Goal: Task Accomplishment & Management: Manage account settings

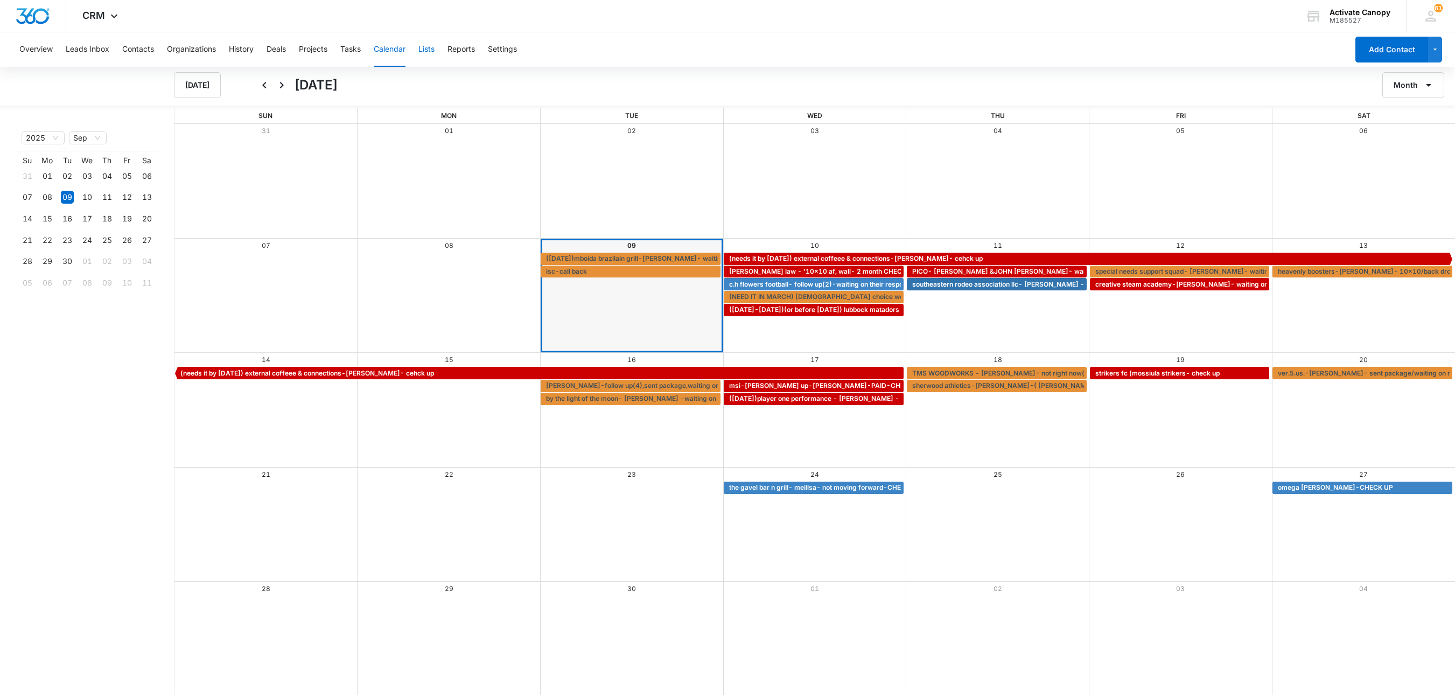
click at [424, 47] on button "Lists" at bounding box center [426, 49] width 16 height 34
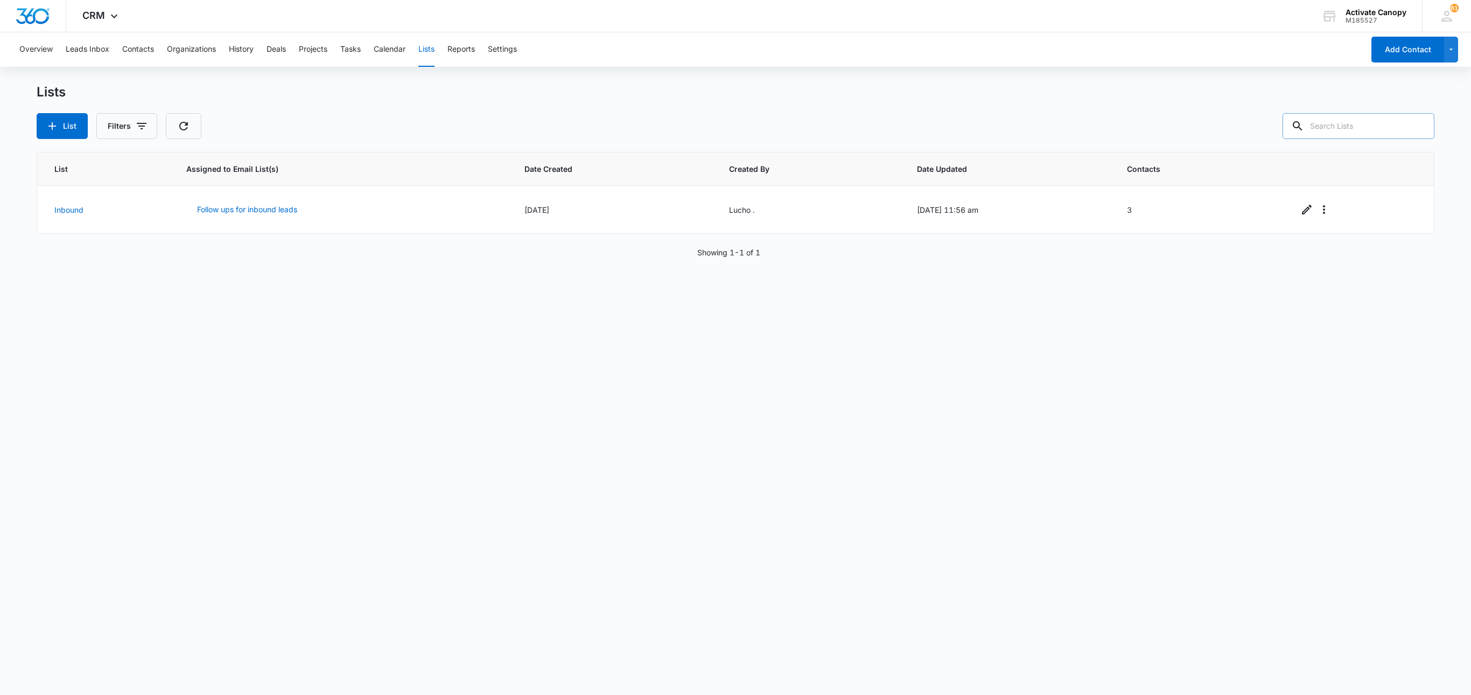
click at [1299, 125] on input "text" at bounding box center [1359, 126] width 152 height 26
type input "isc"
click at [1299, 207] on icon "Edit" at bounding box center [1306, 209] width 13 height 13
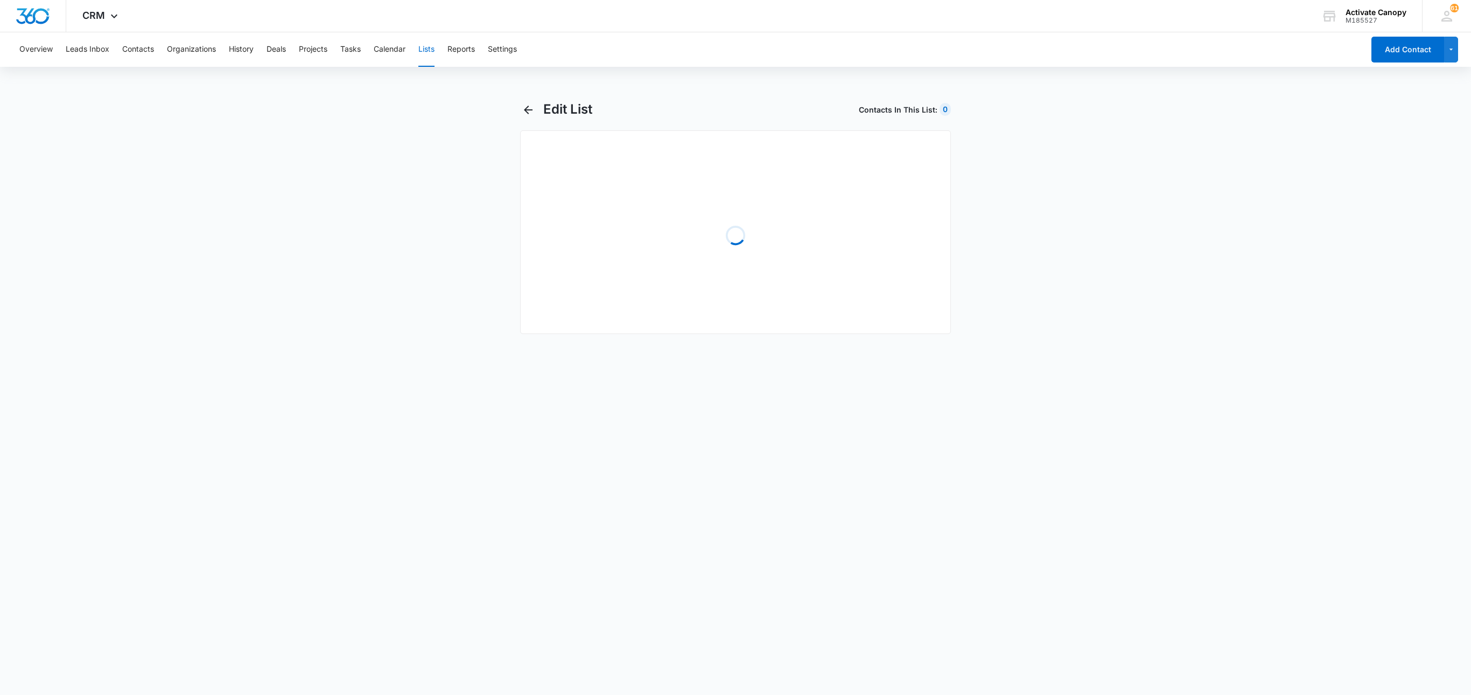
select select "31"
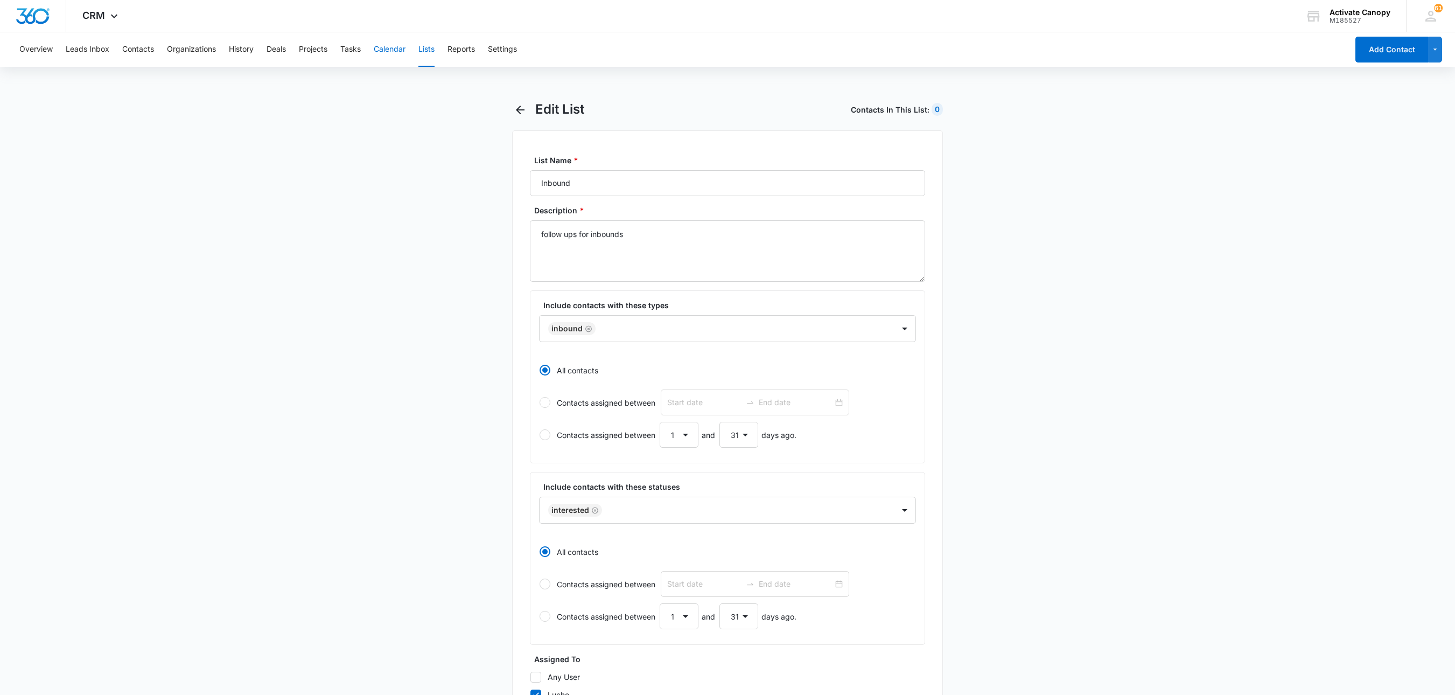
click at [381, 48] on button "Calendar" at bounding box center [390, 49] width 32 height 34
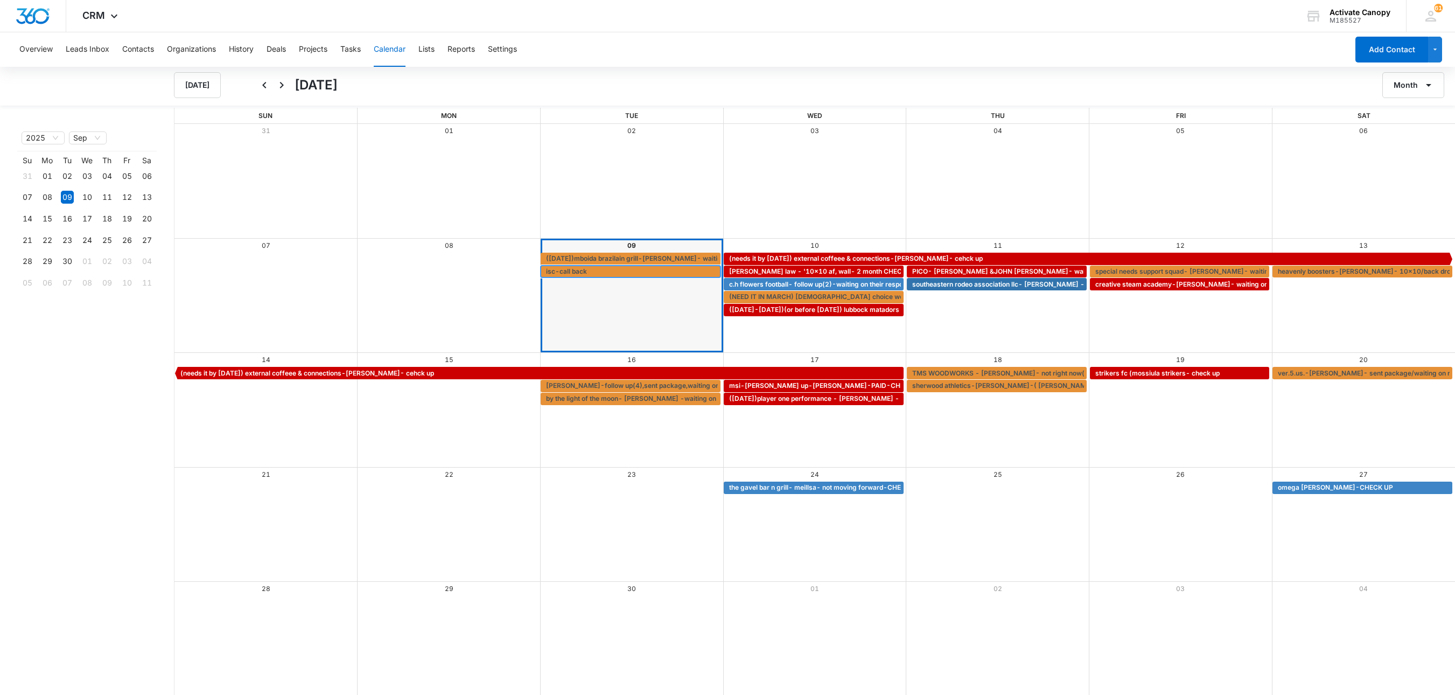
click at [626, 271] on span "isc-call back" at bounding box center [632, 272] width 172 height 10
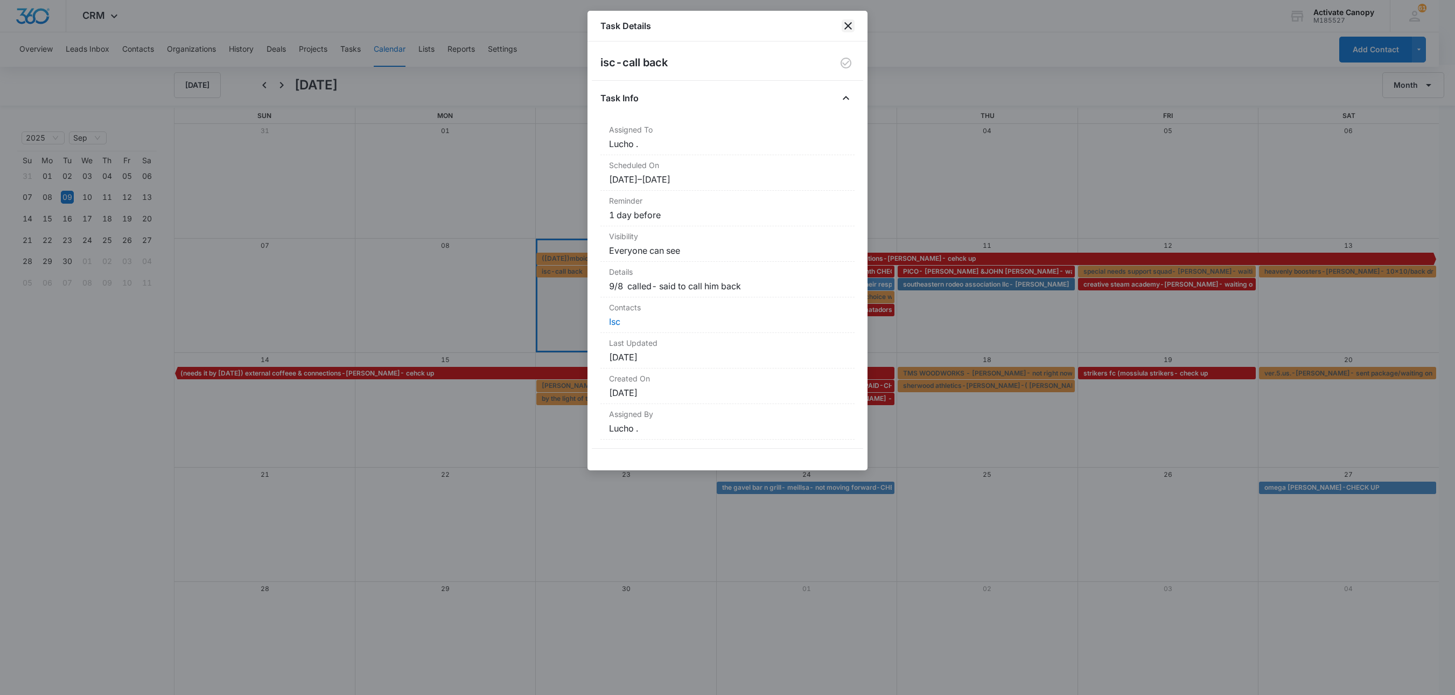
click at [845, 25] on icon "close" at bounding box center [848, 25] width 13 height 13
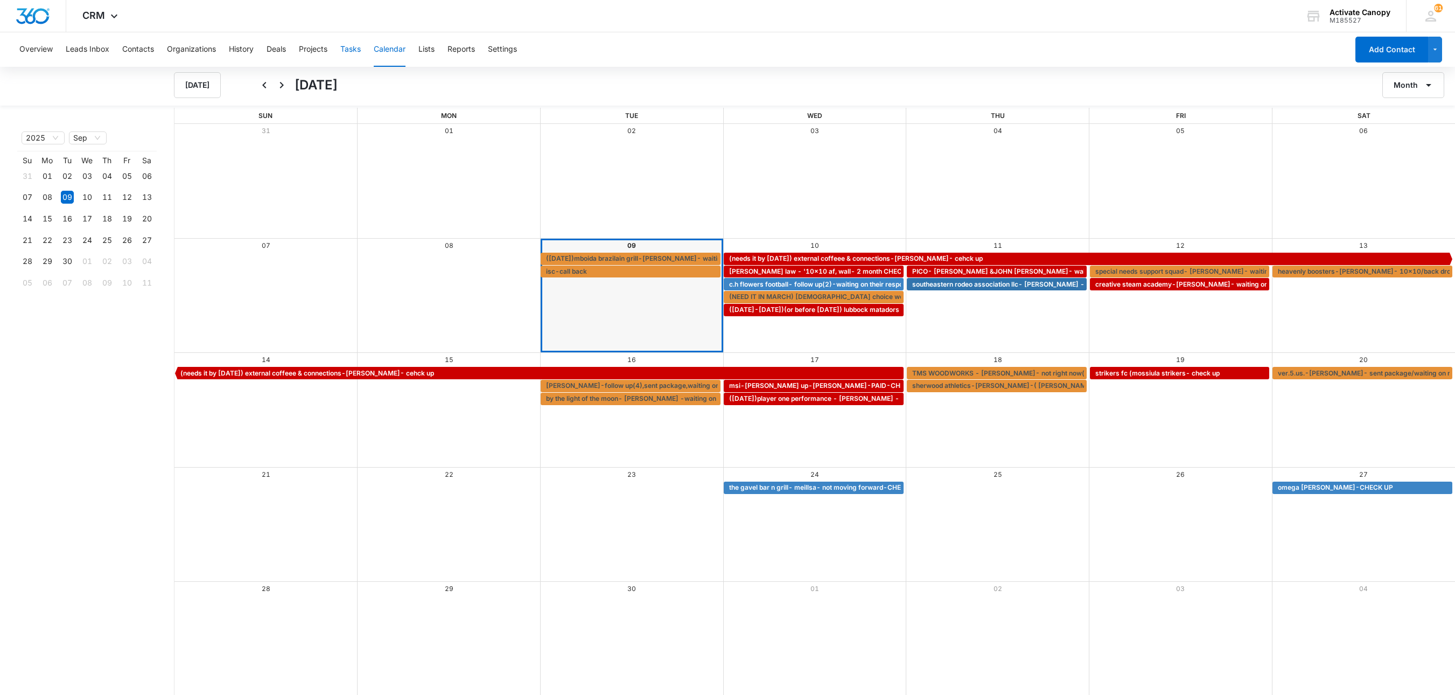
click at [352, 52] on button "Tasks" at bounding box center [350, 49] width 20 height 34
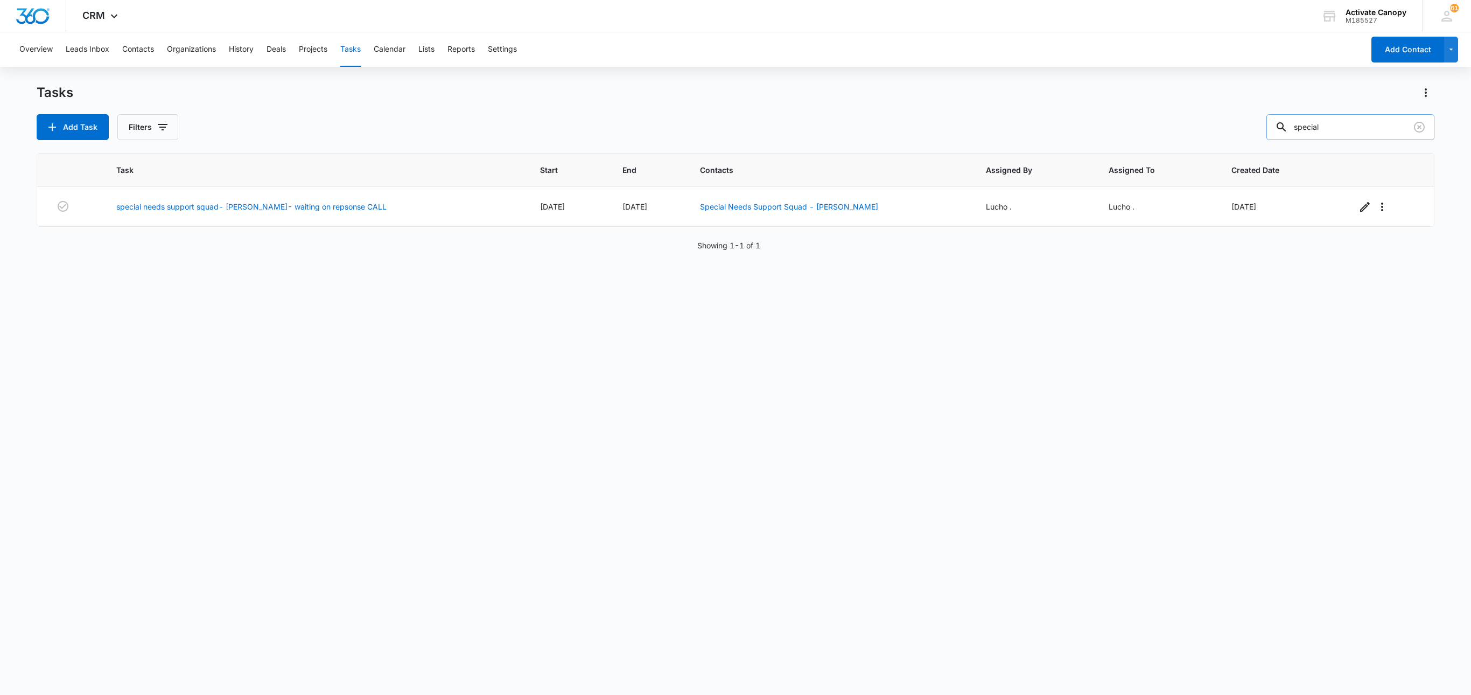
click at [1299, 127] on input "special" at bounding box center [1350, 127] width 168 height 26
type input "s"
type input "isc"
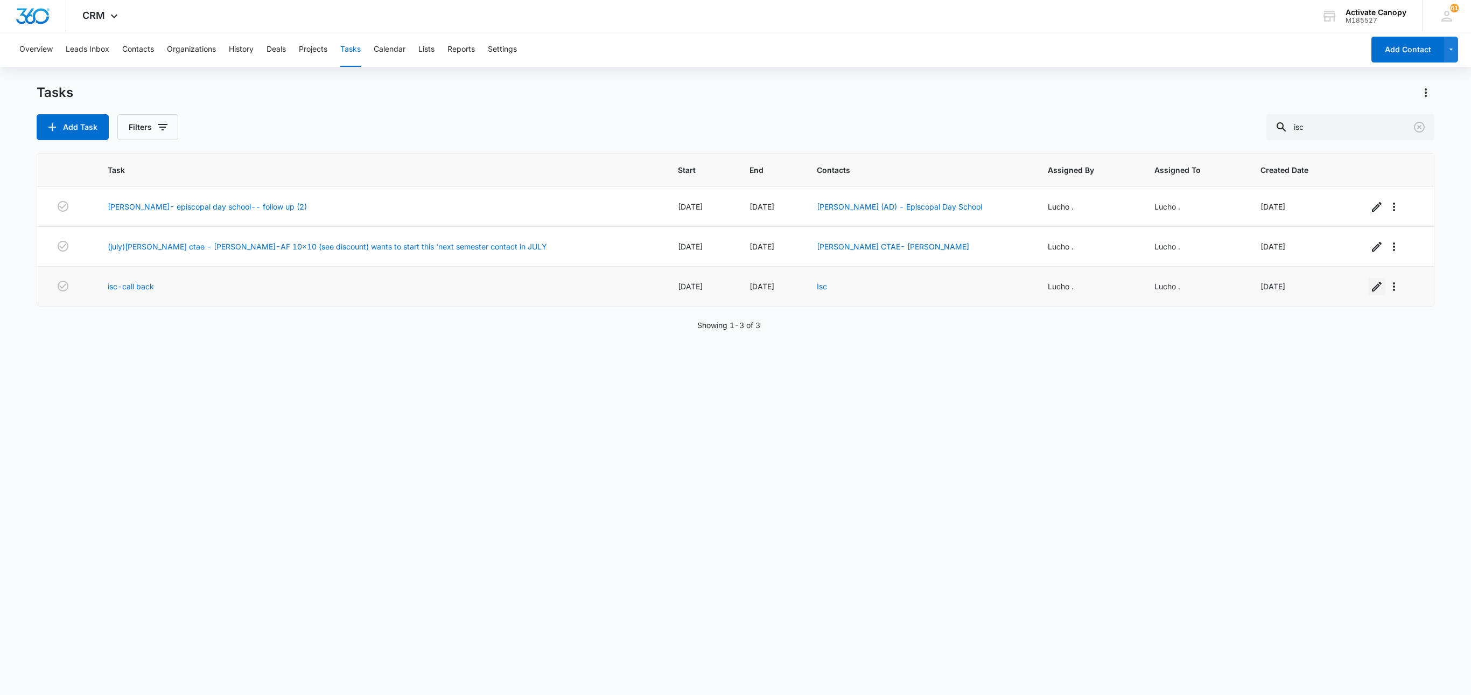
click at [1299, 290] on icon "button" at bounding box center [1376, 286] width 13 height 13
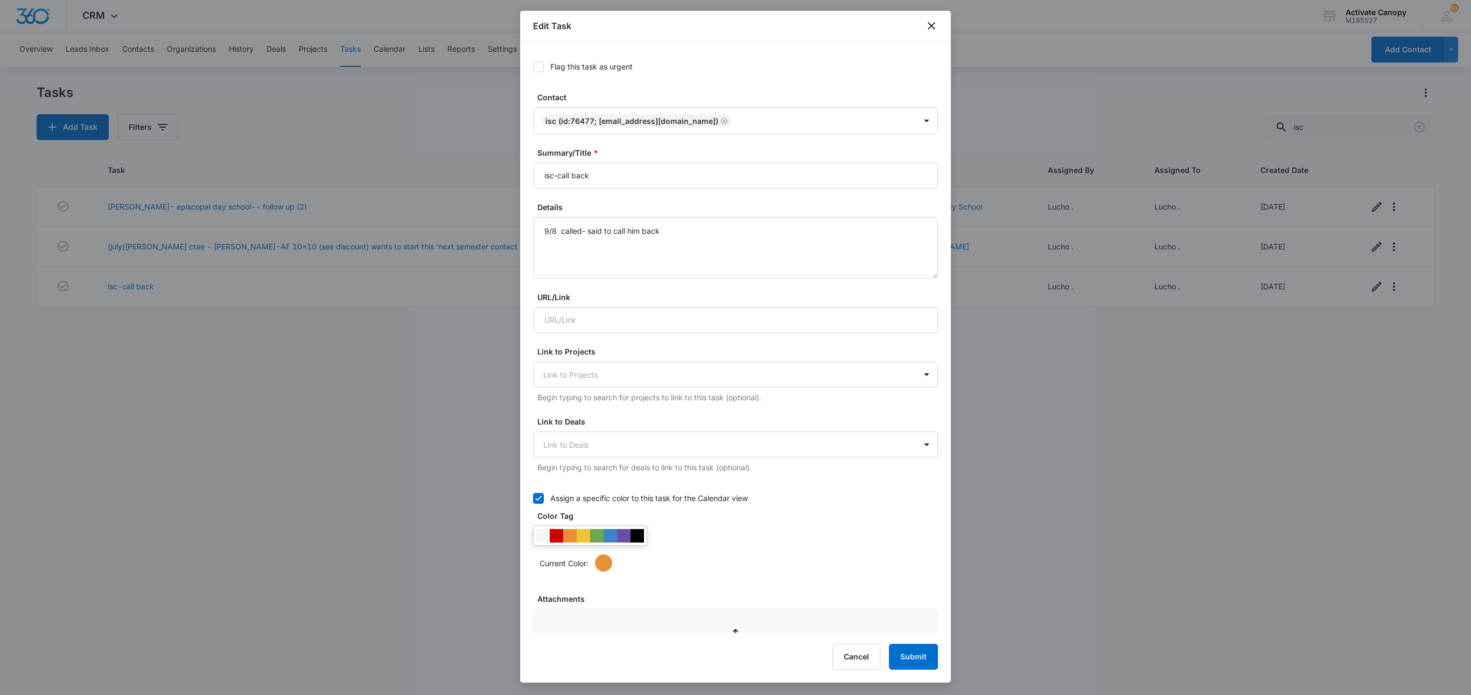
type input "Sep 9, 2025"
click at [547, 233] on textarea "9/8 called- said to call him back" at bounding box center [735, 247] width 405 height 61
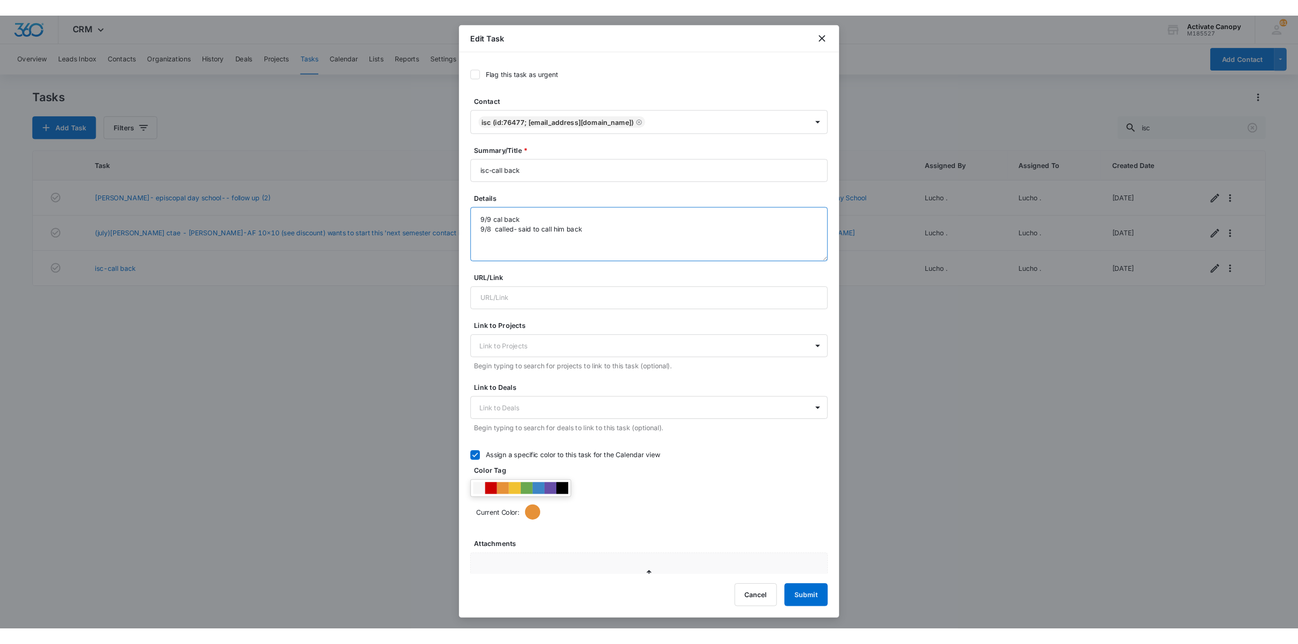
scroll to position [417, 0]
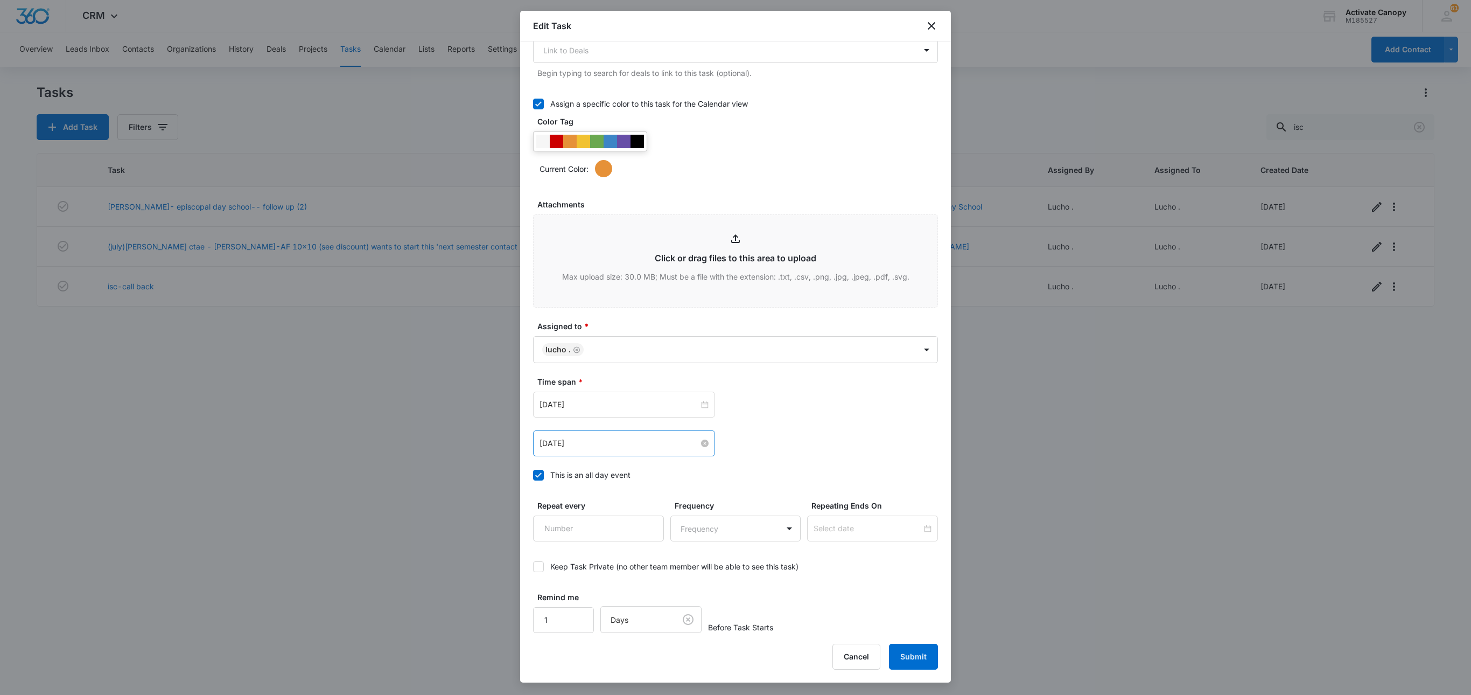
type textarea "9/9 cal back 9/8 called- said to call him back"
click at [607, 444] on input "Sep 9, 2025" at bounding box center [619, 443] width 159 height 12
type input "Sep 10, 2025"
click at [613, 528] on div "10" at bounding box center [607, 525] width 13 height 13
click at [601, 401] on input "Sep 9, 2025" at bounding box center [619, 404] width 159 height 12
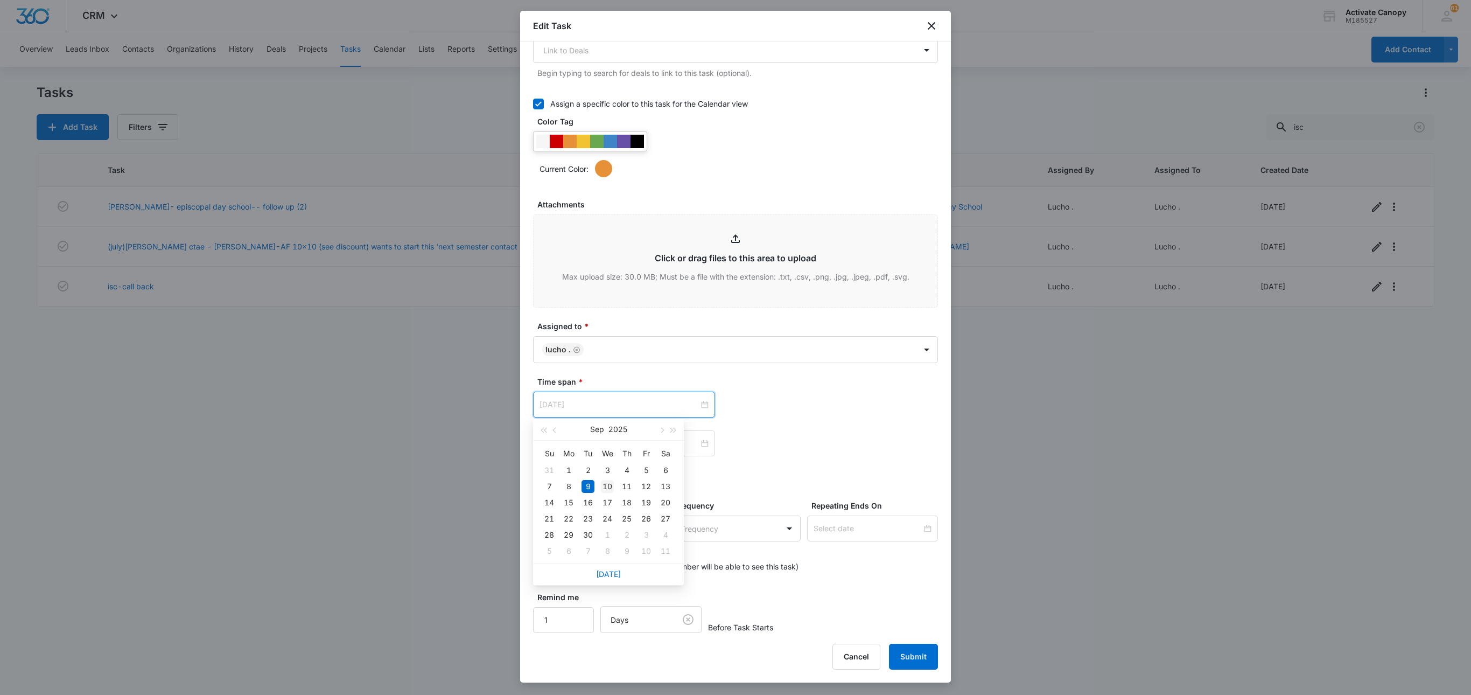
type input "Sep 10, 2025"
click at [610, 488] on div "10" at bounding box center [607, 486] width 13 height 13
click at [914, 645] on button "Submit" at bounding box center [913, 656] width 49 height 26
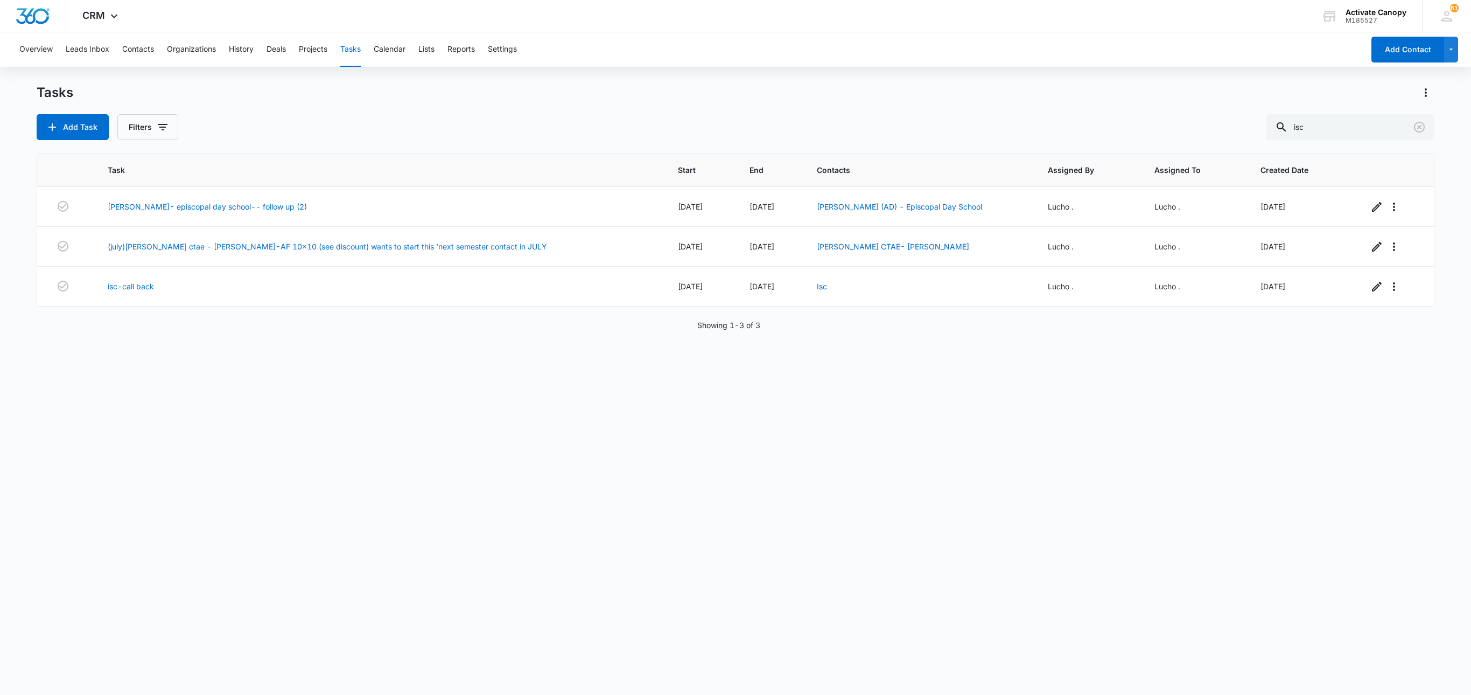
click at [914, 467] on div "Task Start End Contacts Assigned By Assigned To Created Date jaye cohen- episco…" at bounding box center [735, 417] width 1397 height 528
click at [610, 70] on div "Overview Leads Inbox Contacts Organizations History Deals Projects Tasks Calend…" at bounding box center [735, 362] width 1471 height 661
click at [154, 50] on button "Contacts" at bounding box center [138, 49] width 32 height 34
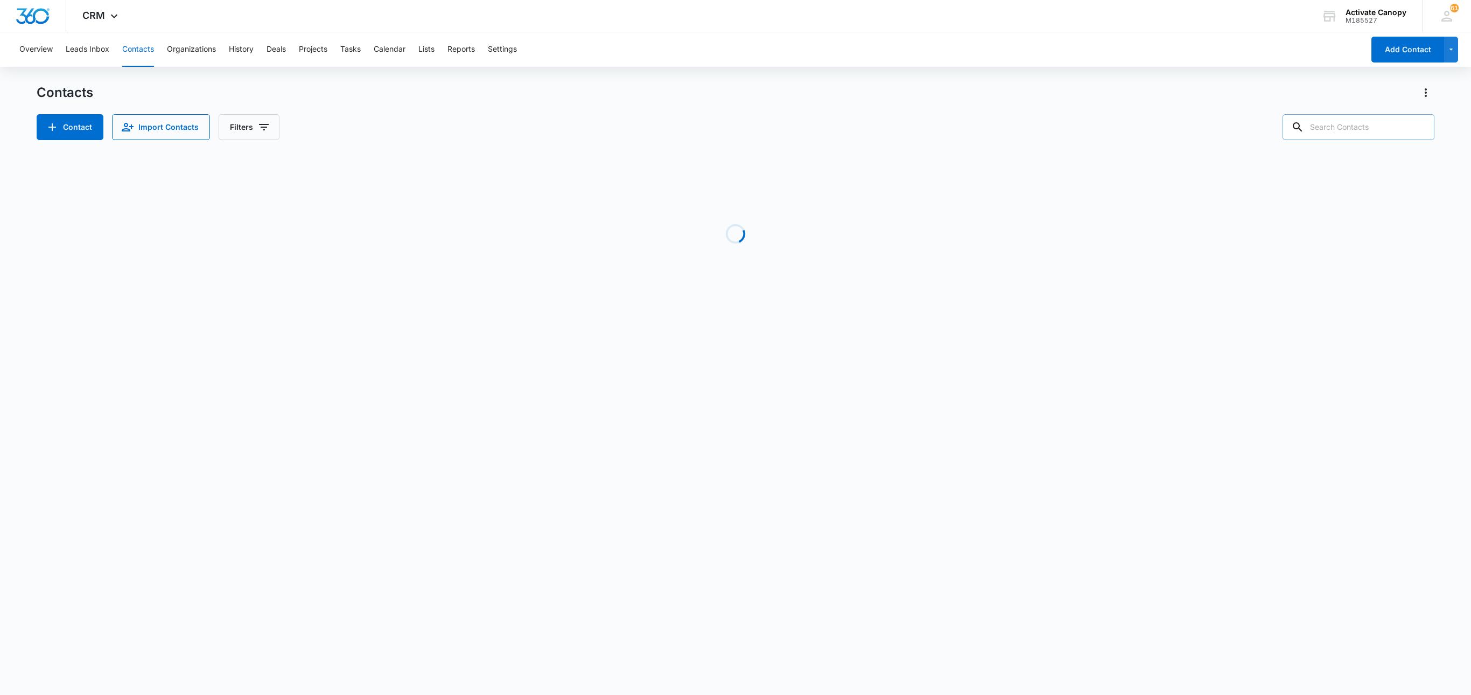
click at [1299, 125] on input "text" at bounding box center [1359, 127] width 152 height 26
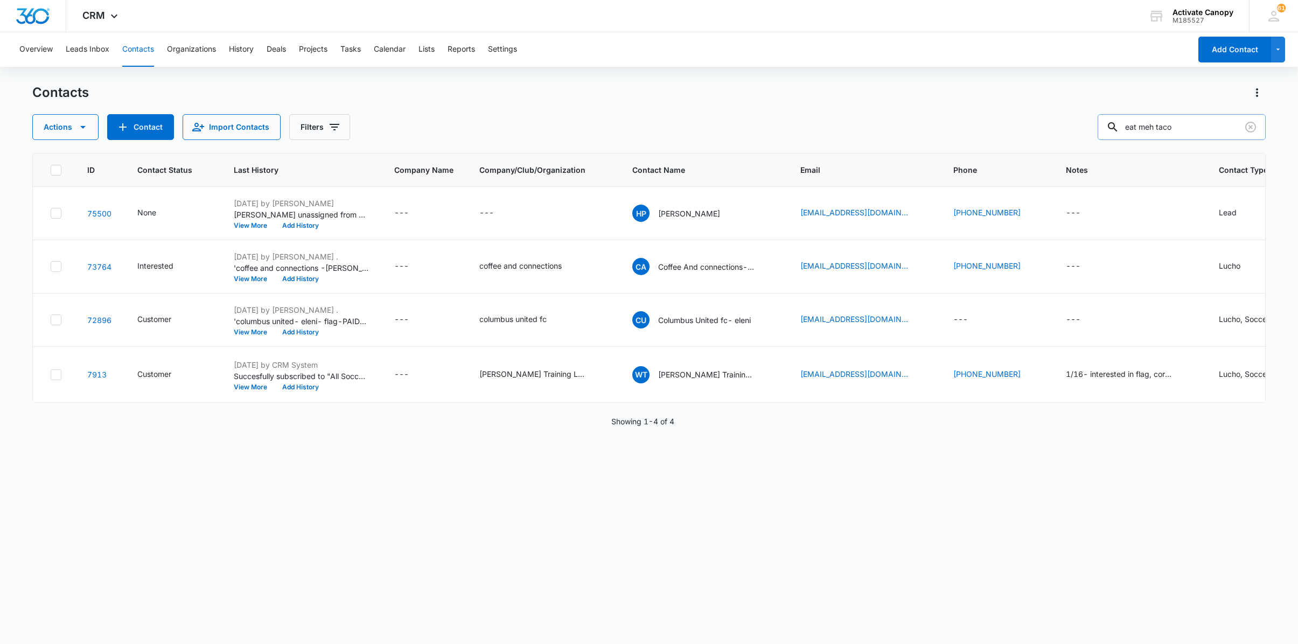
click at [1198, 125] on input "eat meh taco" at bounding box center [1181, 127] width 168 height 26
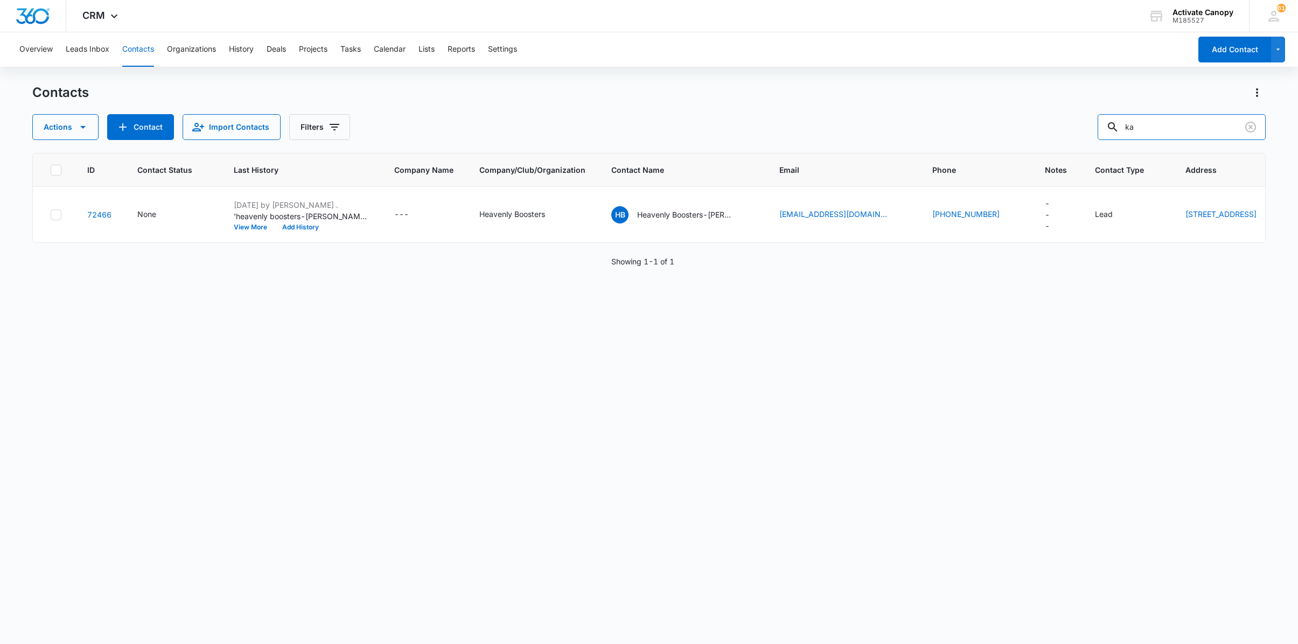
type input "k"
type input "eat"
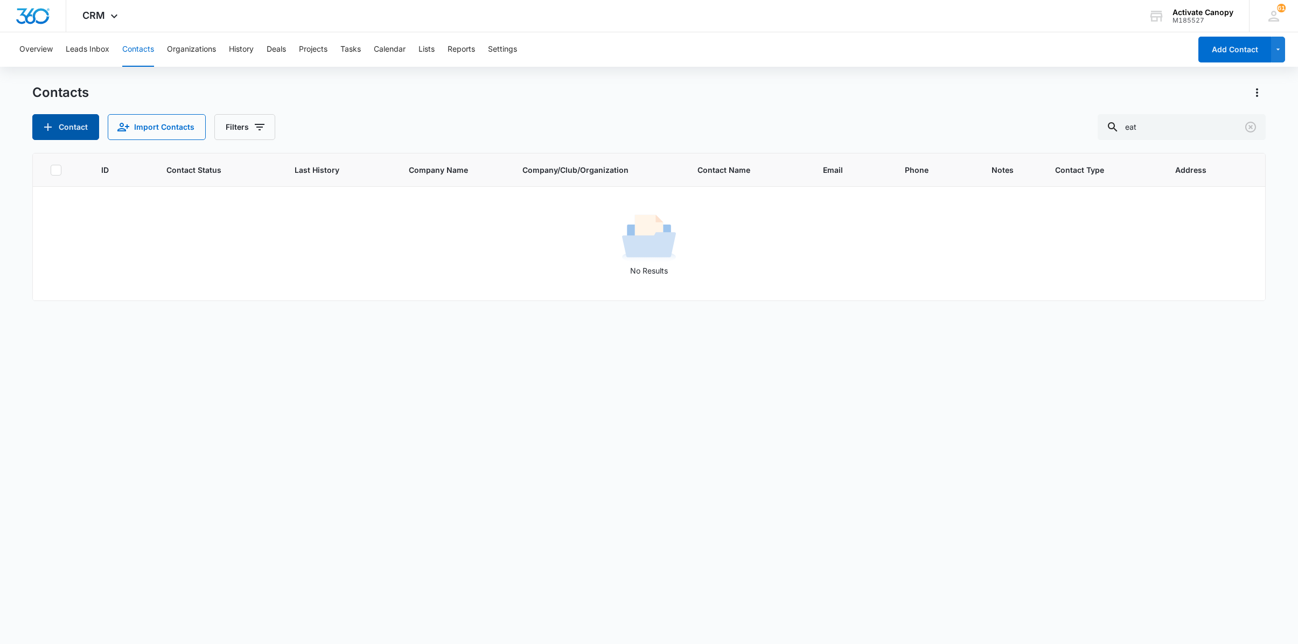
click at [57, 131] on button "Contact" at bounding box center [65, 127] width 67 height 26
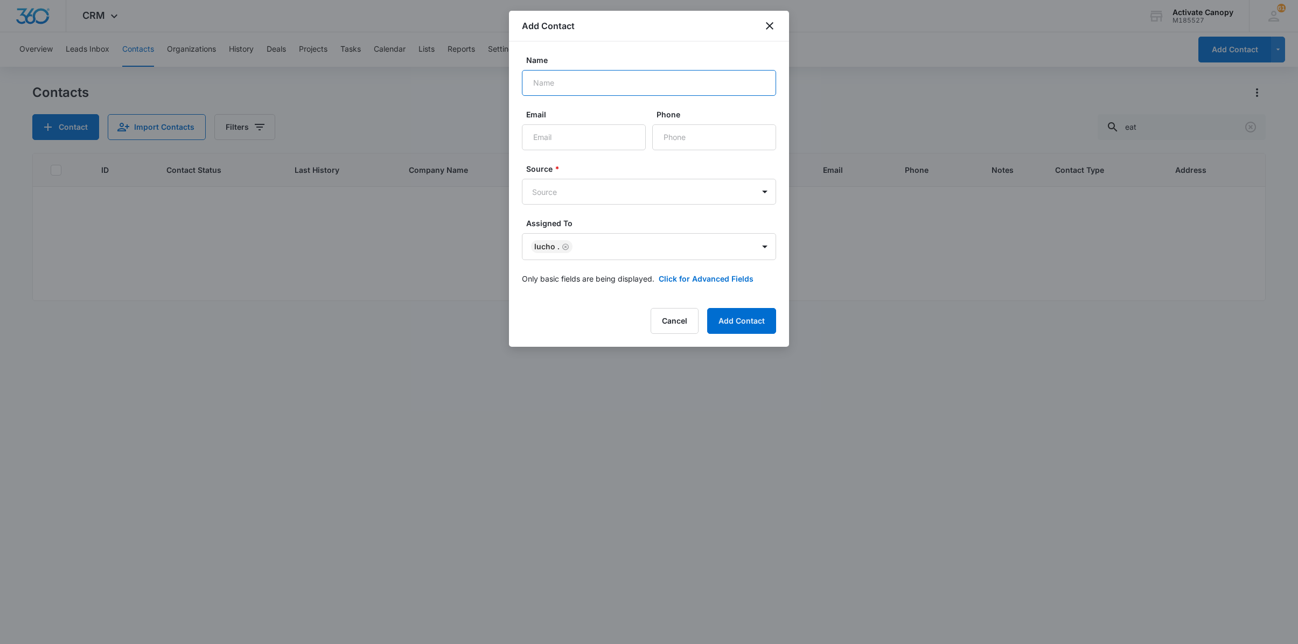
click at [602, 89] on input "Name" at bounding box center [649, 83] width 254 height 26
type input "Katie Thomas"
click at [592, 127] on input "Email" at bounding box center [584, 137] width 124 height 26
type input "eatmehtacos242@gmail.com"
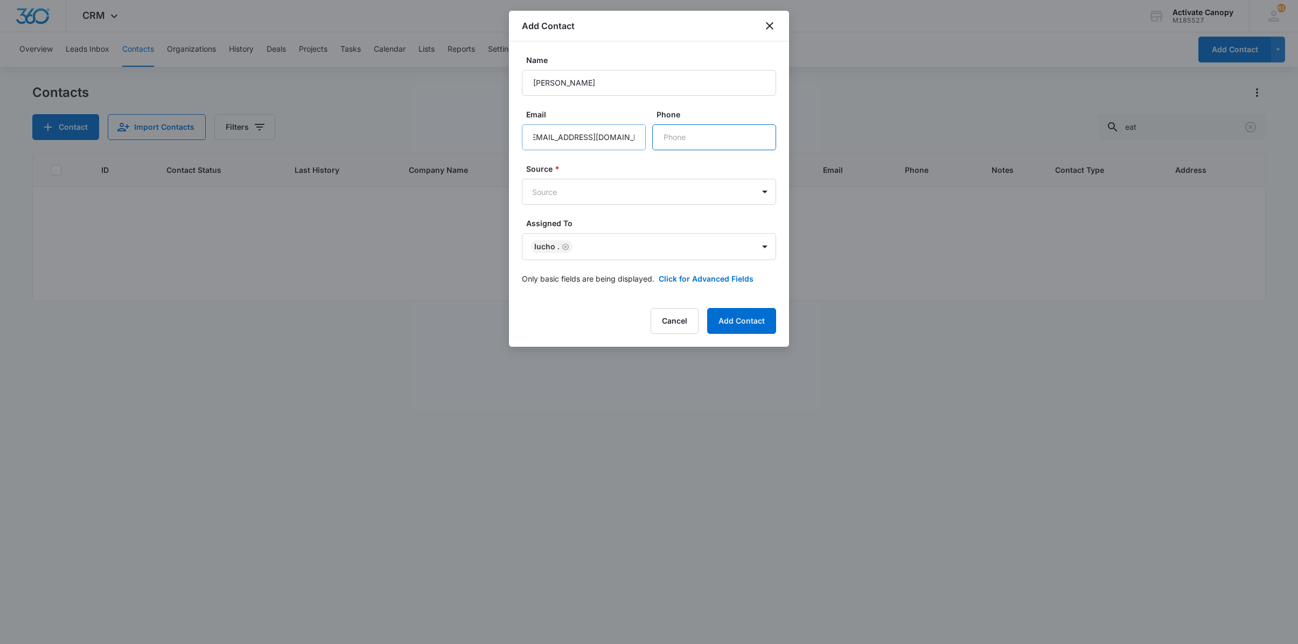
scroll to position [0, 0]
type input "(242) 429-6368"
click at [533, 82] on input "Katie Thomas" at bounding box center [649, 83] width 254 height 26
type input "eat meh taco food truck- Katie Thomas"
click at [570, 186] on body "CRM Apps Reputation Websites Forms CRM Email Social Content Ads Intelligence Fi…" at bounding box center [649, 322] width 1298 height 644
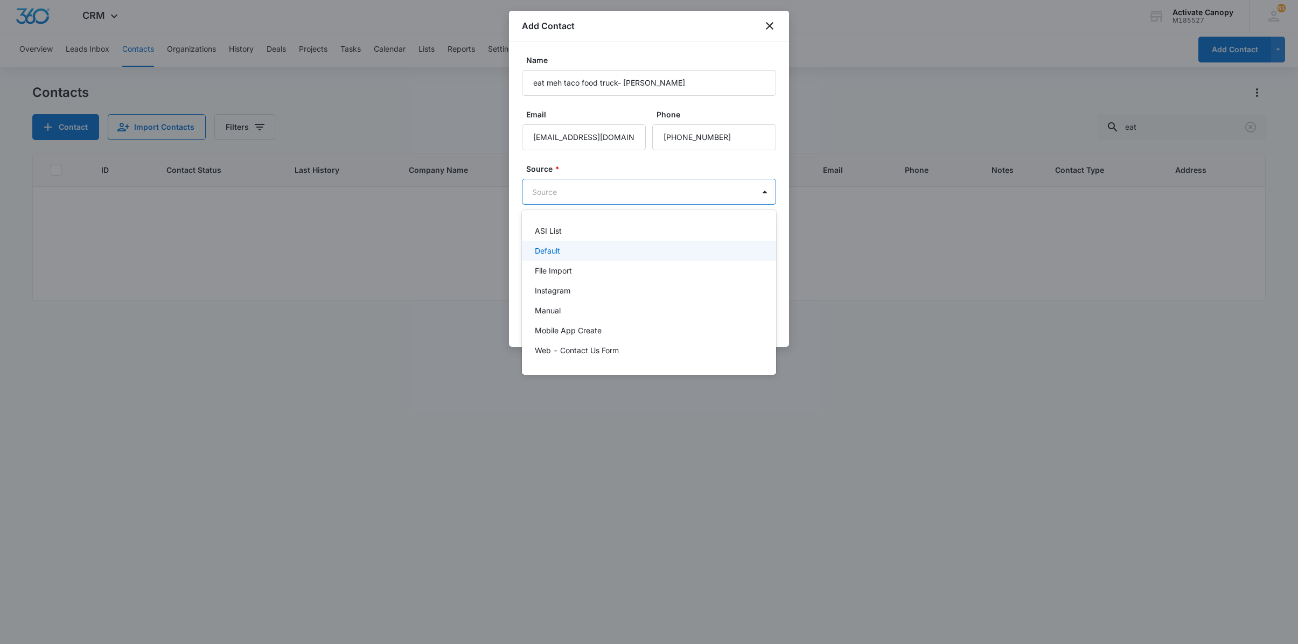
click at [566, 247] on div "Default" at bounding box center [648, 250] width 226 height 11
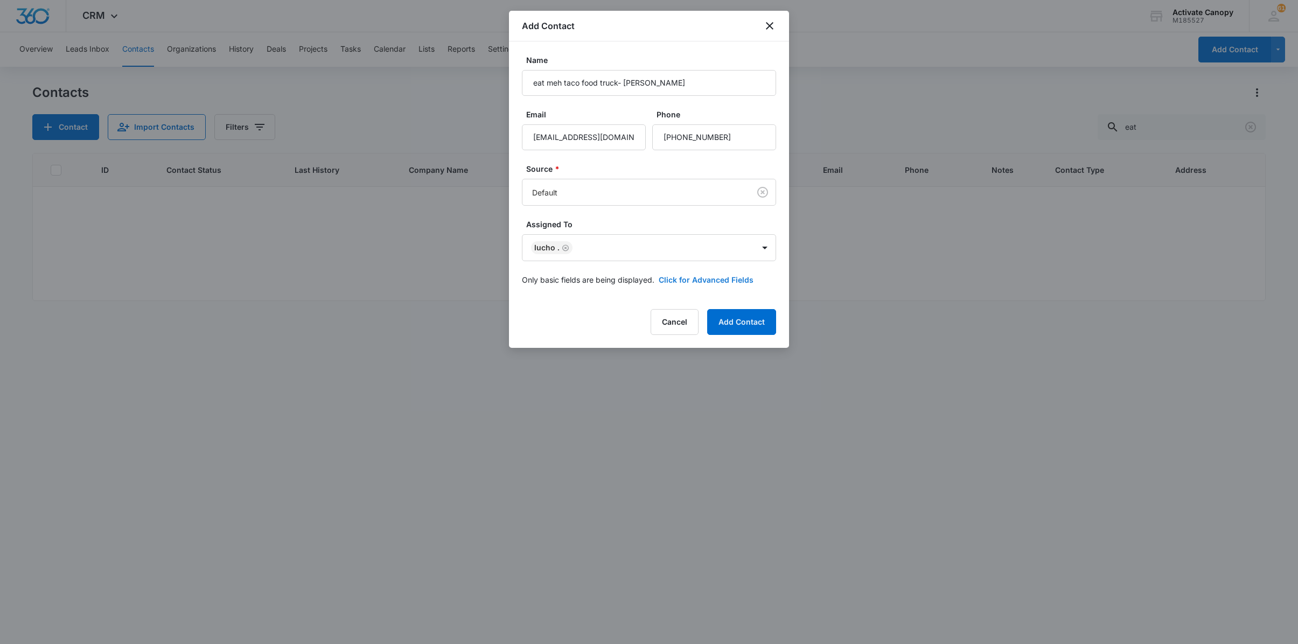
click at [712, 284] on button "Click for Advanced Fields" at bounding box center [706, 279] width 95 height 11
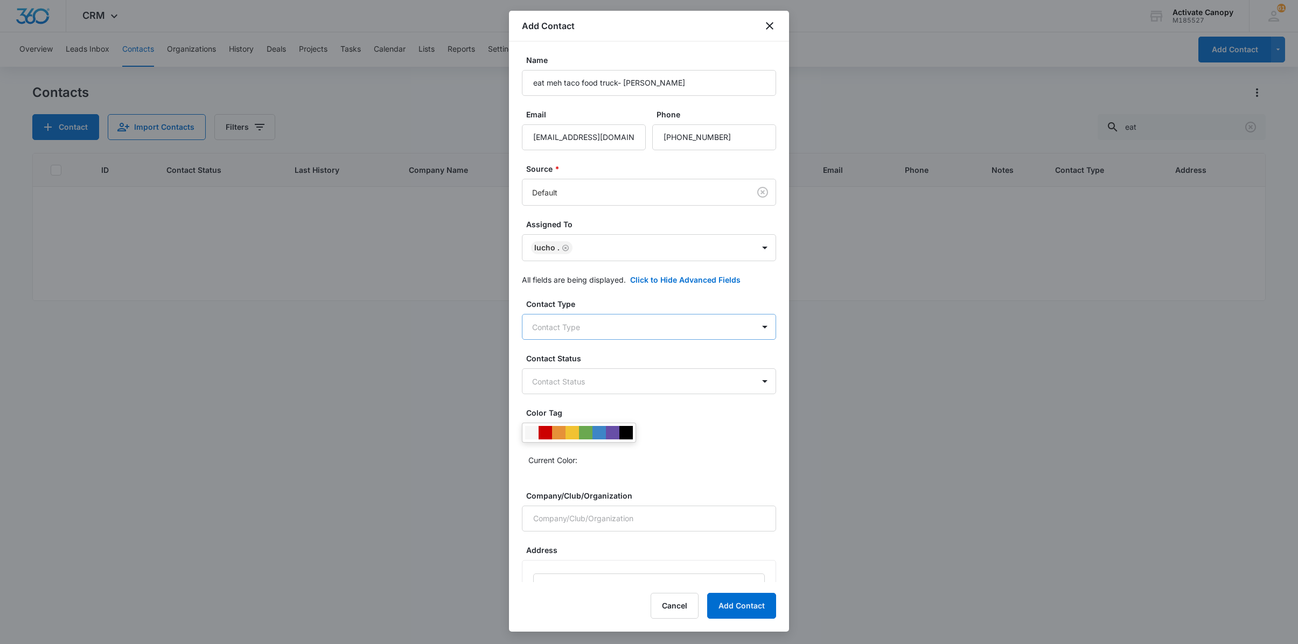
click at [673, 326] on body "CRM Apps Reputation Websites Forms CRM Email Social Content Ads Intelligence Fi…" at bounding box center [649, 322] width 1298 height 644
click at [570, 389] on div "Lead" at bounding box center [640, 387] width 210 height 11
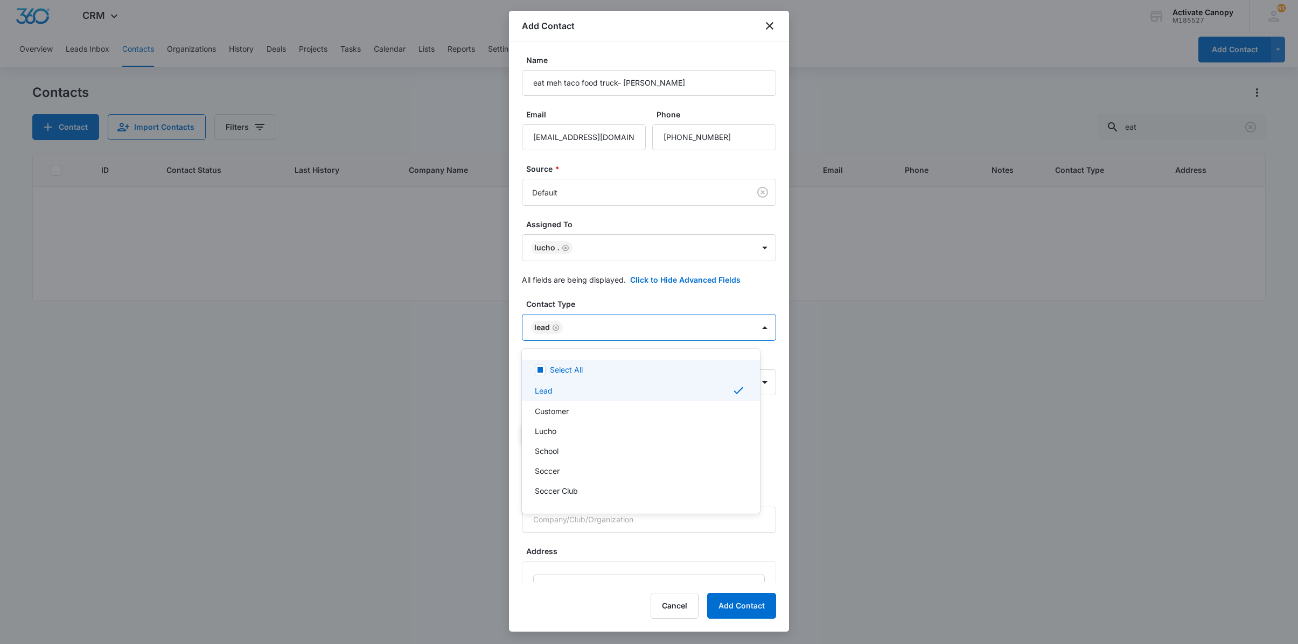
click at [747, 331] on div at bounding box center [649, 322] width 1298 height 644
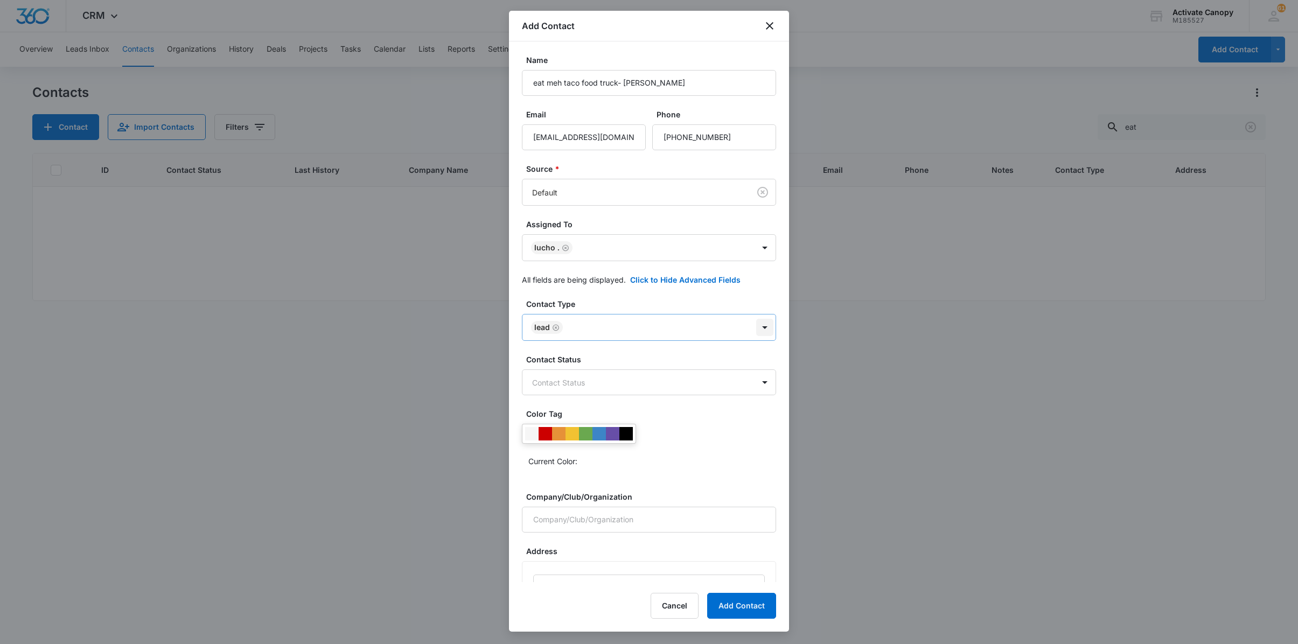
click at [746, 331] on body "CRM Apps Reputation Websites Forms CRM Email Social Content Ads Intelligence Fi…" at bounding box center [649, 322] width 1298 height 644
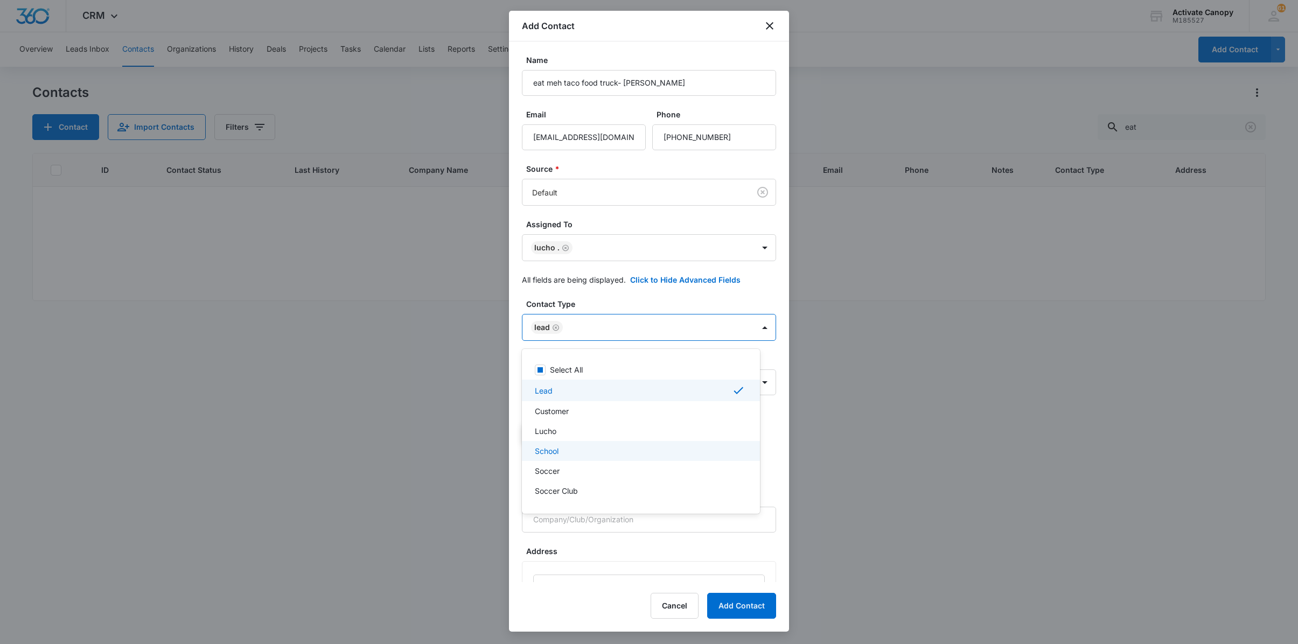
click at [600, 443] on div "School" at bounding box center [641, 451] width 238 height 20
click at [602, 445] on div "School" at bounding box center [641, 452] width 238 height 22
click at [602, 433] on div "Lucho" at bounding box center [640, 430] width 210 height 11
click at [661, 397] on div "Lead" at bounding box center [641, 391] width 238 height 22
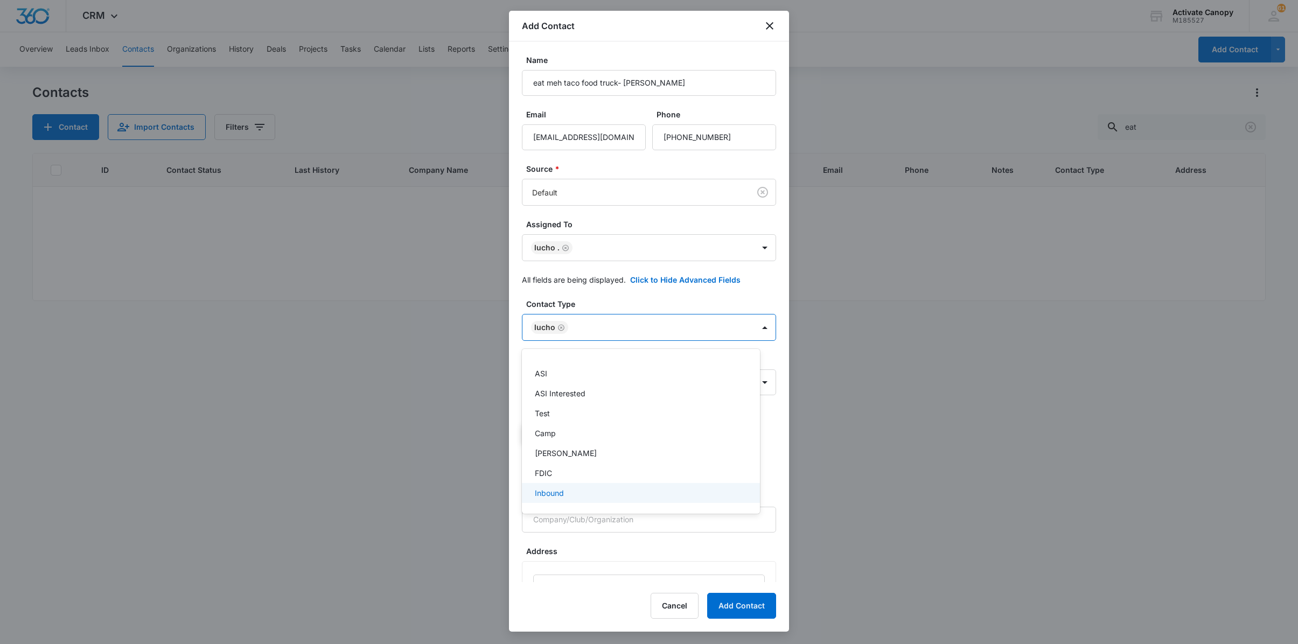
click at [641, 491] on div "Inbound" at bounding box center [640, 492] width 210 height 11
click at [747, 326] on div at bounding box center [649, 322] width 1298 height 644
click at [709, 387] on body "CRM Apps Reputation Websites Forms CRM Email Social Content Ads Intelligence Fi…" at bounding box center [649, 322] width 1298 height 644
click at [585, 480] on div "Interested" at bounding box center [640, 484] width 210 height 11
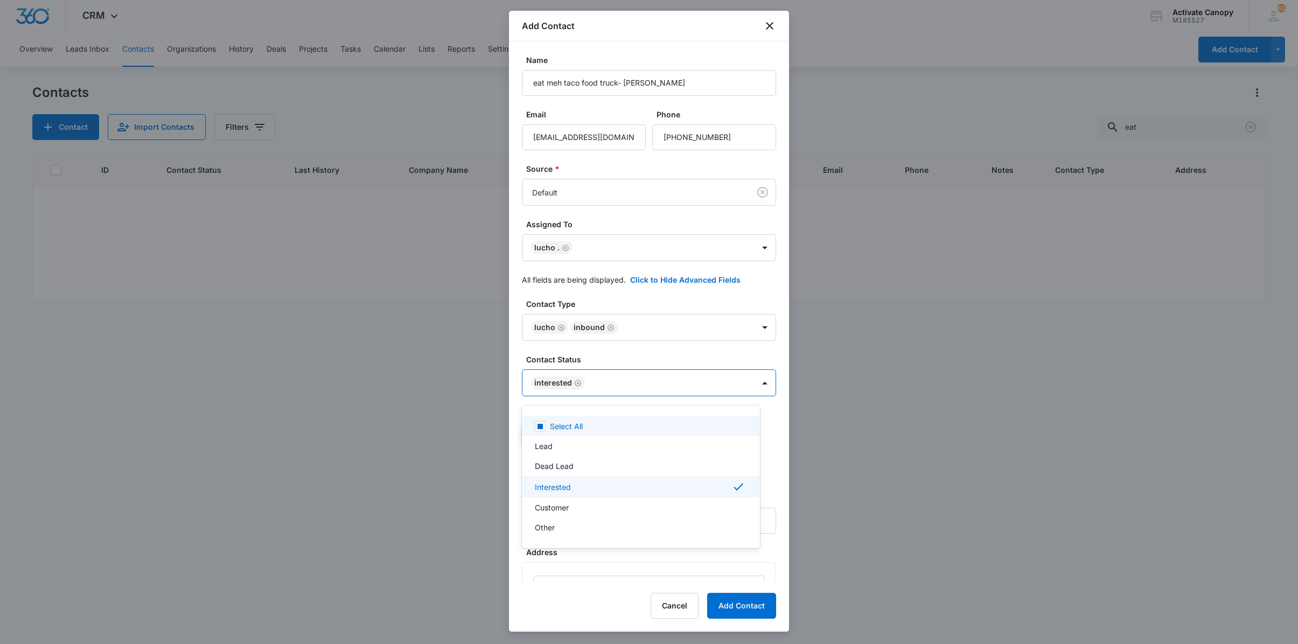
click at [738, 378] on div at bounding box center [649, 322] width 1298 height 644
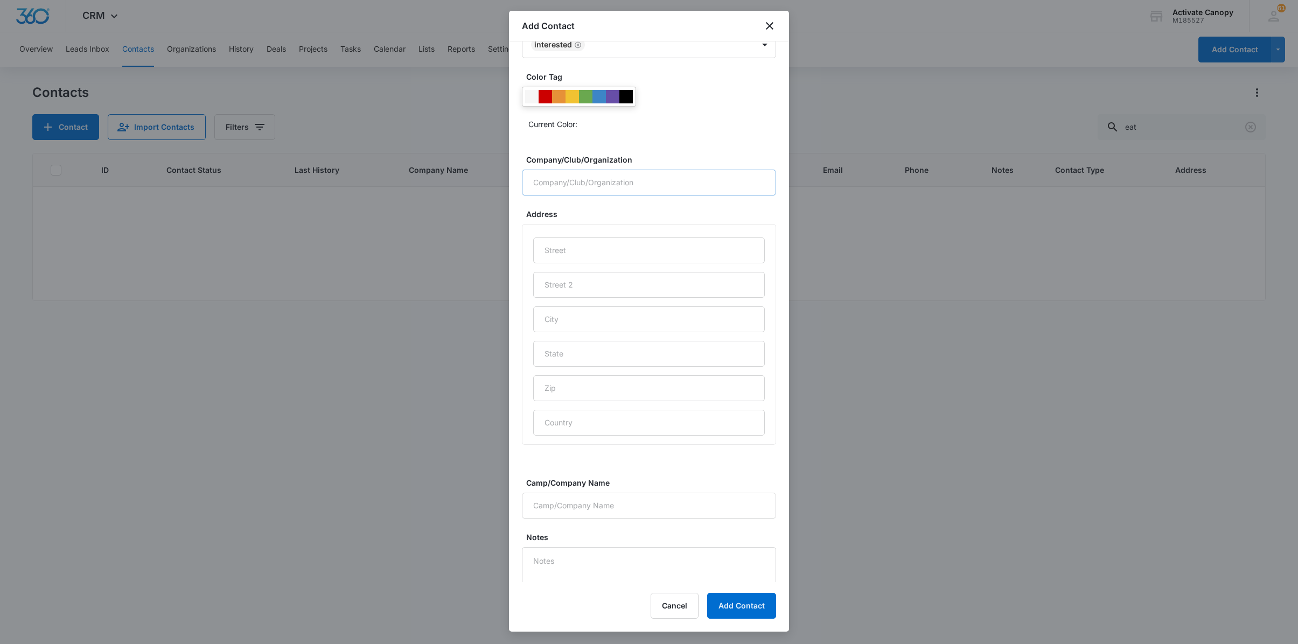
scroll to position [386, 0]
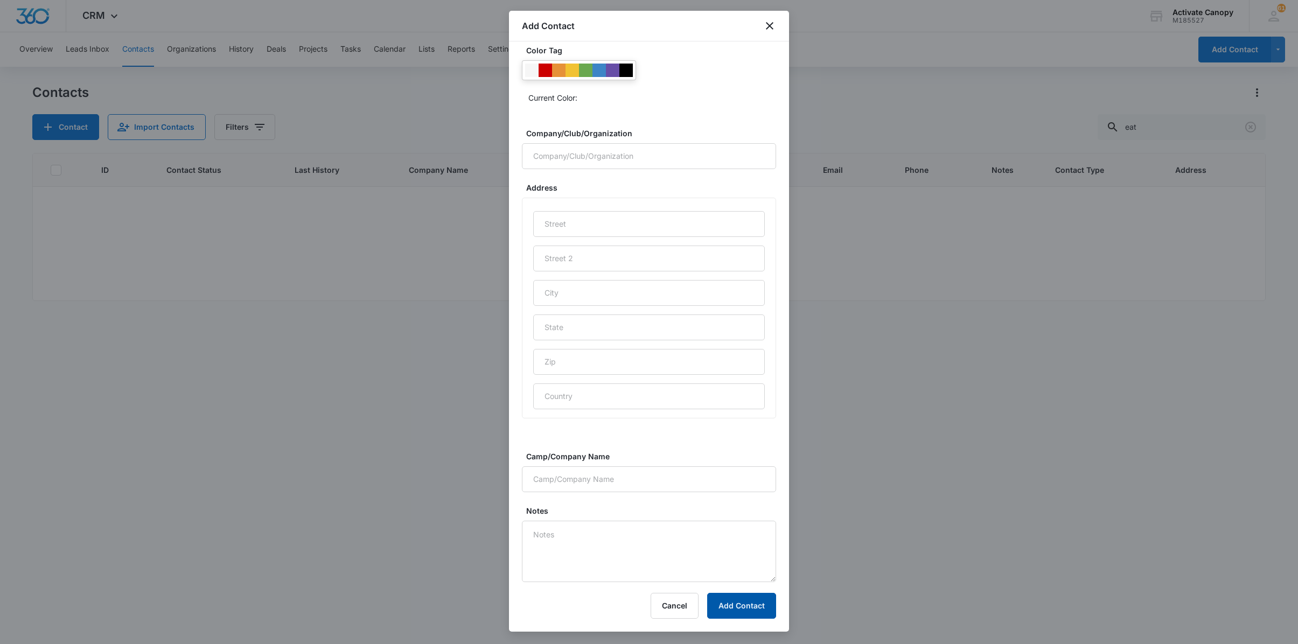
click at [752, 616] on button "Add Contact" at bounding box center [741, 606] width 69 height 26
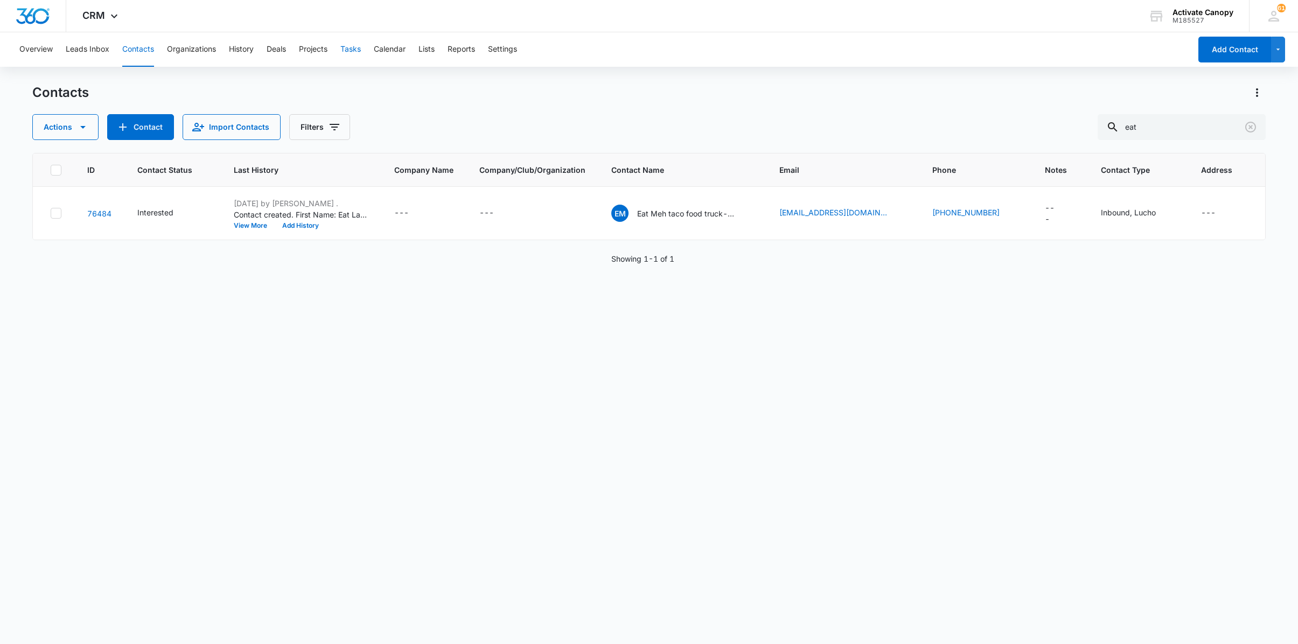
click at [345, 48] on button "Tasks" at bounding box center [350, 49] width 20 height 34
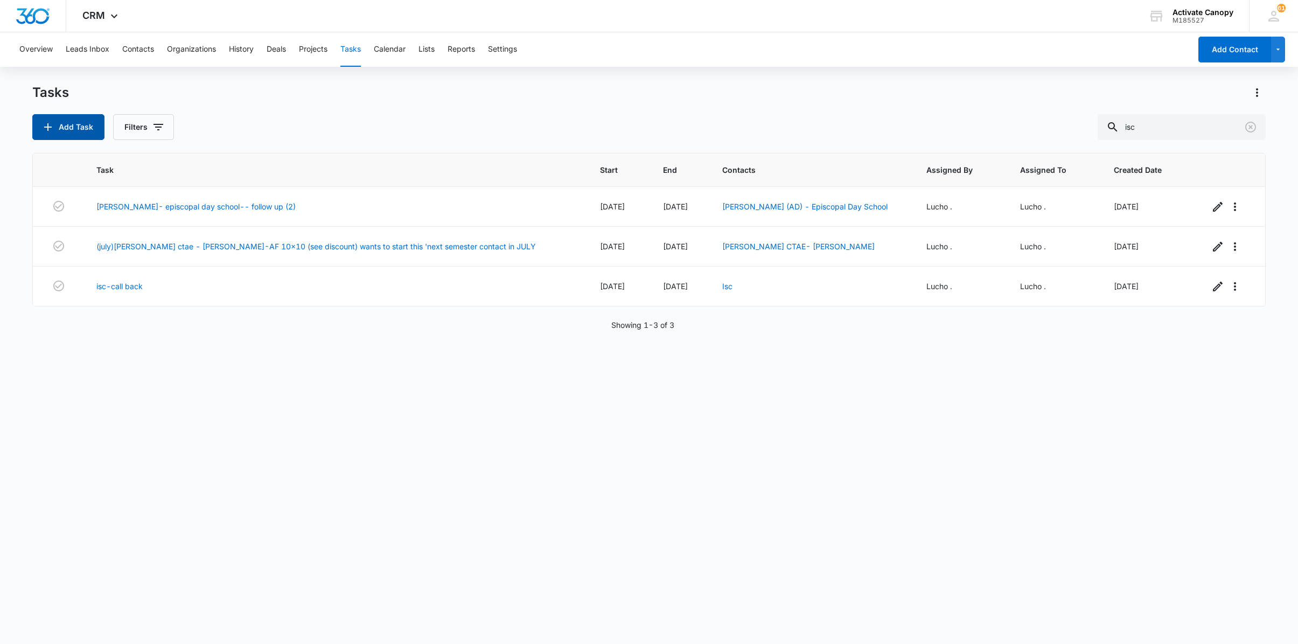
click at [80, 138] on button "Add Task" at bounding box center [68, 127] width 72 height 26
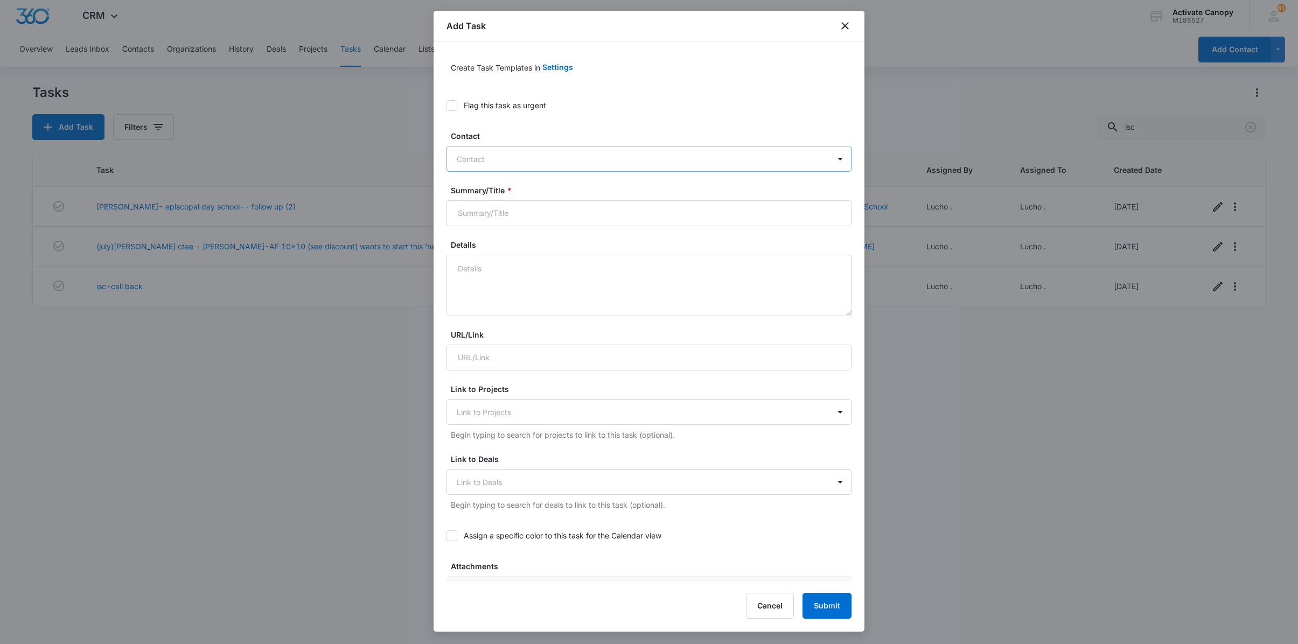
click at [619, 170] on div "Contact" at bounding box center [638, 159] width 382 height 24
type input "eat"
click at [844, 26] on icon "close" at bounding box center [845, 26] width 8 height 8
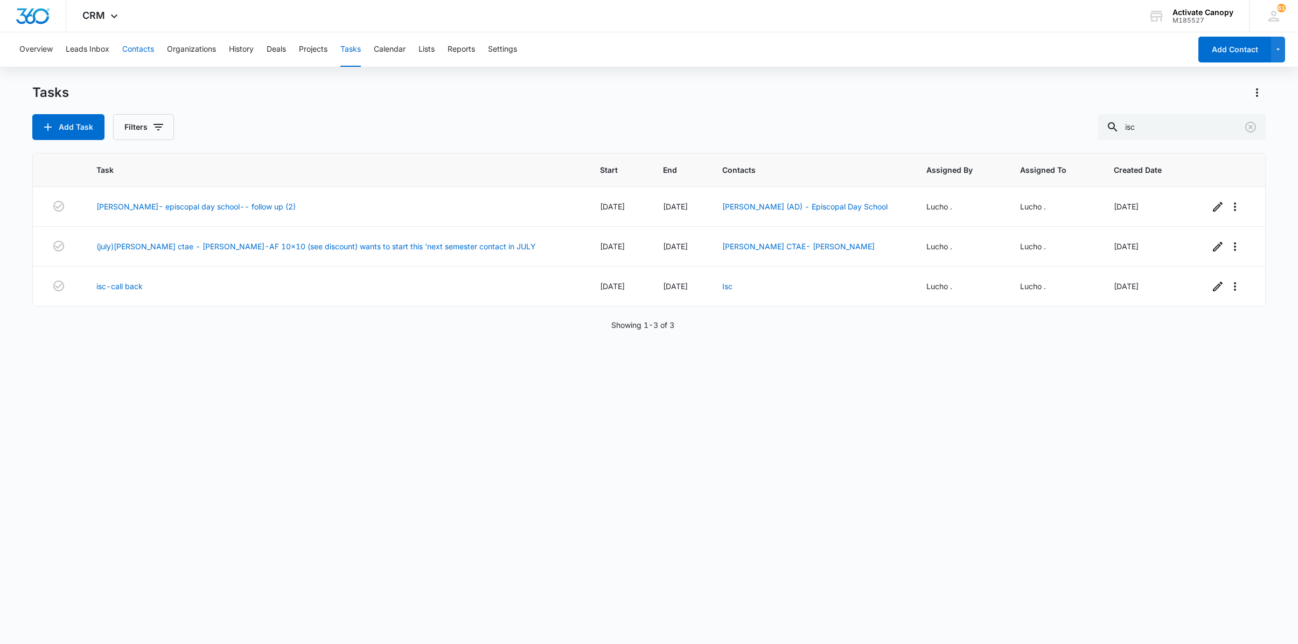
click at [145, 53] on button "Contacts" at bounding box center [138, 49] width 32 height 34
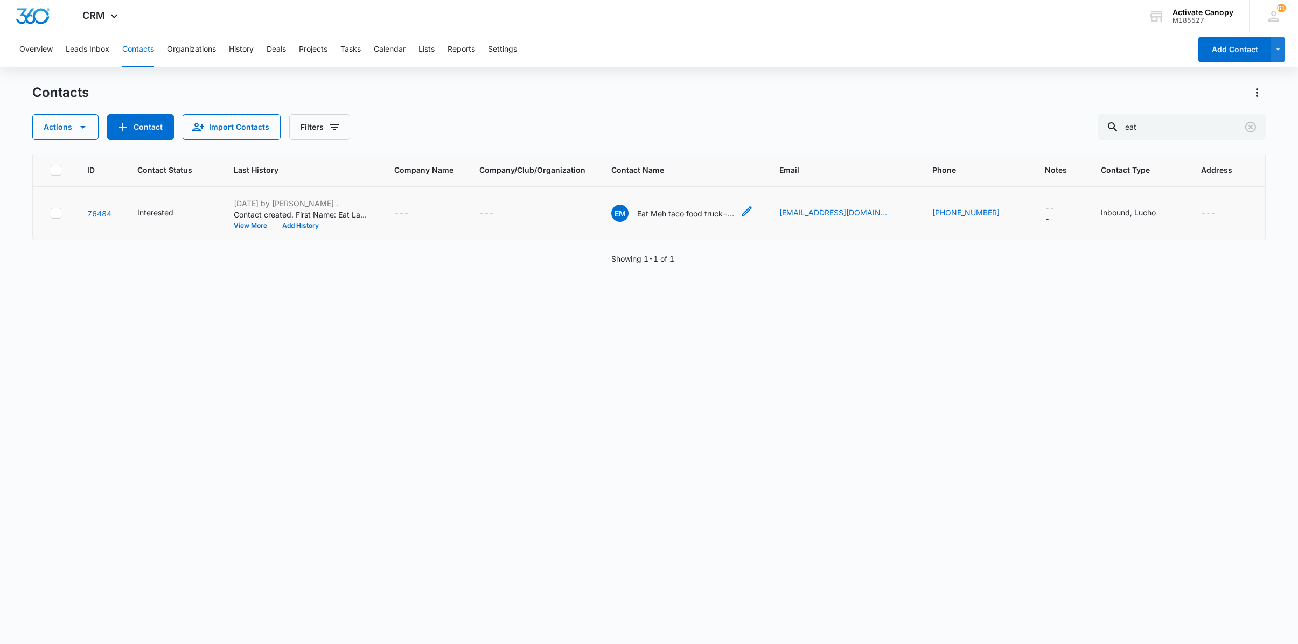
click at [699, 219] on p "Eat Meh taco food truck- Katie Thomas" at bounding box center [685, 213] width 97 height 11
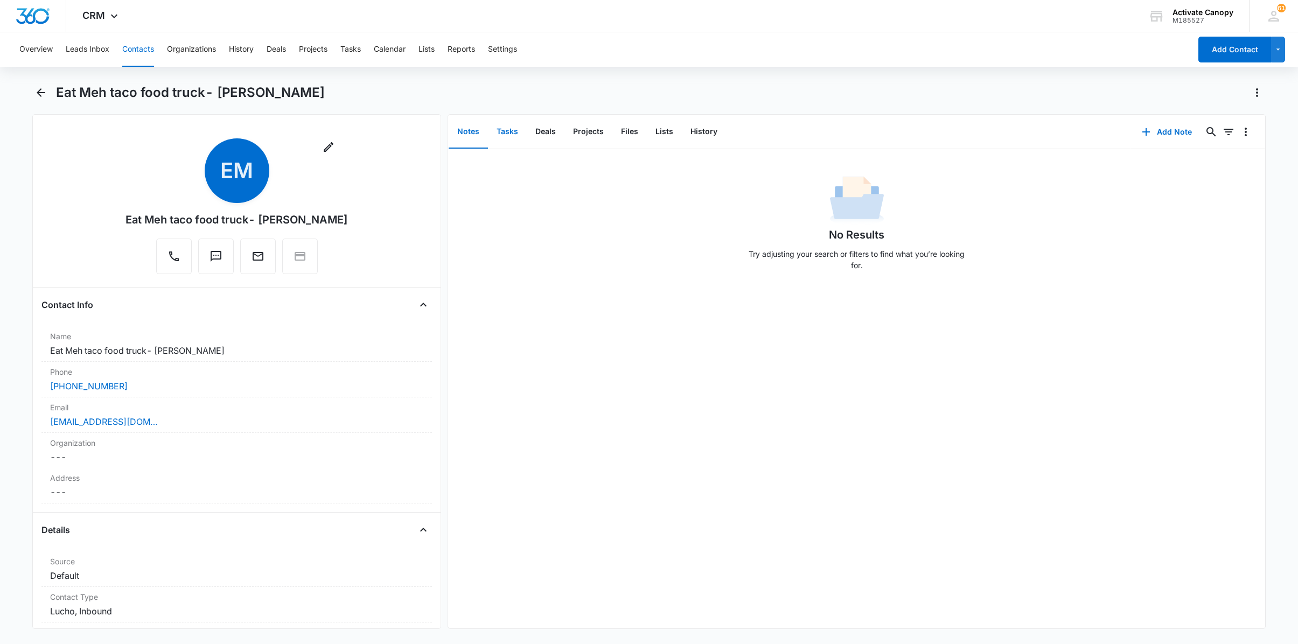
click at [518, 140] on button "Tasks" at bounding box center [507, 131] width 39 height 33
click at [1140, 128] on icon "button" at bounding box center [1146, 131] width 13 height 13
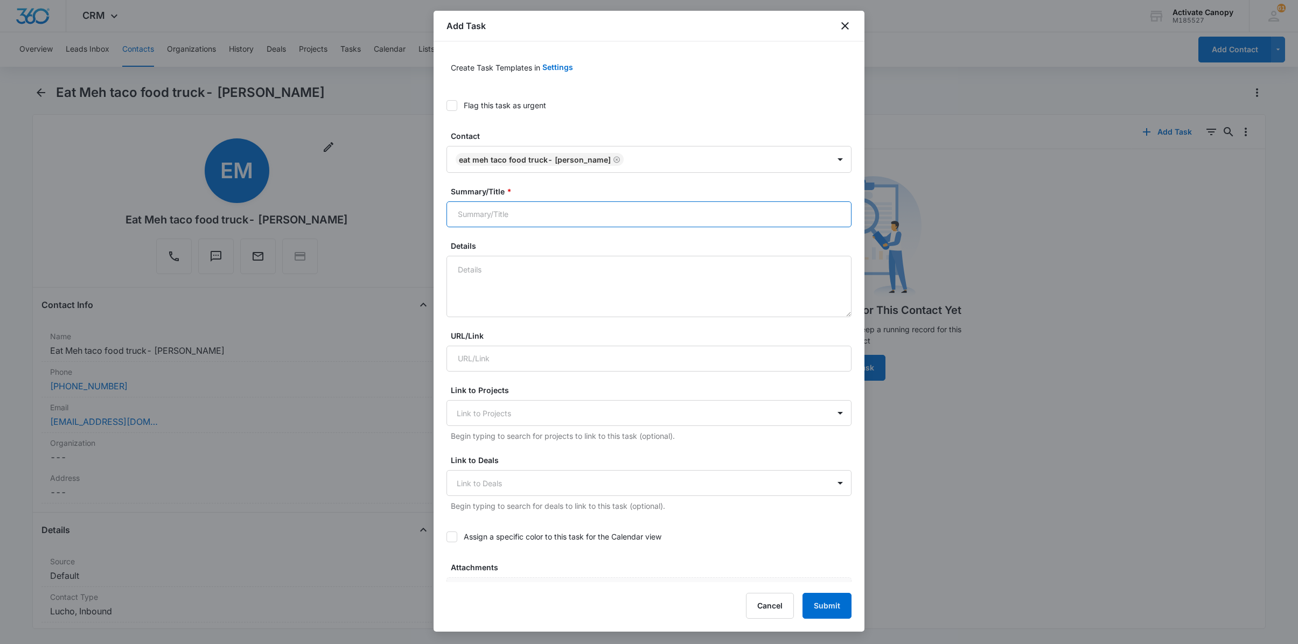
click at [501, 222] on input "Summary/Title *" at bounding box center [648, 214] width 405 height 26
type input "eat meh taco truck - katie thomas-waiting on customer logo(response)"
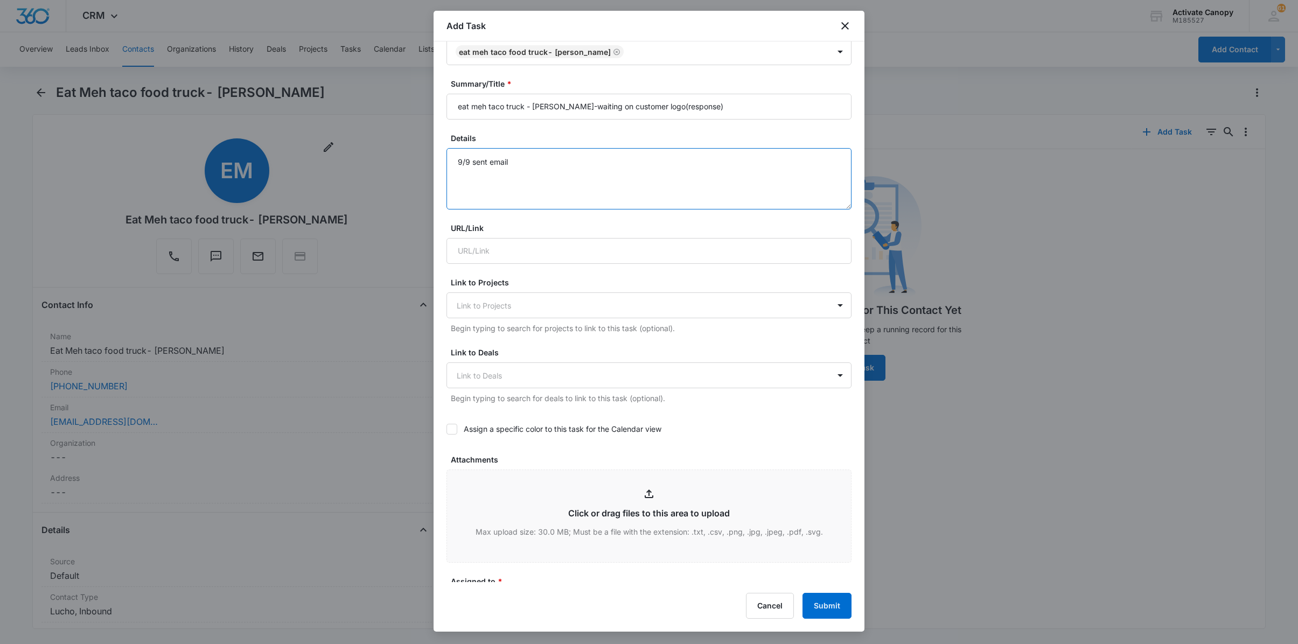
scroll to position [215, 0]
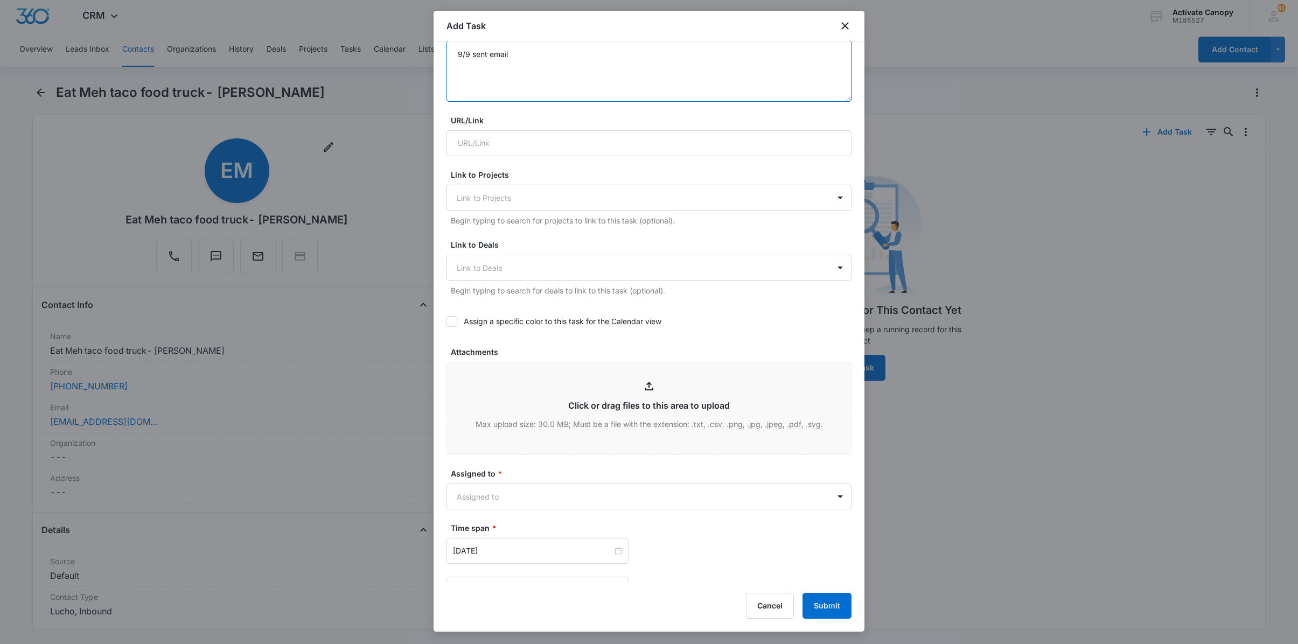
type textarea "9/9 sent email"
click at [459, 327] on label "Assign a specific color to this task for the Calendar view" at bounding box center [648, 321] width 405 height 11
click at [446, 321] on input "Assign a specific color to this task for the Calendar view" at bounding box center [446, 321] width 0 height 0
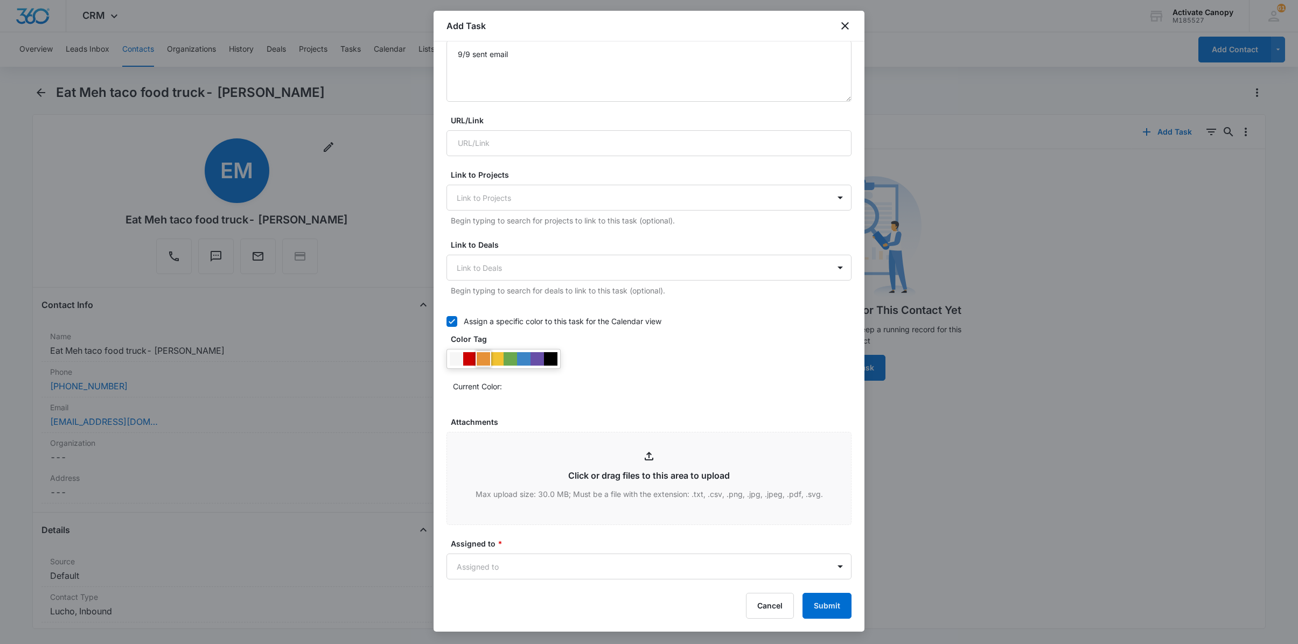
click at [479, 366] on div at bounding box center [483, 358] width 13 height 13
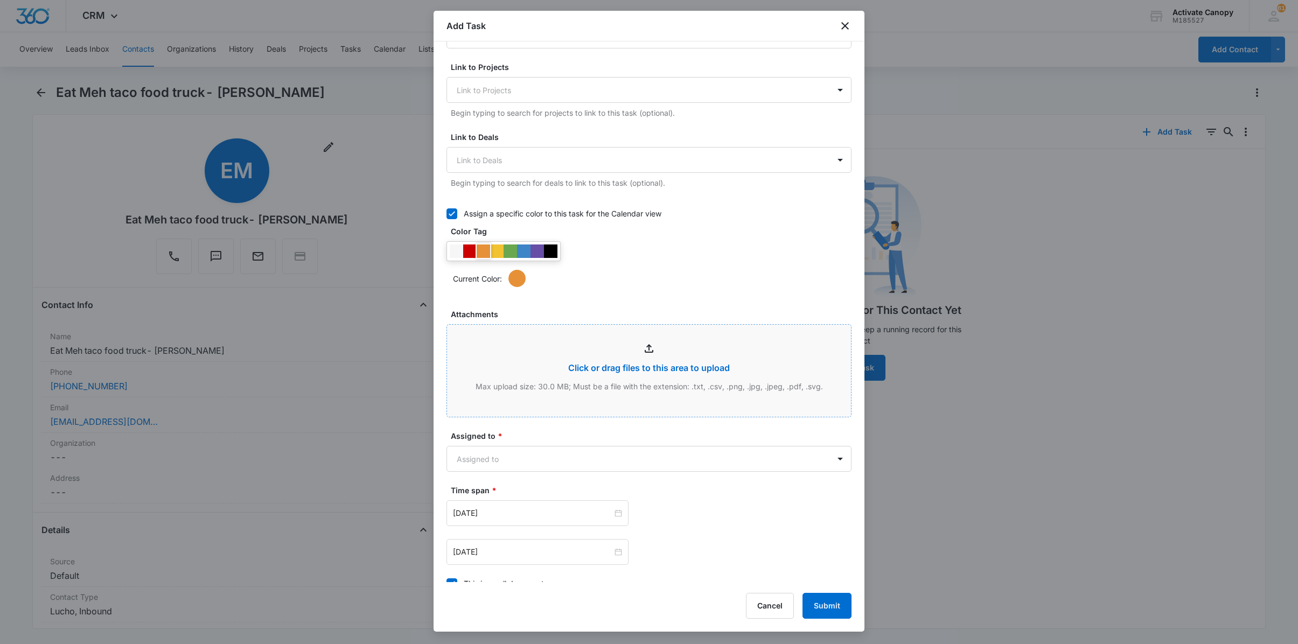
scroll to position [505, 0]
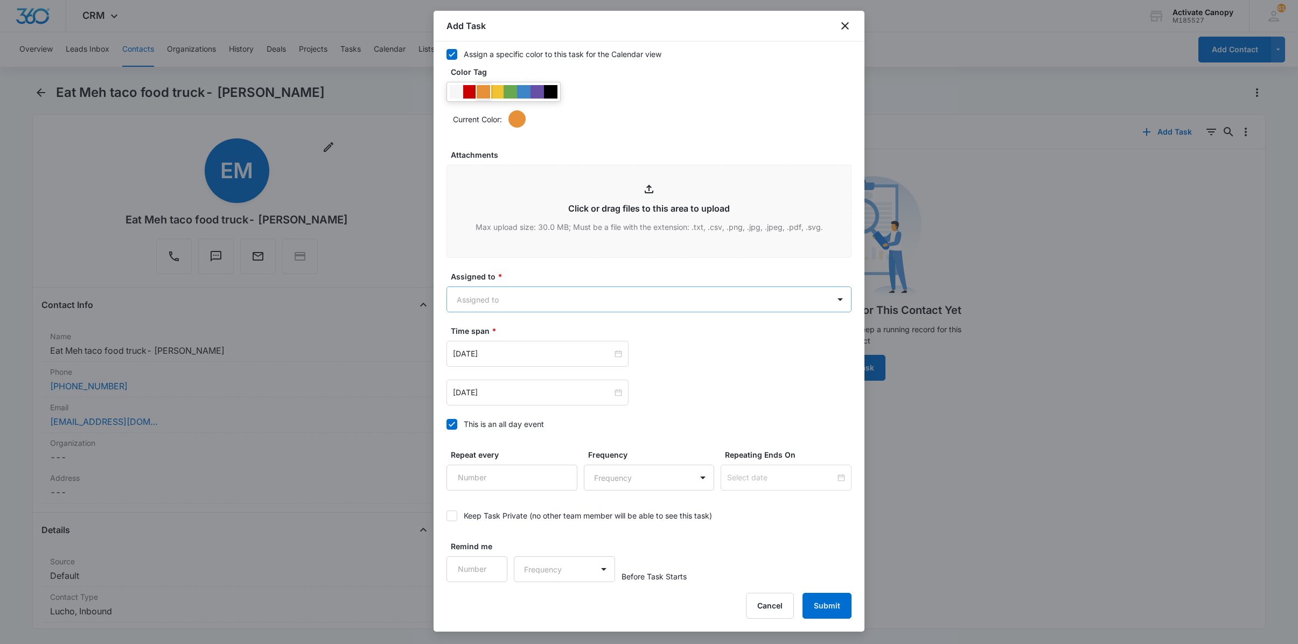
click at [521, 304] on body "CRM Apps Reputation Websites Forms CRM Email Social Content Ads Intelligence Fi…" at bounding box center [649, 322] width 1298 height 644
click at [526, 349] on div "Lucho ." at bounding box center [640, 356] width 389 height 20
click at [699, 397] on div at bounding box center [649, 322] width 1298 height 644
click at [558, 388] on input "Sep 9, 2025" at bounding box center [532, 393] width 159 height 12
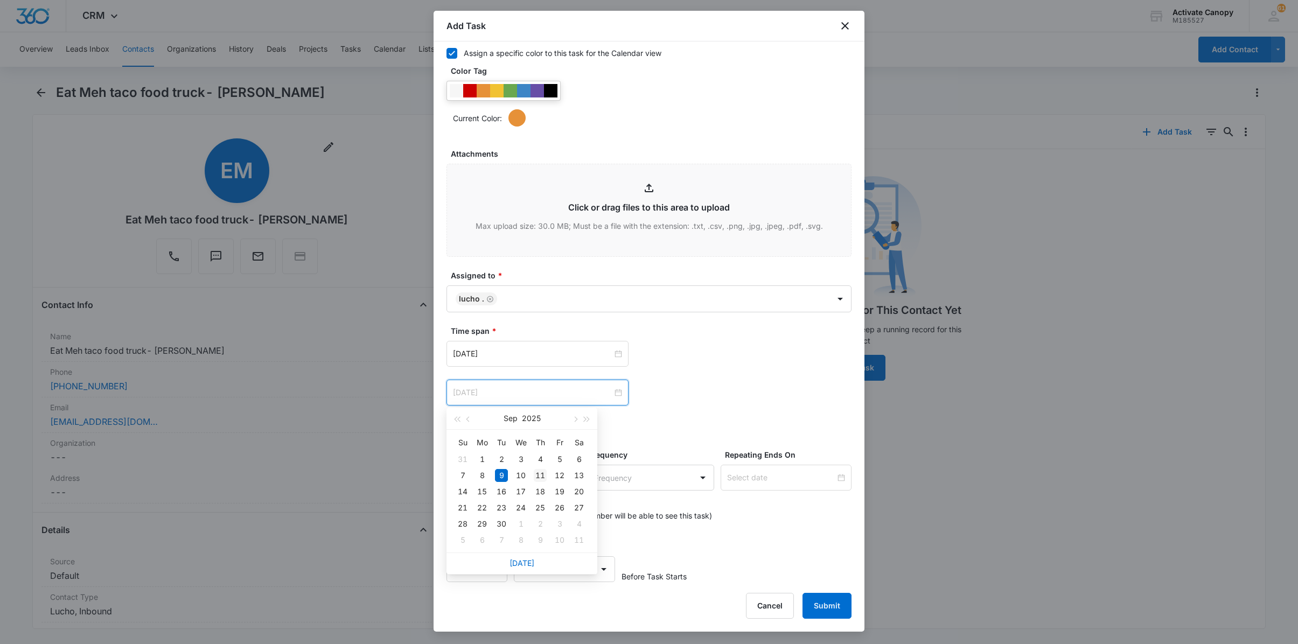
type input "Sep 11, 2025"
click at [541, 476] on div "11" at bounding box center [540, 475] width 13 height 13
click at [505, 361] on div "Sep 9, 2025" at bounding box center [537, 354] width 182 height 26
type input "Sep 11, 2025"
click at [541, 436] on div "11" at bounding box center [540, 436] width 13 height 13
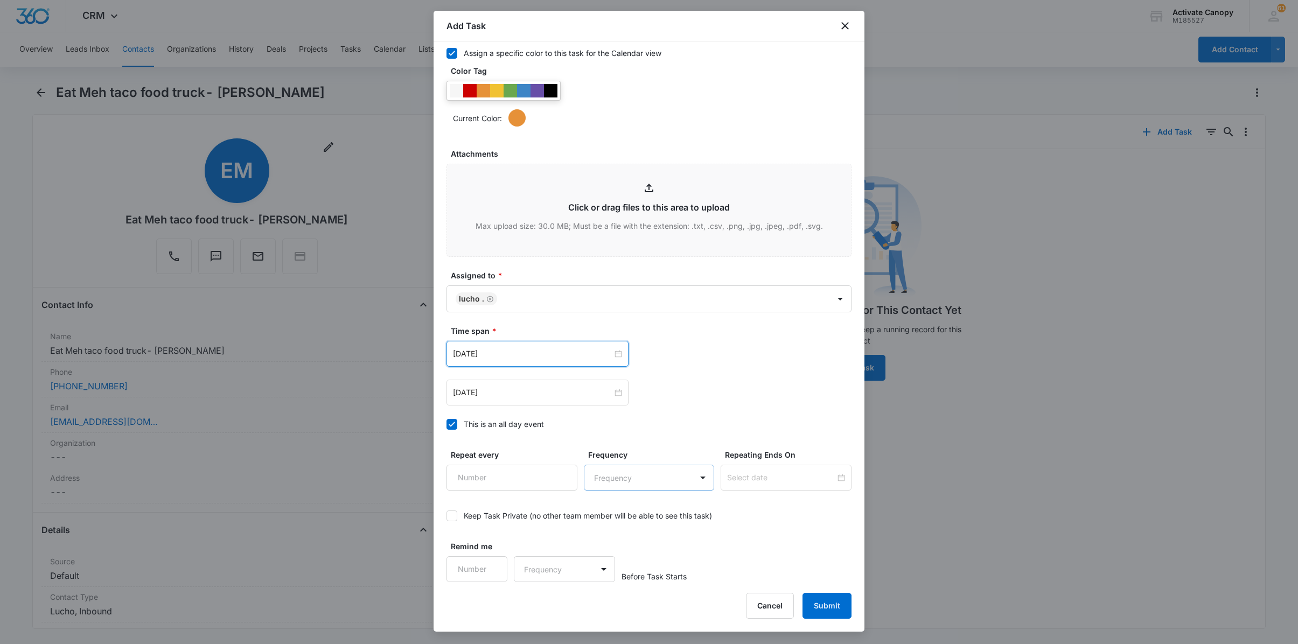
scroll to position [506, 0]
click at [837, 613] on button "Submit" at bounding box center [826, 606] width 49 height 26
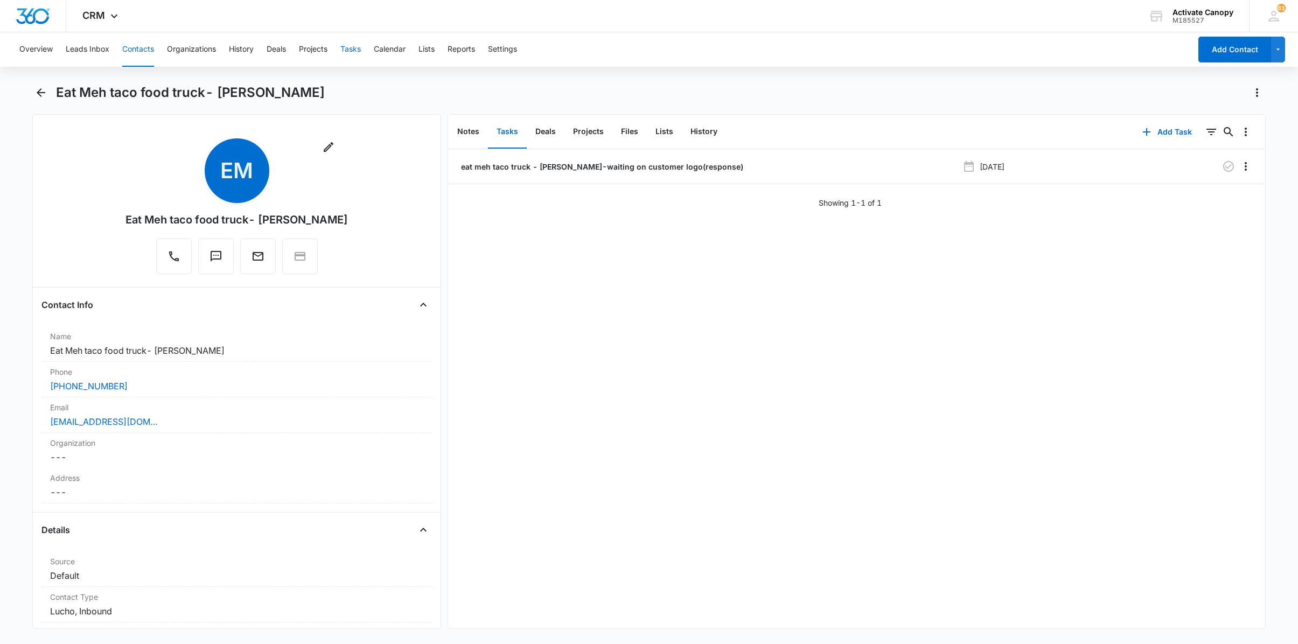
click at [351, 48] on button "Tasks" at bounding box center [350, 49] width 20 height 34
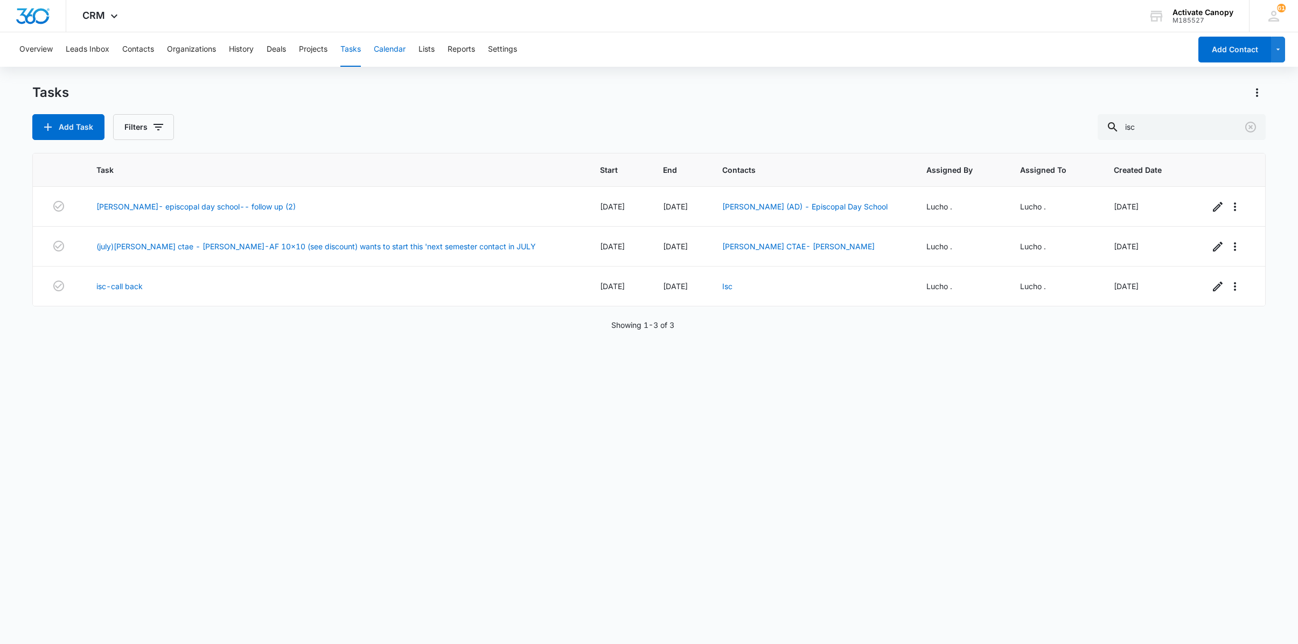
click at [405, 45] on button "Calendar" at bounding box center [390, 49] width 32 height 34
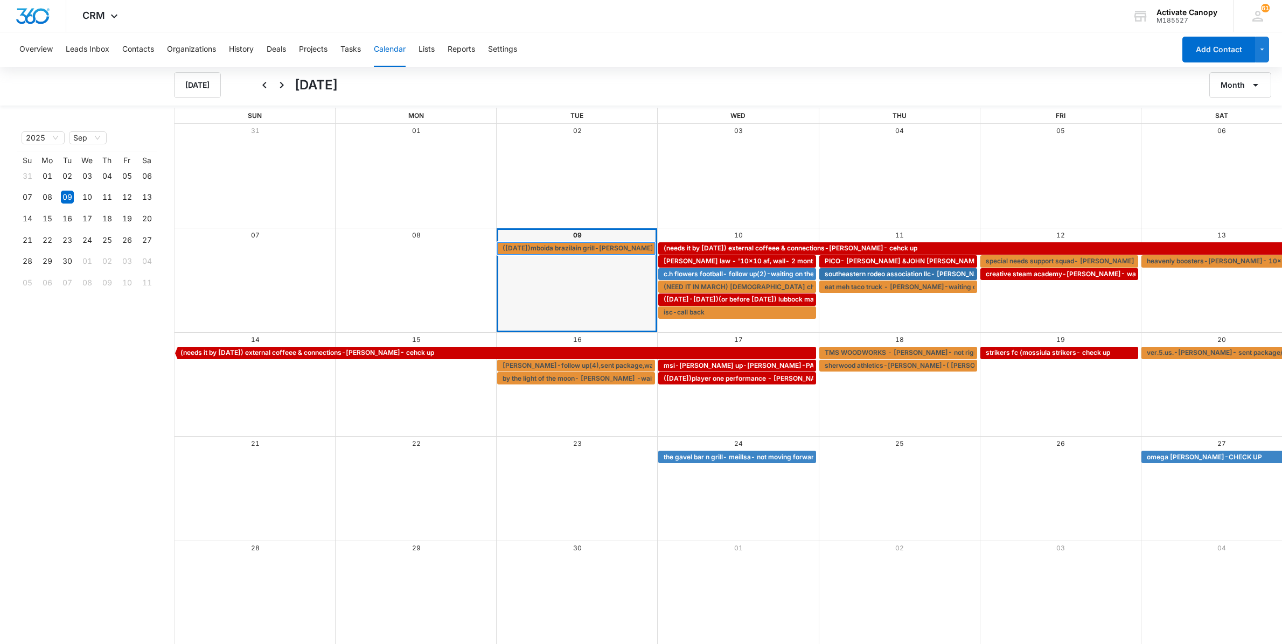
click at [523, 243] on span "([DATE])mboida brazilain grill-[PERSON_NAME]- waiting on [PERSON_NAME]/[PERSON_…" at bounding box center [653, 248] width 302 height 10
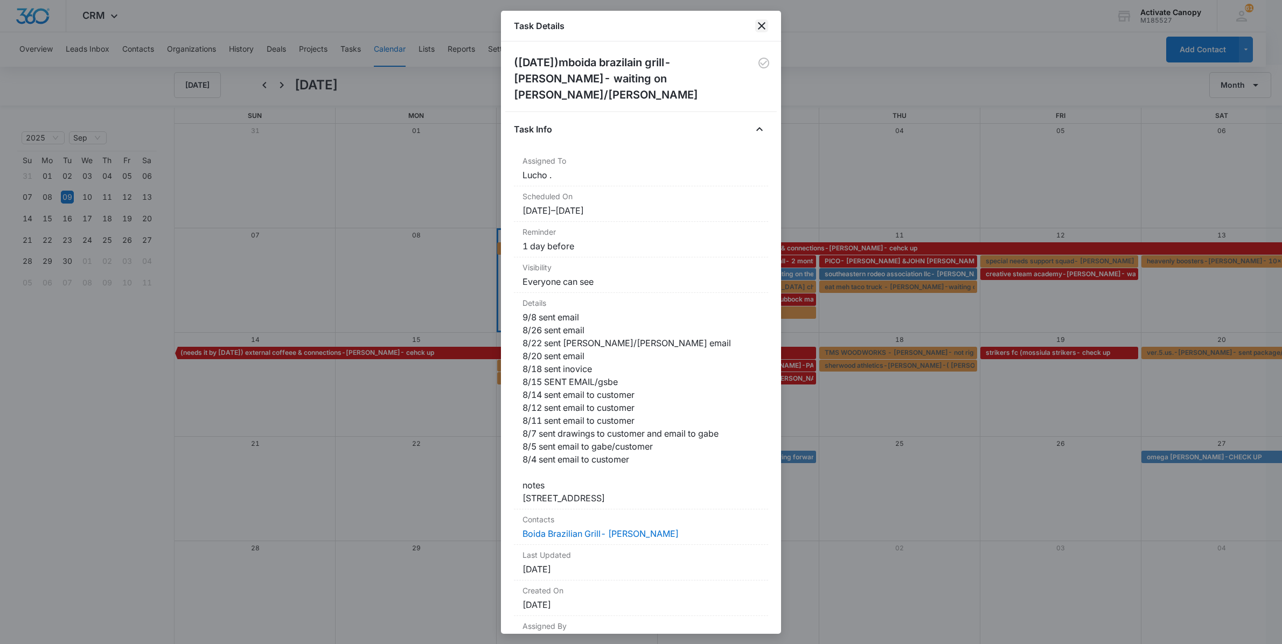
click at [761, 23] on icon "close" at bounding box center [761, 25] width 13 height 13
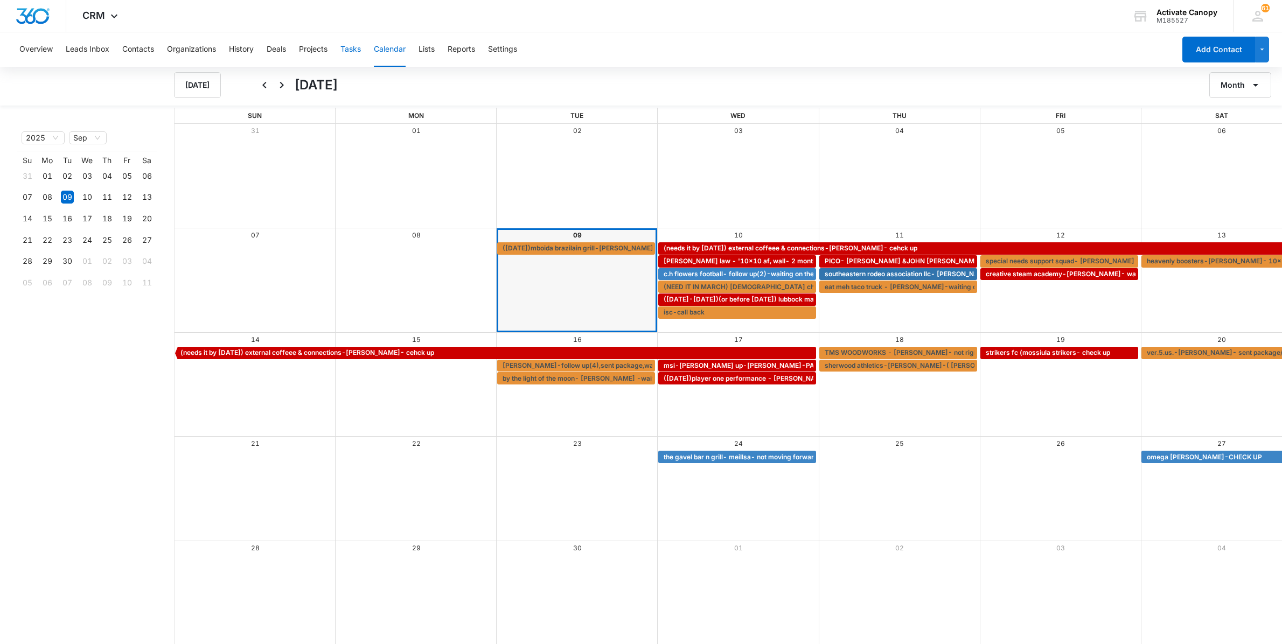
click at [361, 50] on button "Tasks" at bounding box center [350, 49] width 20 height 34
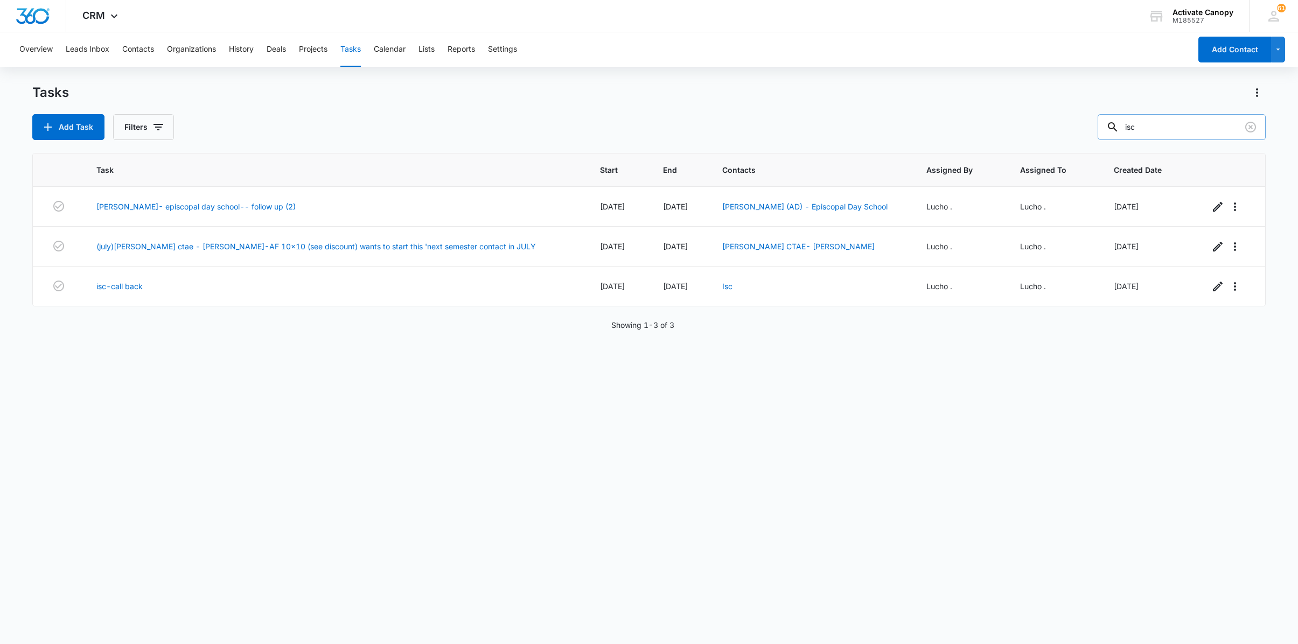
click at [1160, 122] on input "isc" at bounding box center [1181, 127] width 168 height 26
type input "perrian"
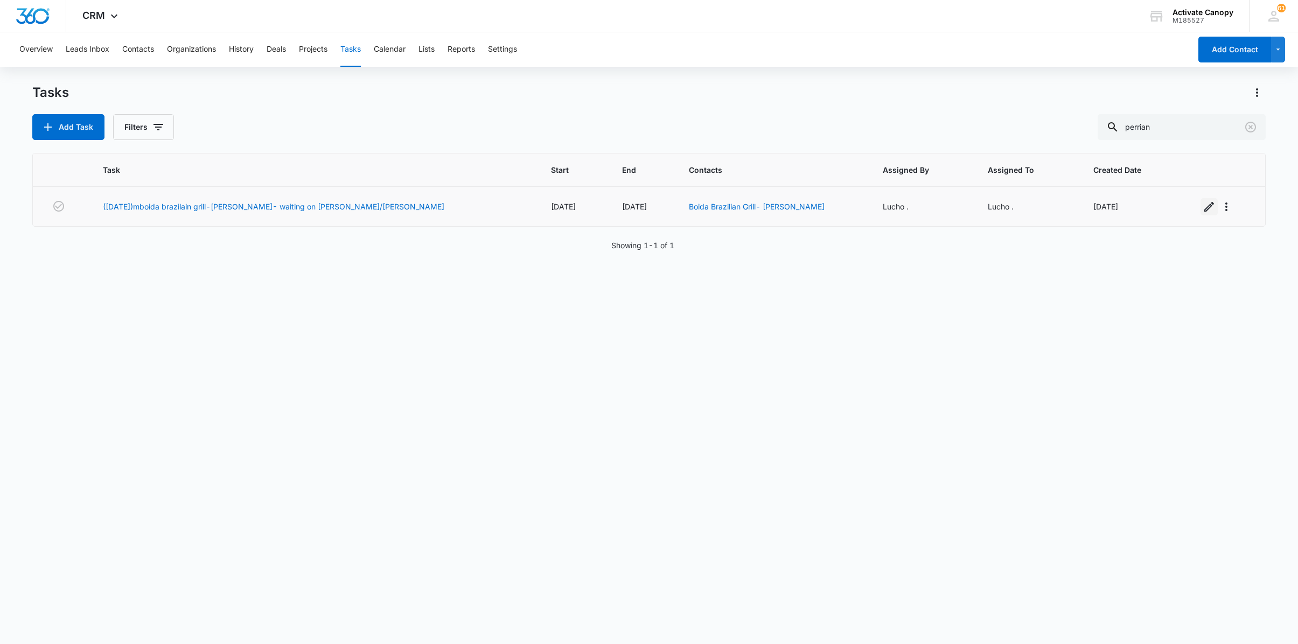
click at [1202, 206] on icon "button" at bounding box center [1208, 206] width 13 height 13
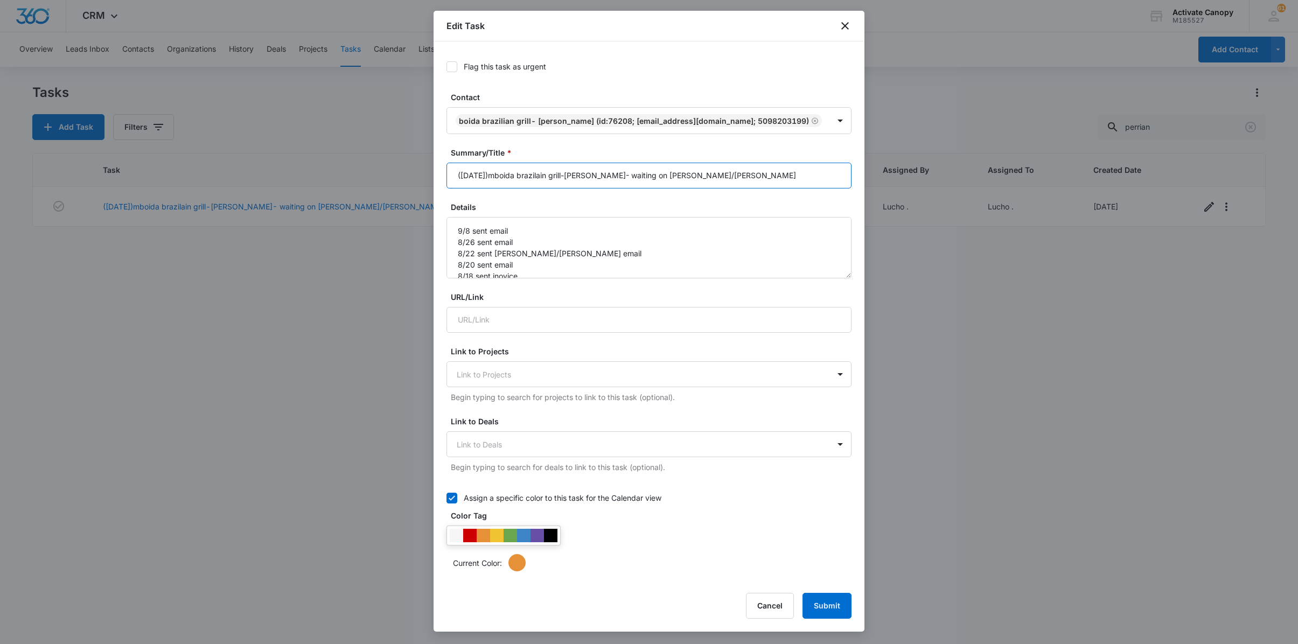
click at [744, 188] on input "([DATE])mboida brazilain grill-[PERSON_NAME]- waiting on [PERSON_NAME]/[PERSON_…" at bounding box center [648, 176] width 405 height 26
click at [456, 239] on textarea "9/8 sent email 8/26 sent email 8/22 sent rusty/gabe email 8/20 sent email 8/18 …" at bounding box center [648, 247] width 405 height 61
click at [470, 248] on textarea "9/8 sent email 8/26 sent email 8/22 sent rusty/gabe email 8/20 sent email 8/18 …" at bounding box center [648, 247] width 405 height 61
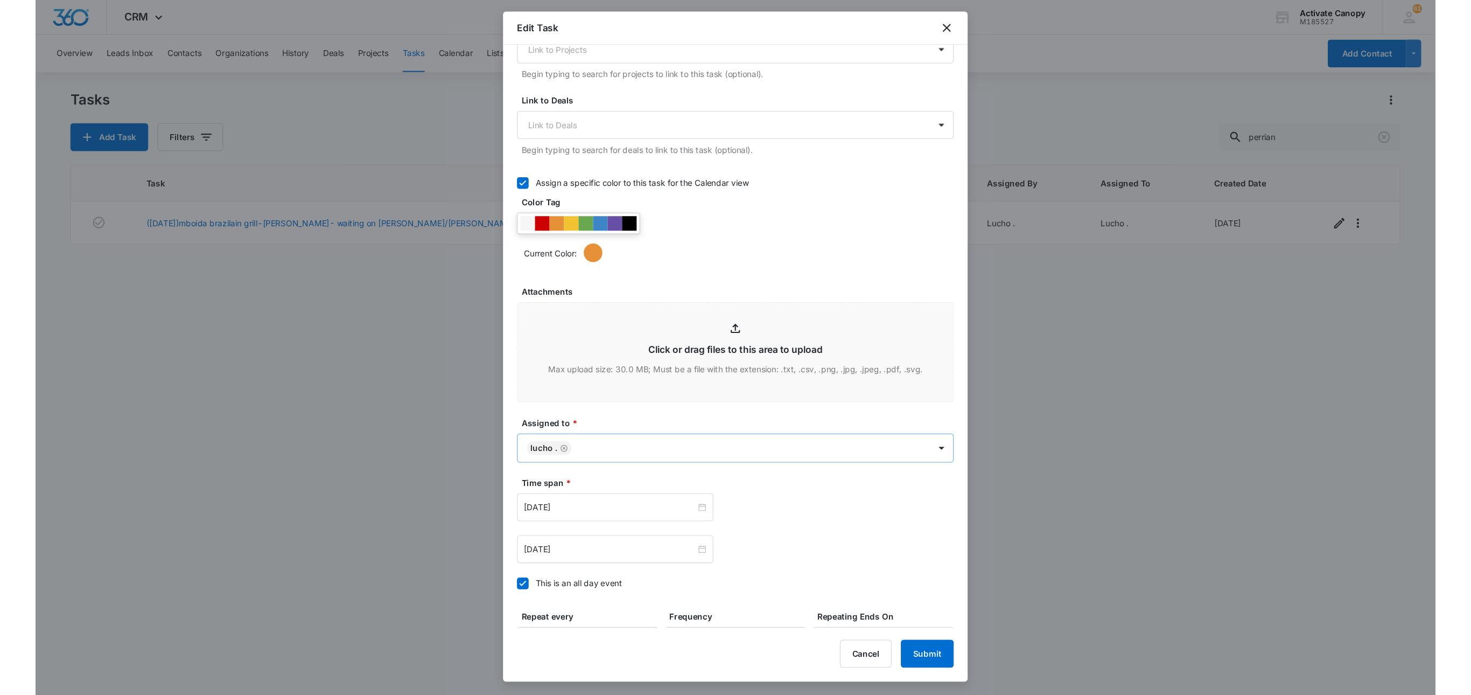
scroll to position [484, 0]
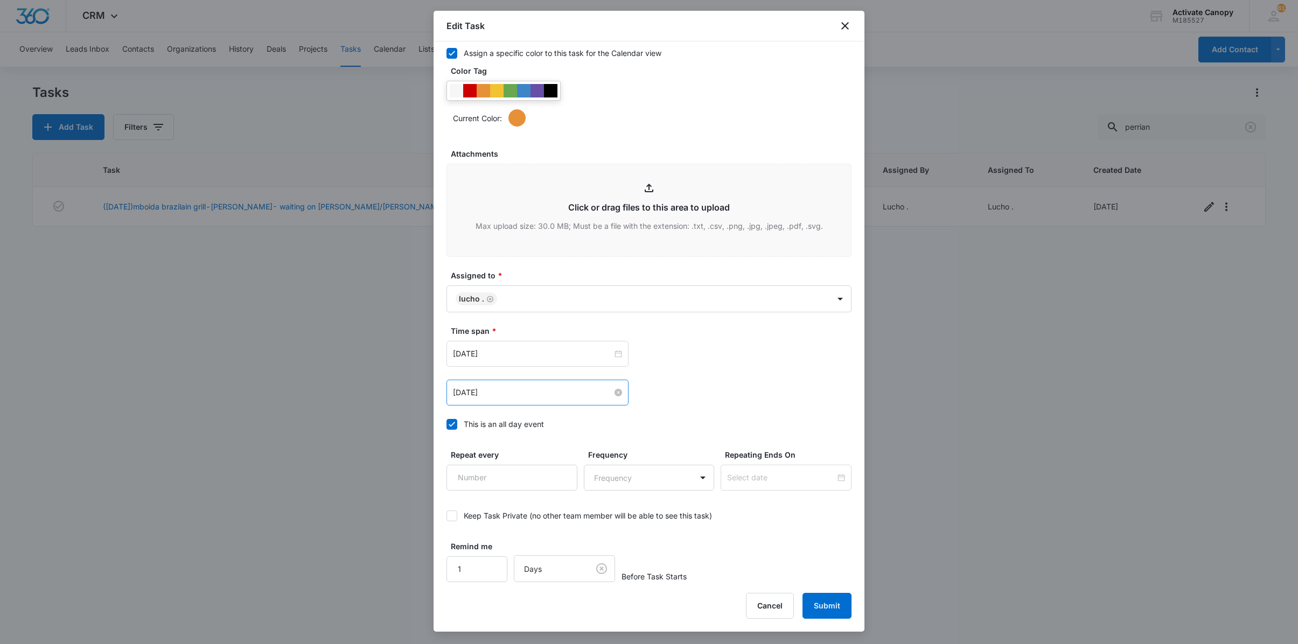
type textarea "9/9 sent email to both 9/8 sent email 8/26 sent email 8/22 sent rusty/gabe emai…"
click at [504, 394] on input "Sep 9, 2025" at bounding box center [532, 393] width 159 height 12
type input "Sep 10, 2025"
click at [518, 473] on div "10" at bounding box center [520, 473] width 13 height 13
click at [513, 361] on div "Sep 9, 2025" at bounding box center [537, 354] width 182 height 26
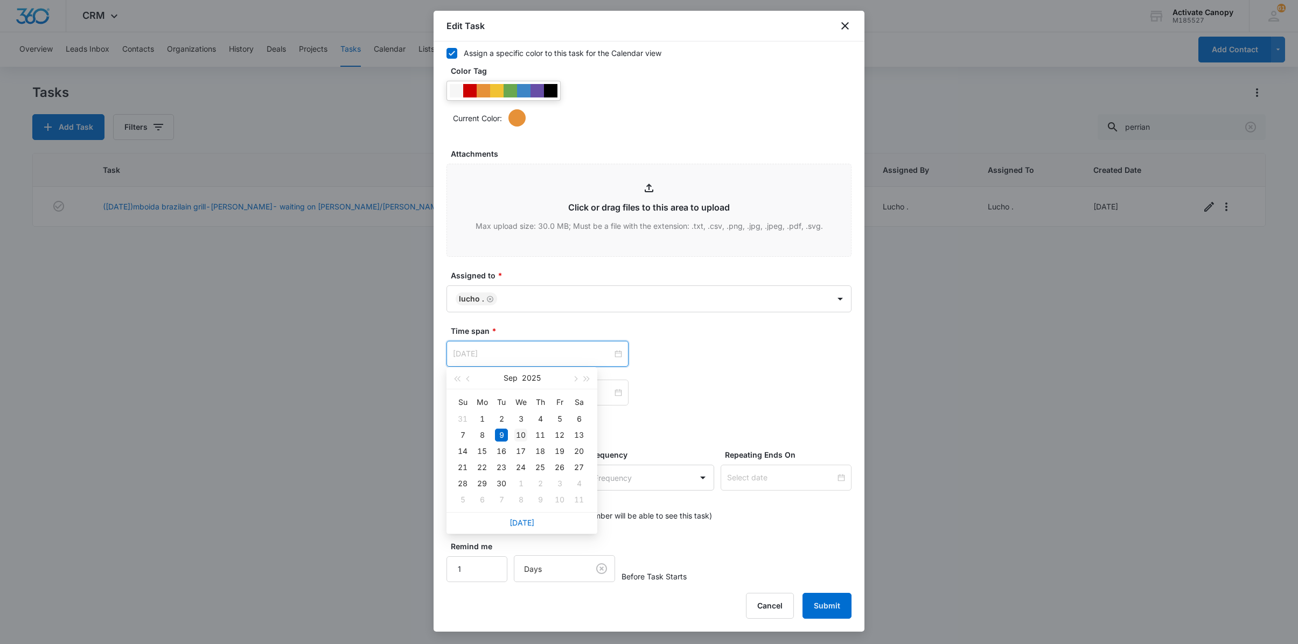
type input "Sep 10, 2025"
click at [524, 437] on div "10" at bounding box center [520, 435] width 13 height 13
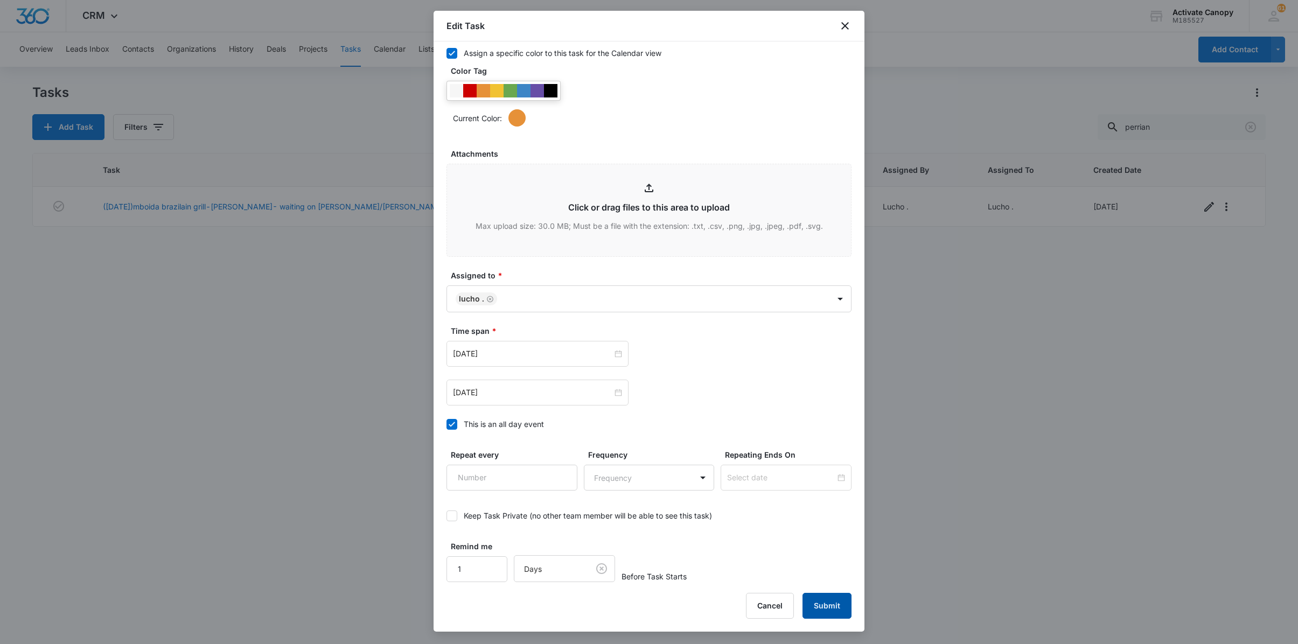
click at [826, 597] on button "Submit" at bounding box center [826, 606] width 49 height 26
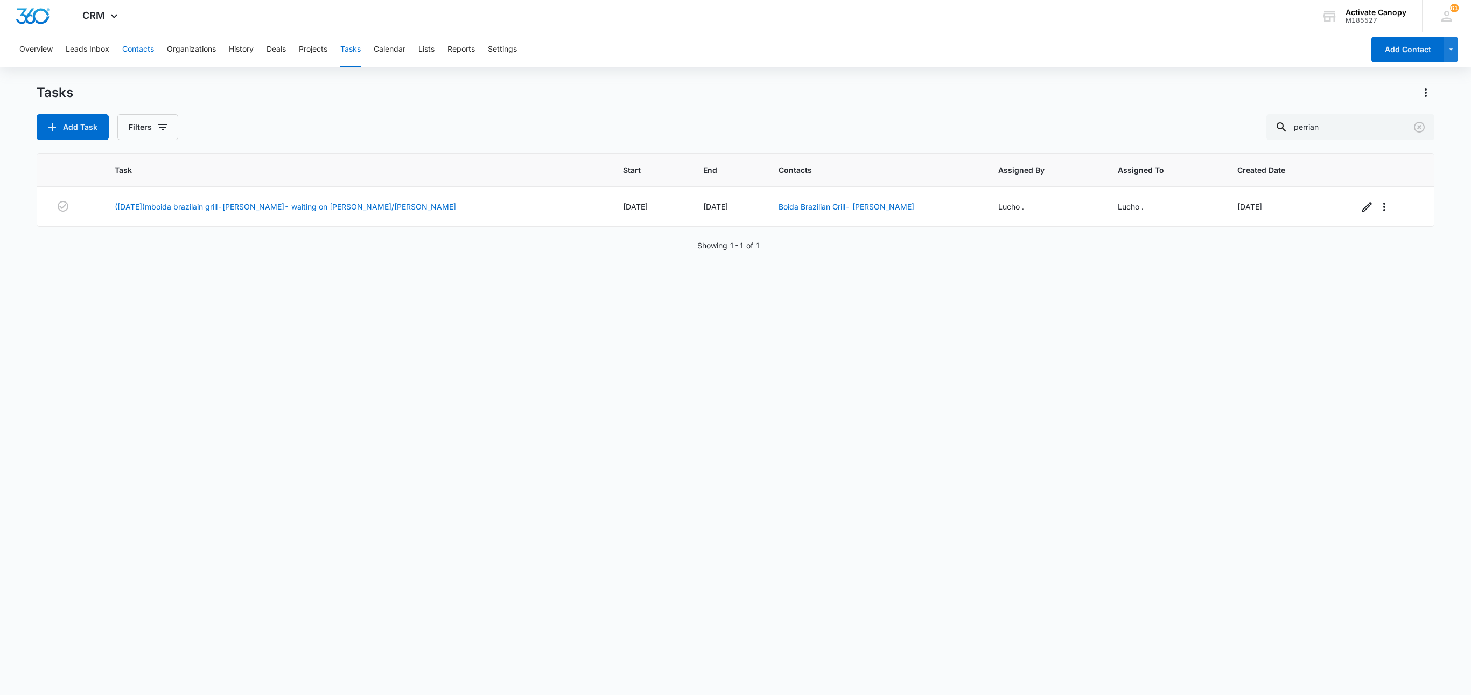
click at [148, 45] on button "Contacts" at bounding box center [138, 49] width 32 height 34
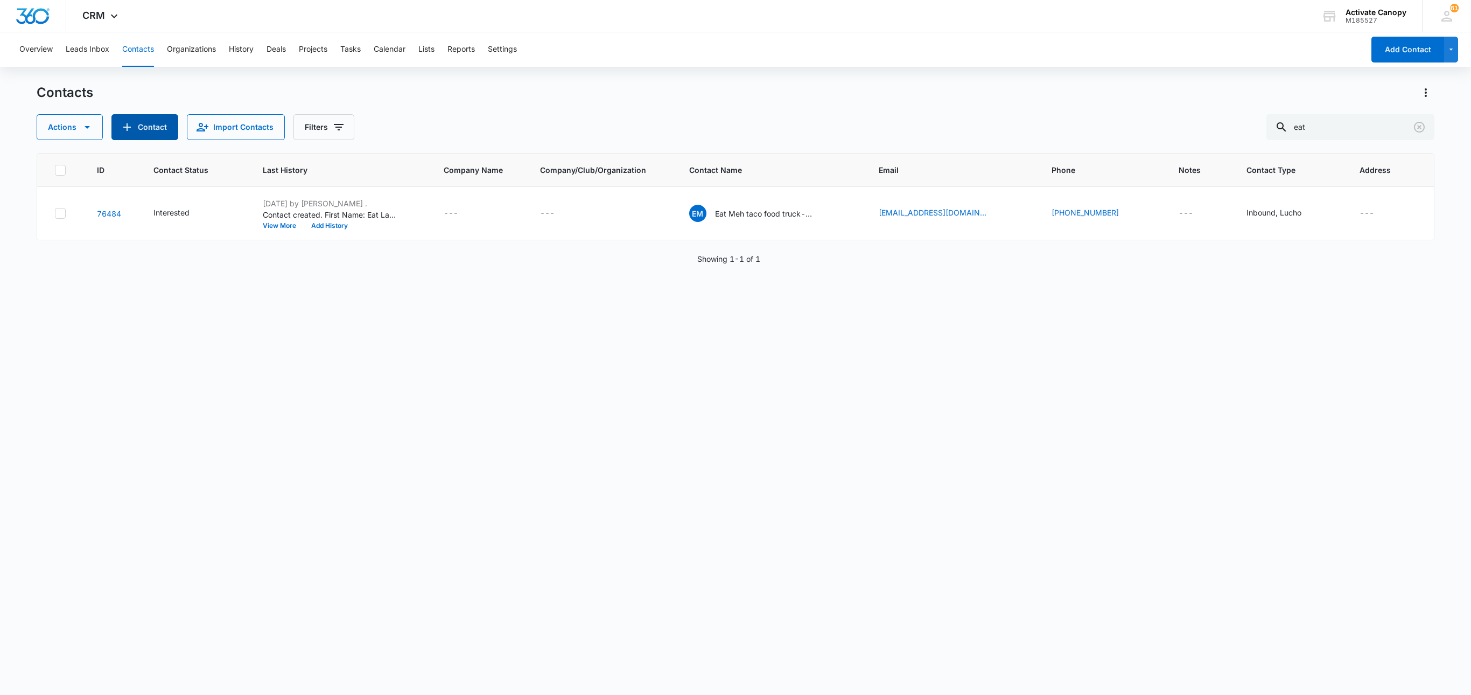
click at [137, 118] on button "Contact" at bounding box center [144, 127] width 67 height 26
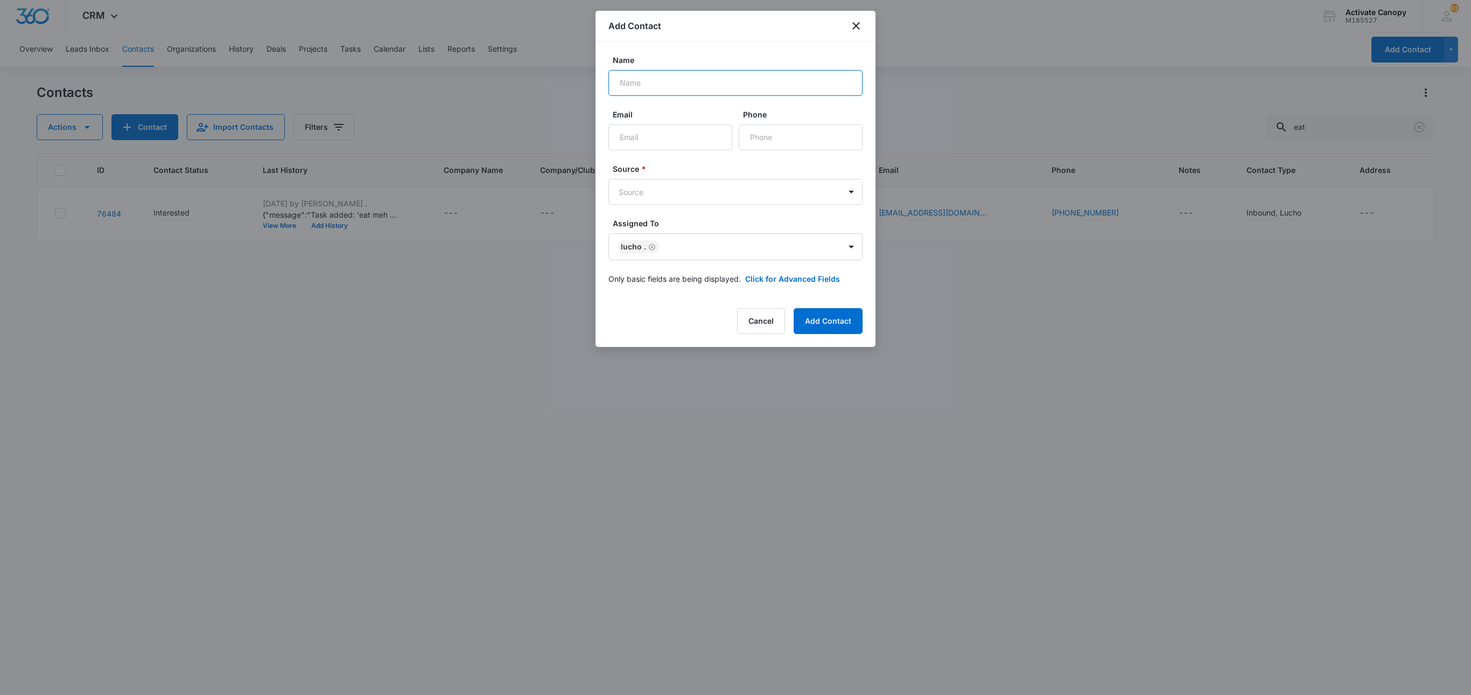
click at [731, 84] on input "Name" at bounding box center [735, 83] width 254 height 26
type input "houston prospects fc - carlos"
click at [655, 153] on form "Name houston prospects fc - carlos Email Phone Source * Source Assigned To Luch…" at bounding box center [735, 175] width 254 height 243
click at [654, 136] on input "Email" at bounding box center [670, 137] width 124 height 26
paste input "houstonsoccerprospects@gmail.com"
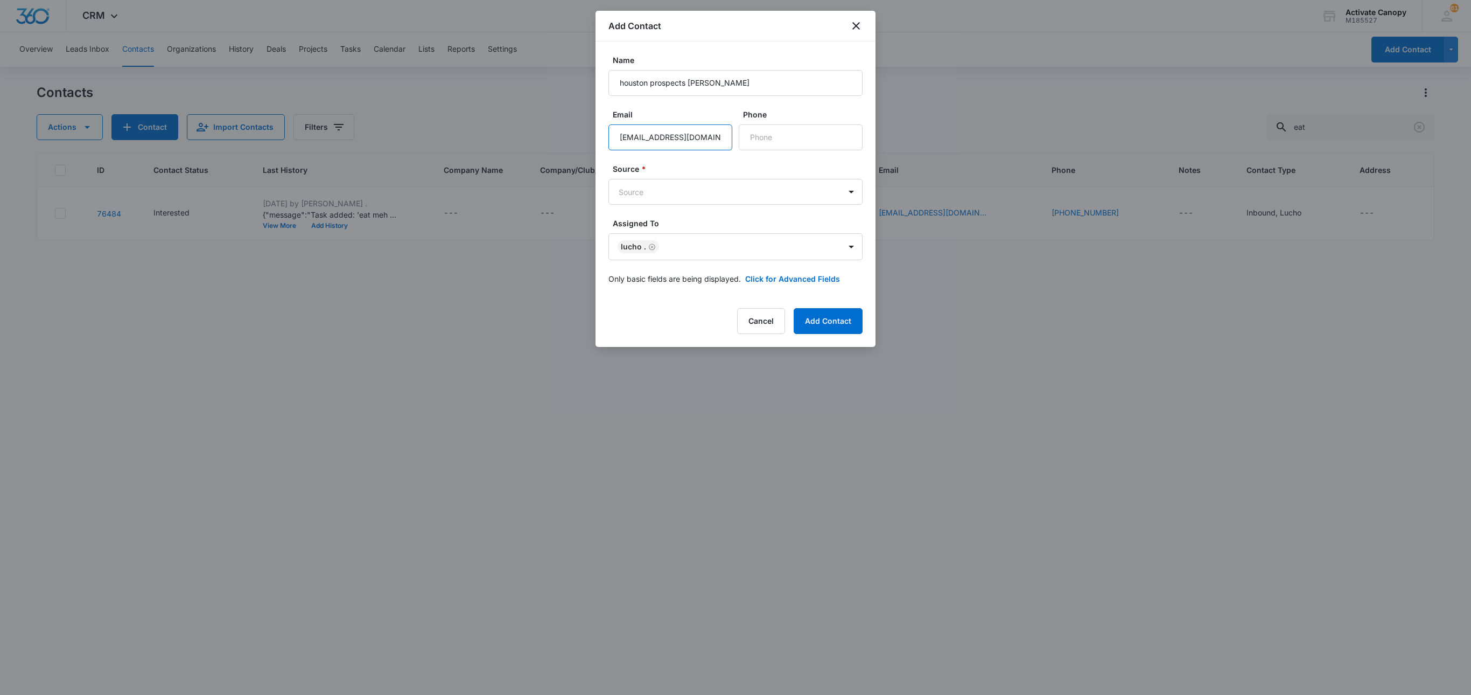
scroll to position [0, 32]
type input "houstonsoccerprospects@gmail.com"
click at [767, 142] on input "Phone" at bounding box center [801, 137] width 124 height 26
click at [621, 130] on input "houstonsoccerprospects@gmail.com" at bounding box center [670, 137] width 124 height 26
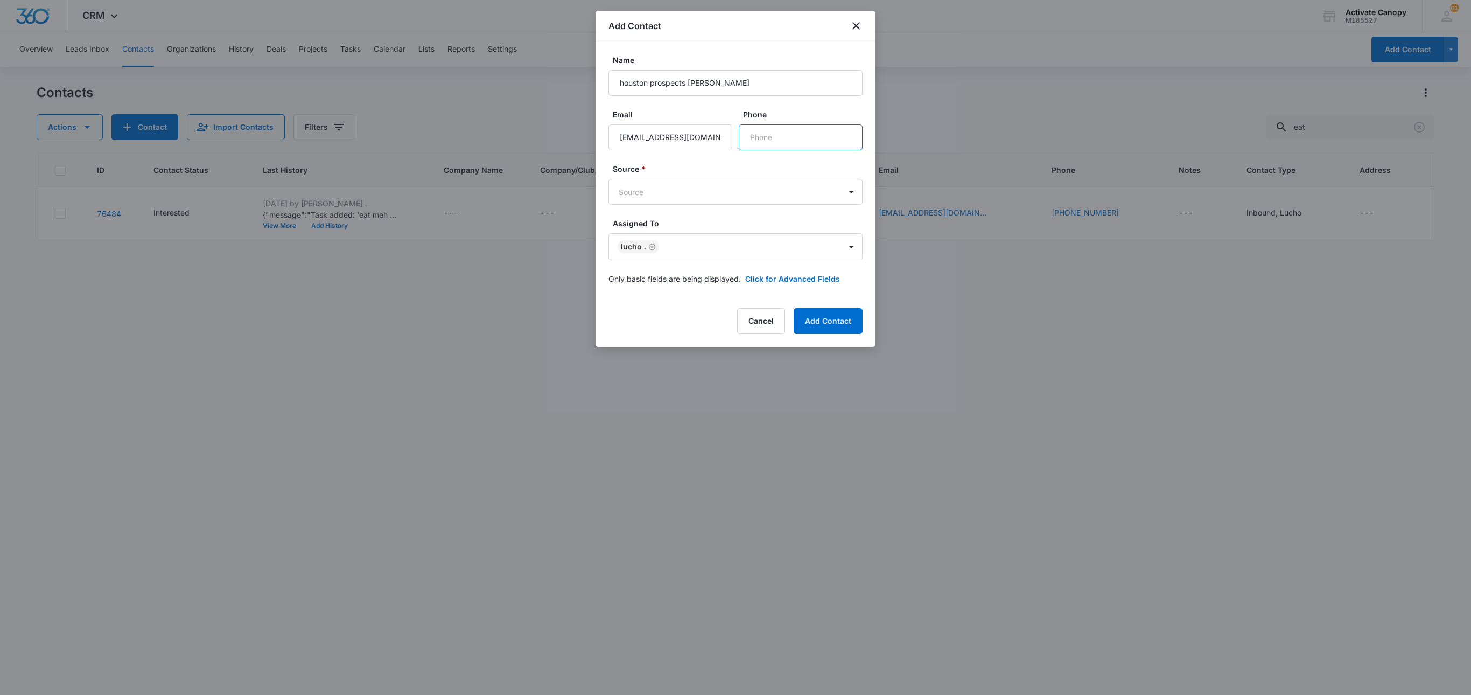
click at [760, 137] on input "Phone" at bounding box center [801, 137] width 124 height 26
paste input "(832) 785-0667"
type input "(832) 785-0667"
click at [731, 195] on body "CRM Apps Reputation Websites Forms CRM Email Social Content Ads Intelligence Fi…" at bounding box center [735, 347] width 1471 height 695
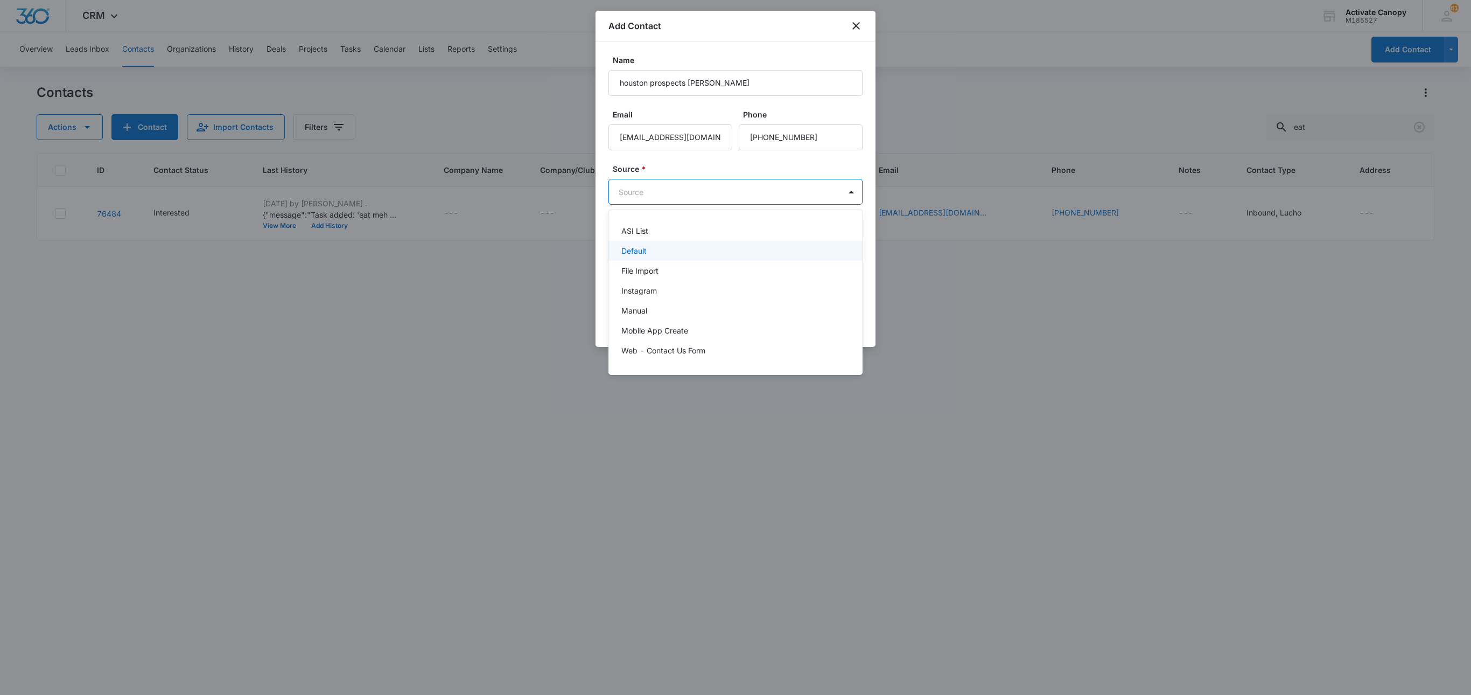
click at [713, 257] on div "Default" at bounding box center [735, 251] width 254 height 20
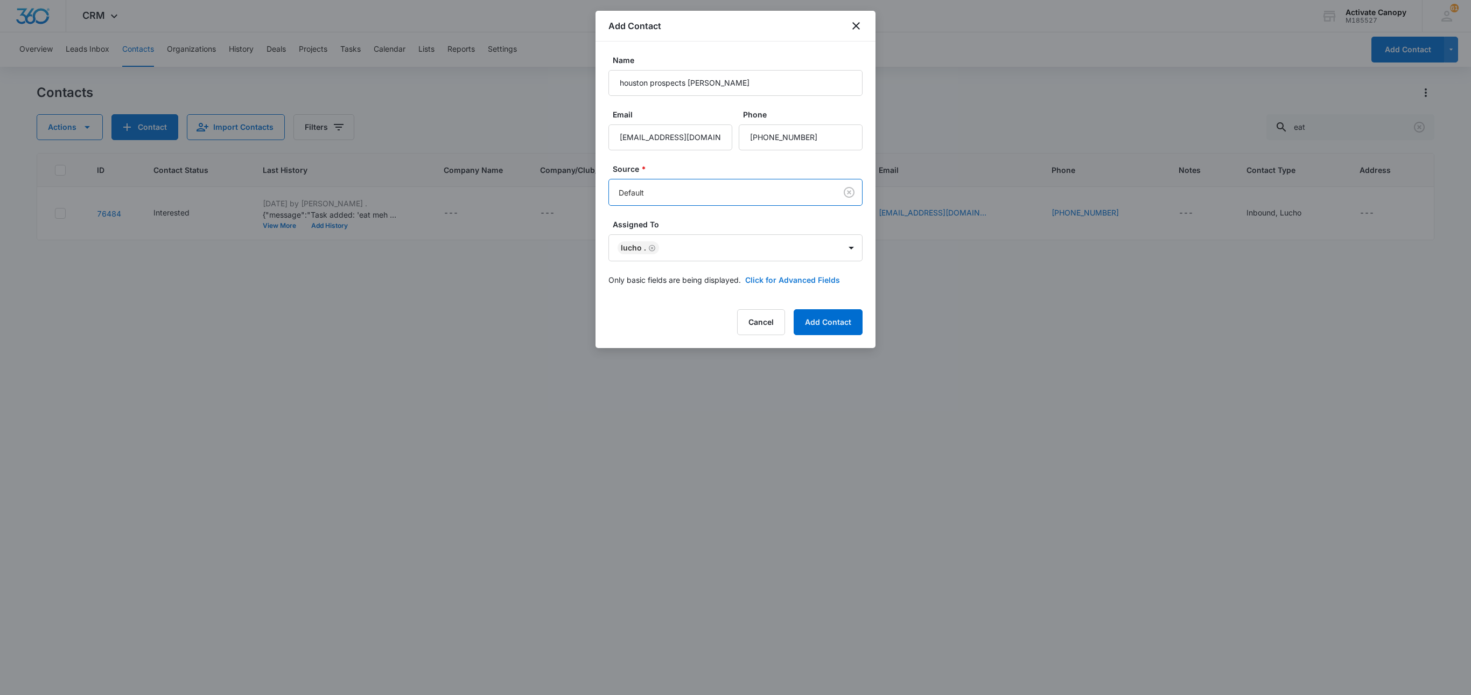
click at [759, 283] on button "Click for Advanced Fields" at bounding box center [792, 279] width 95 height 11
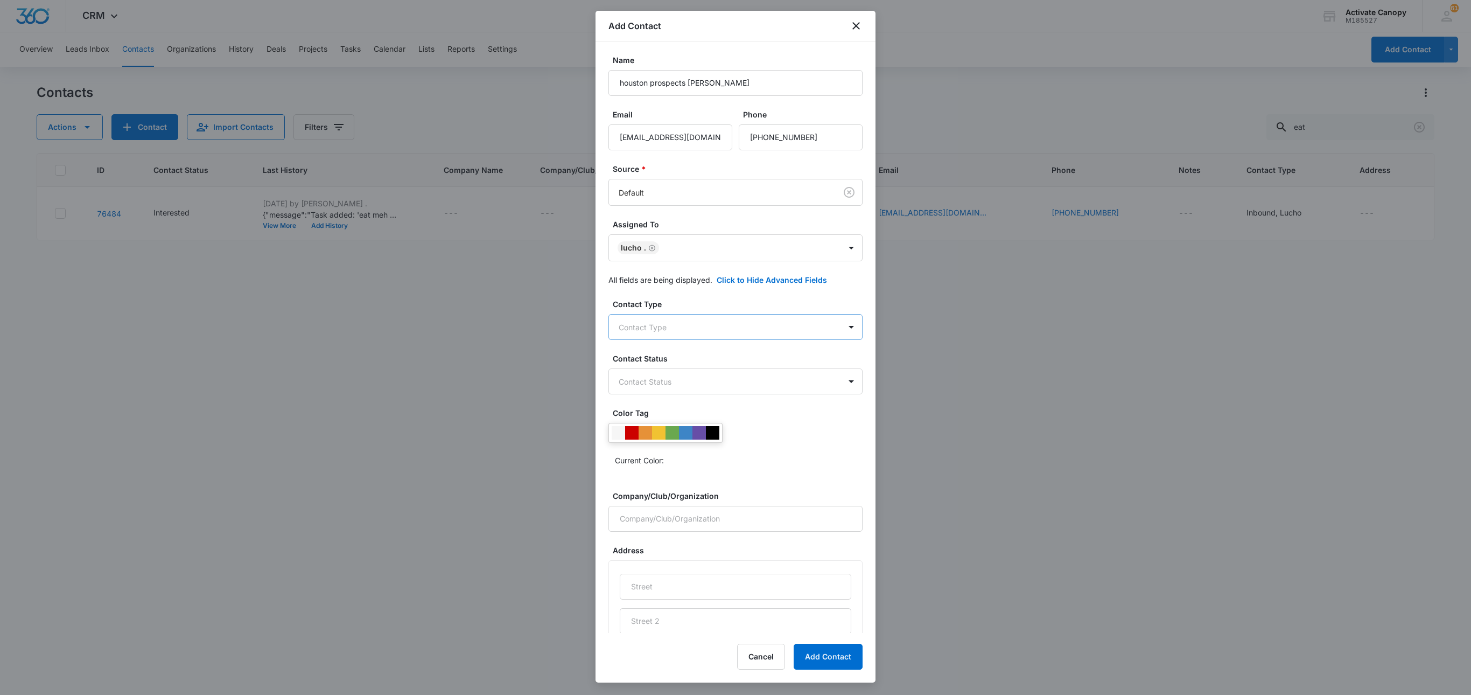
click at [722, 324] on body "CRM Apps Reputation Websites Forms CRM Email Social Content Ads Intelligence Fi…" at bounding box center [735, 347] width 1471 height 695
click at [666, 471] on div "Soccer" at bounding box center [726, 467] width 210 height 11
click at [666, 485] on div "Soccer Club" at bounding box center [727, 491] width 238 height 20
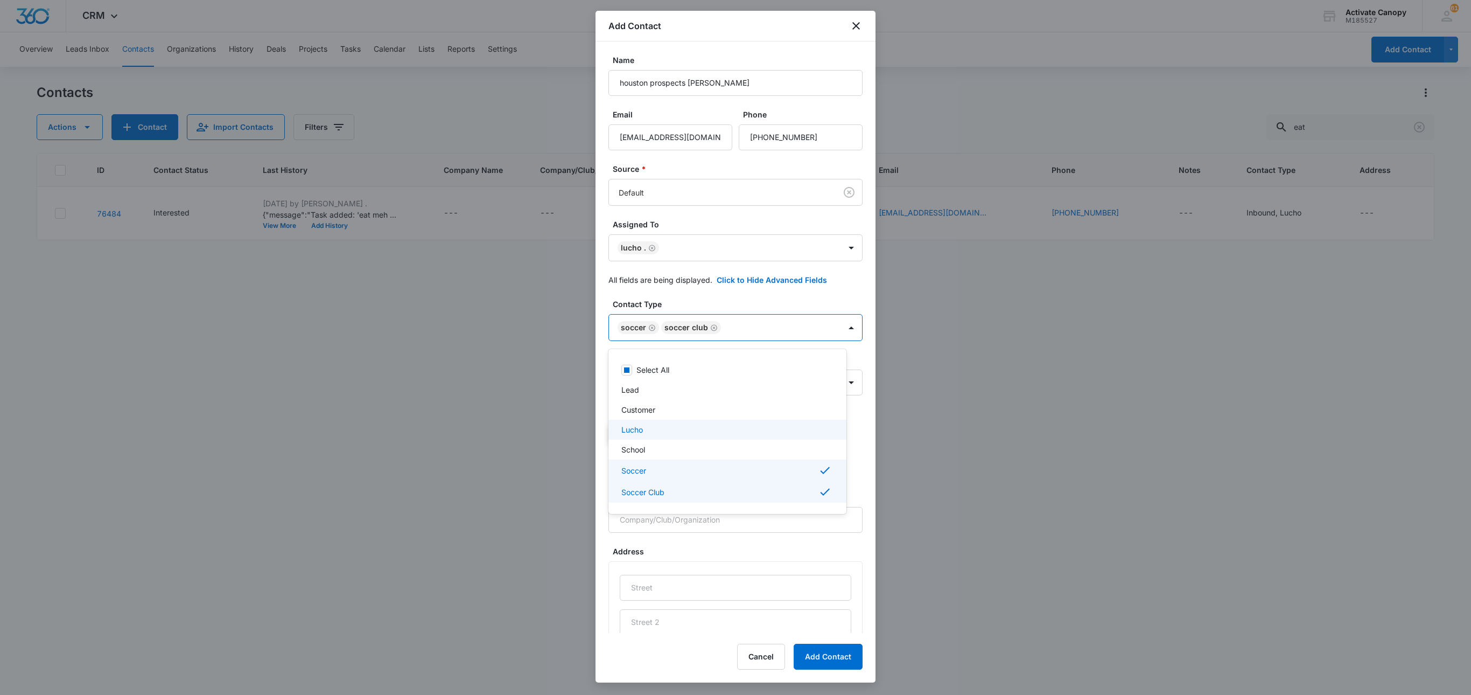
click at [667, 435] on div "Lucho" at bounding box center [726, 429] width 210 height 11
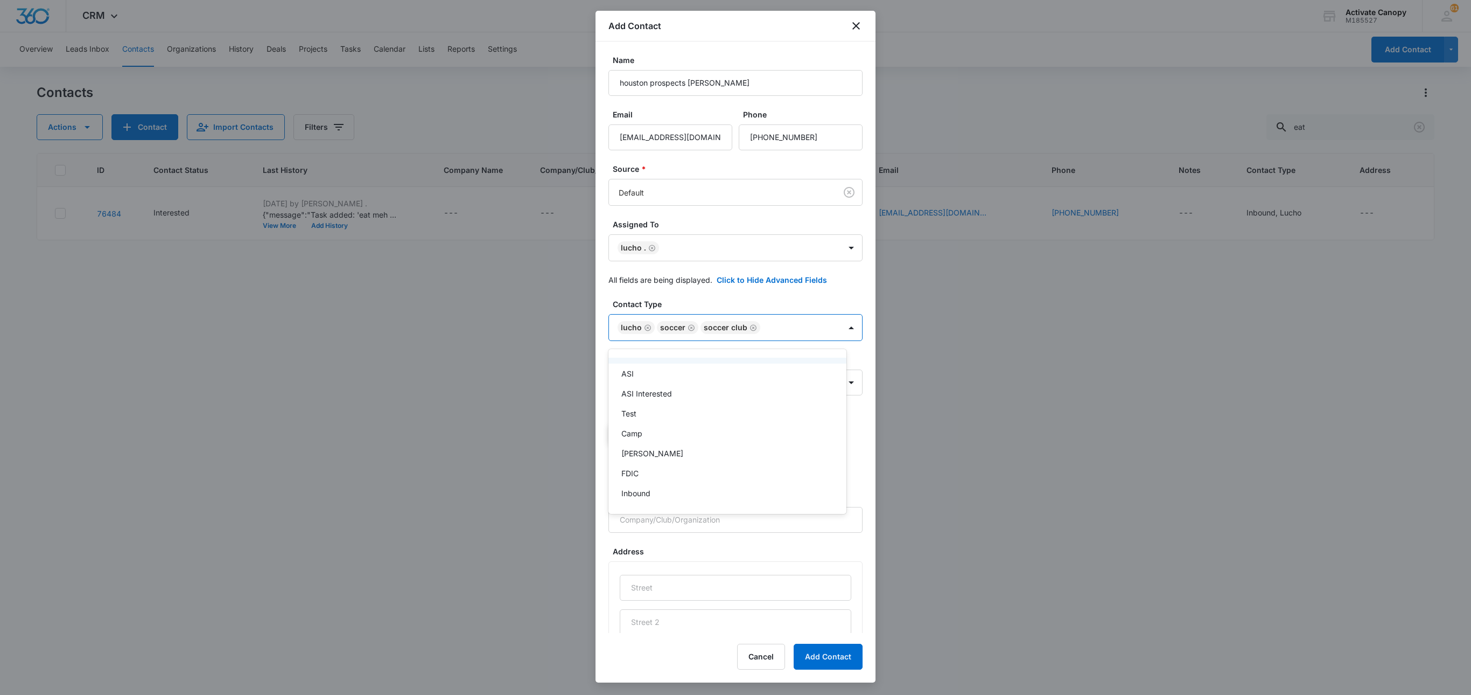
click at [830, 333] on div at bounding box center [735, 347] width 1471 height 695
click at [741, 389] on body "CRM Apps Reputation Websites Forms CRM Email Social Content Ads Intelligence Fi…" at bounding box center [735, 347] width 1471 height 695
click at [698, 453] on div "Lead" at bounding box center [727, 445] width 238 height 20
click at [823, 398] on div at bounding box center [735, 347] width 1471 height 695
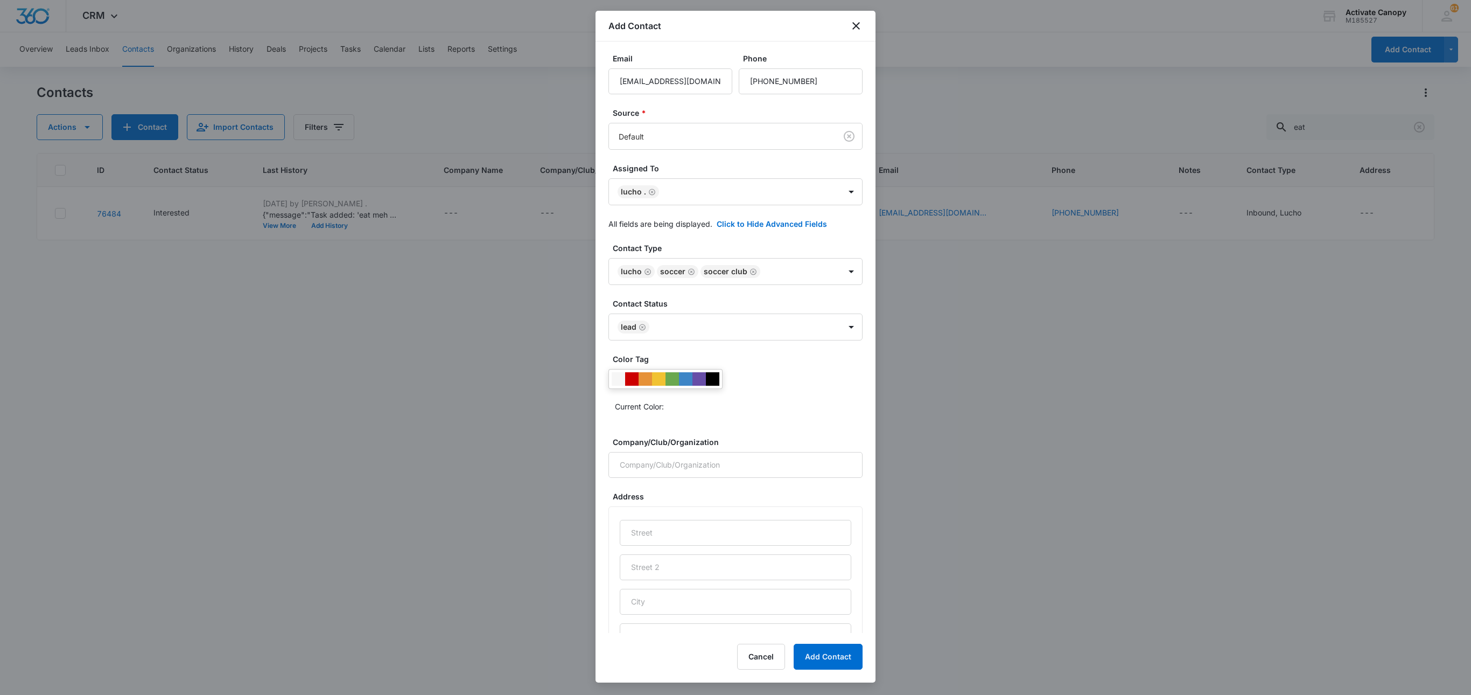
scroll to position [108, 0]
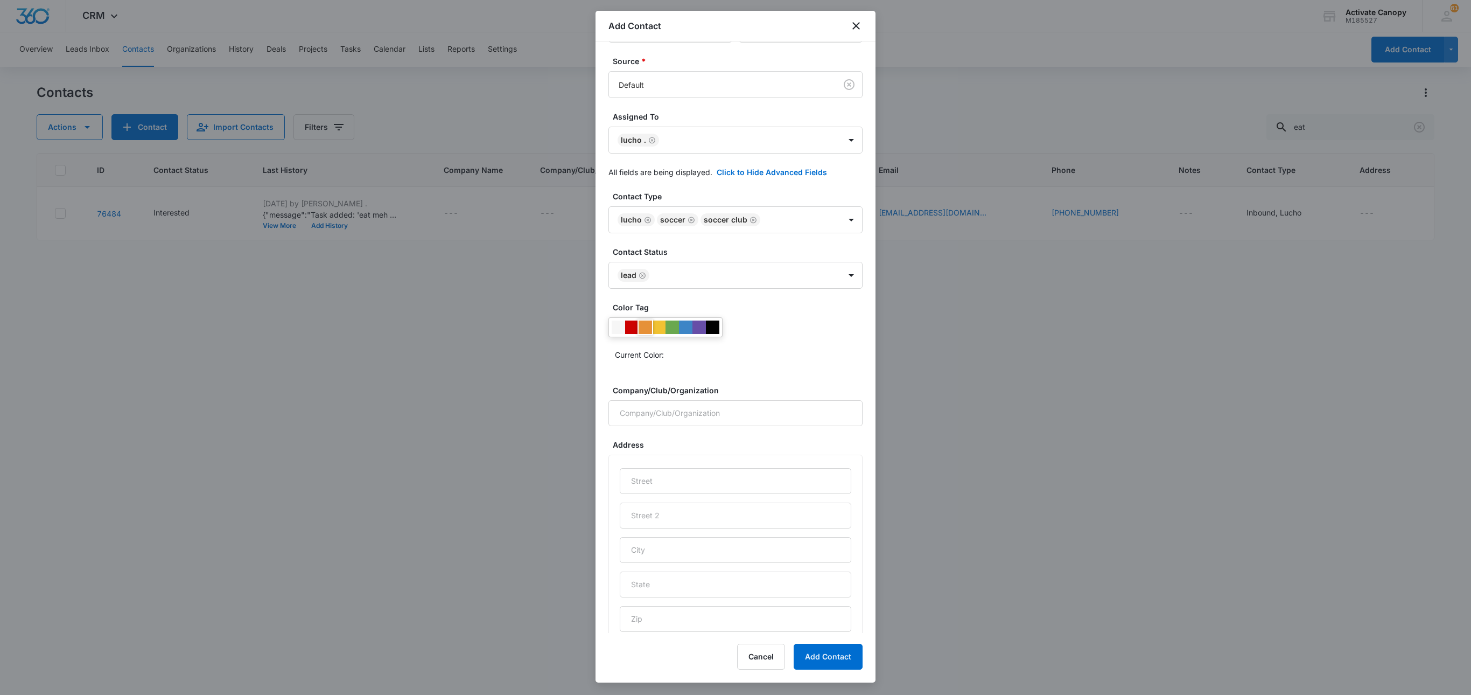
click at [647, 334] on div at bounding box center [645, 326] width 13 height 13
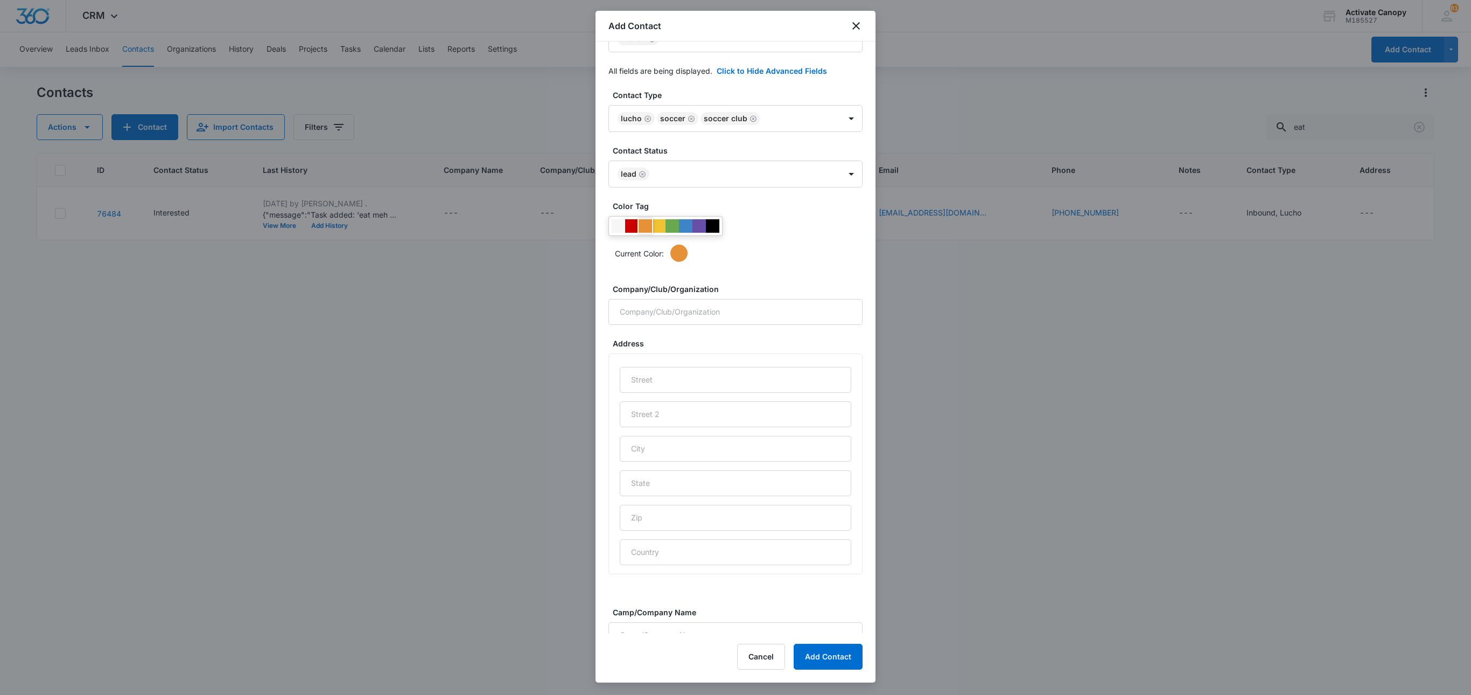
scroll to position [335, 0]
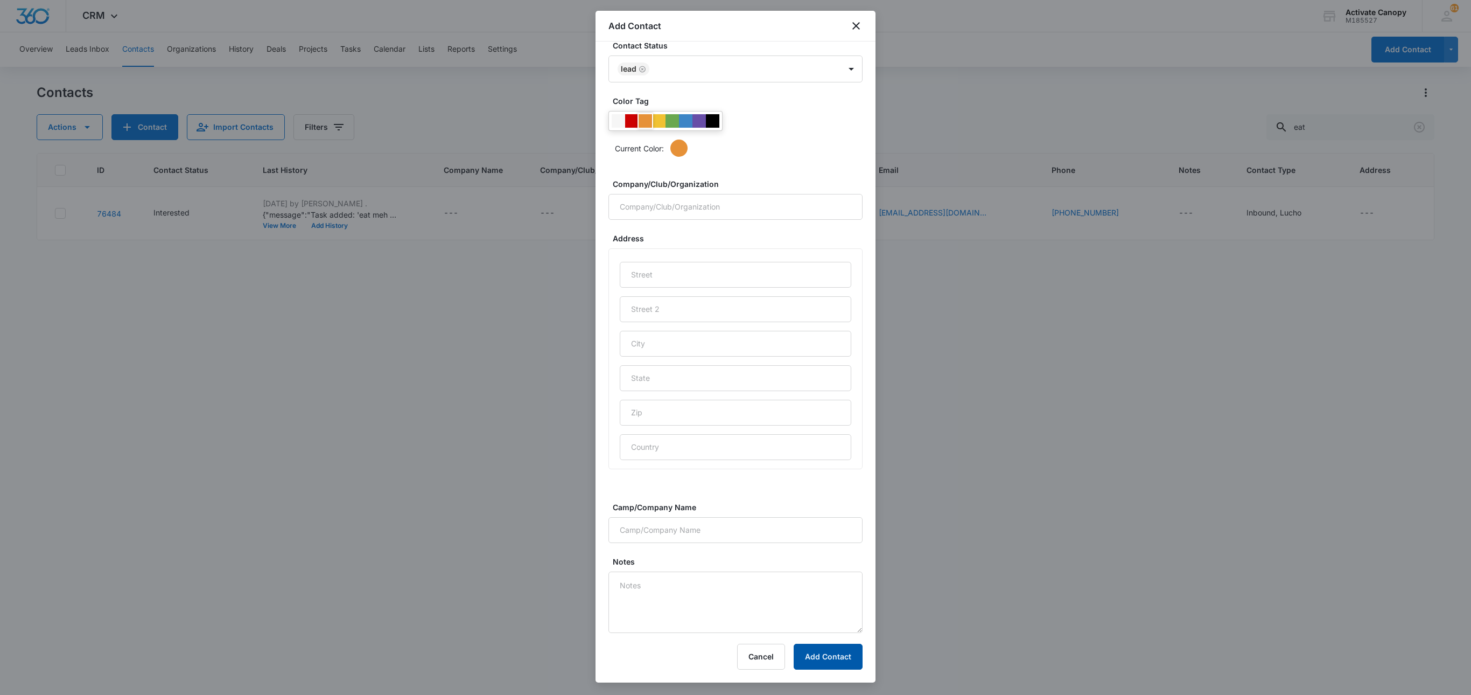
click at [815, 645] on button "Add Contact" at bounding box center [828, 656] width 69 height 26
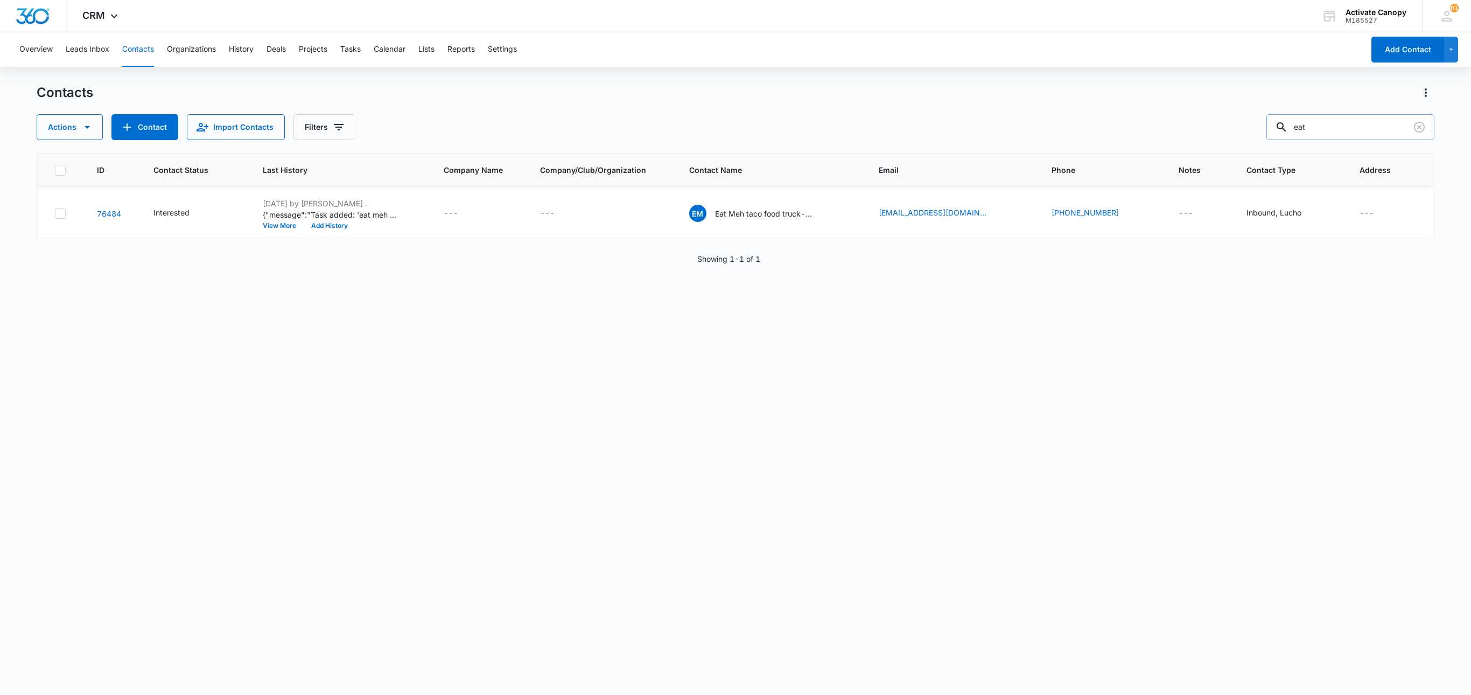
click at [1299, 128] on input "eat" at bounding box center [1350, 127] width 168 height 26
type input "houston"
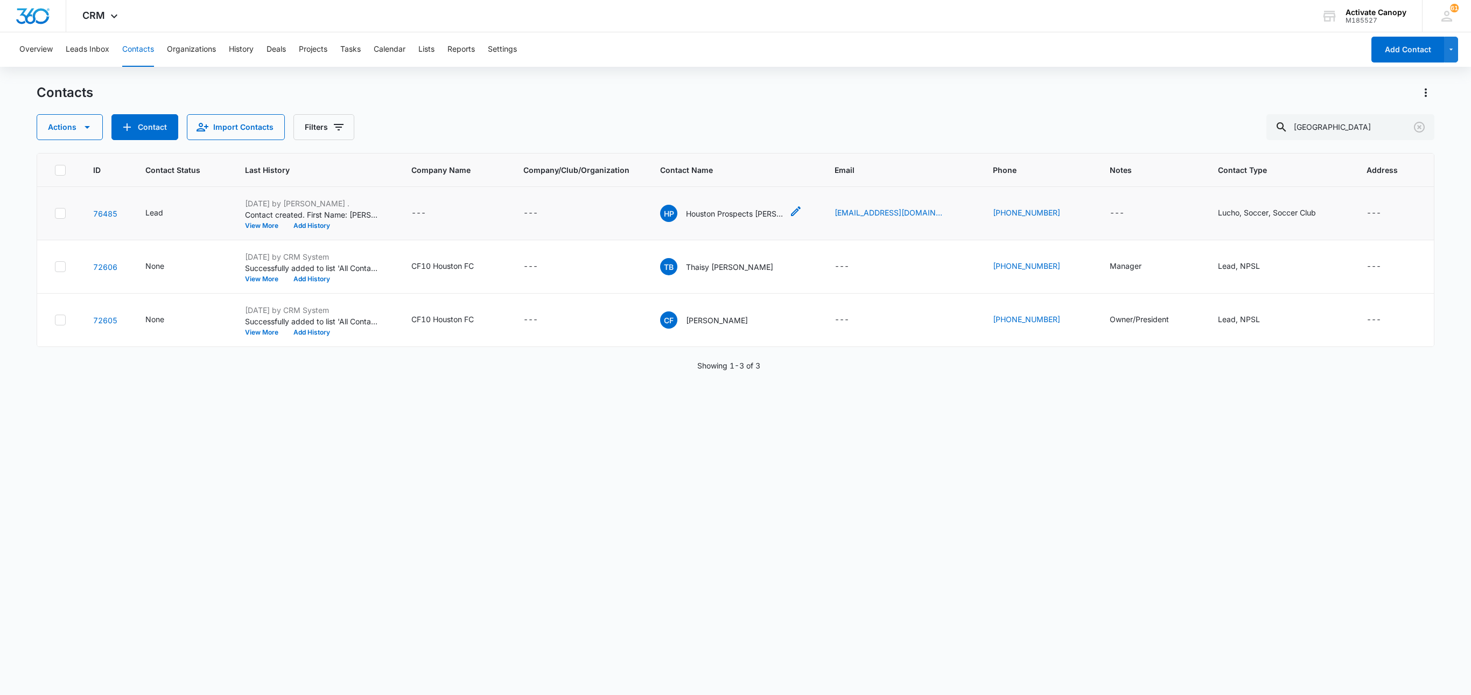
click at [775, 210] on p "Houston Prospects fc - carlos" at bounding box center [734, 213] width 97 height 11
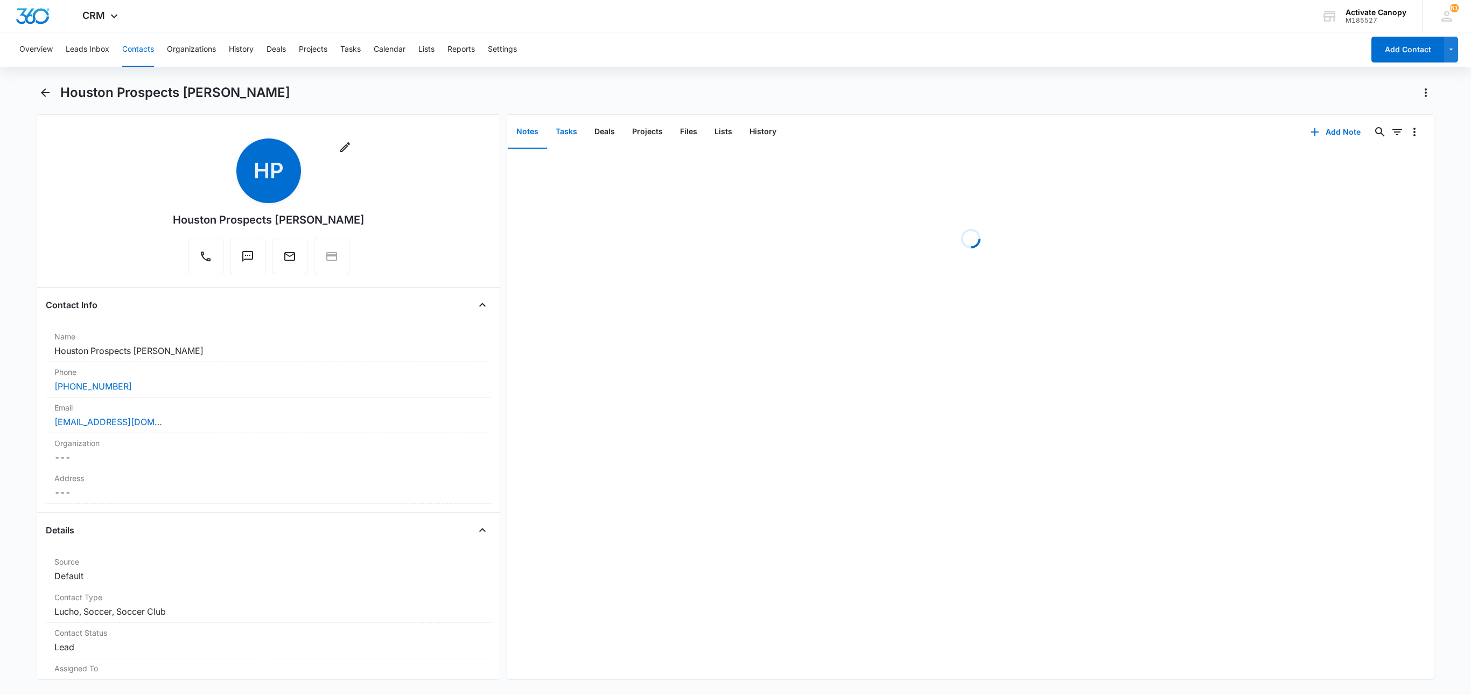
click at [582, 136] on button "Tasks" at bounding box center [566, 131] width 39 height 33
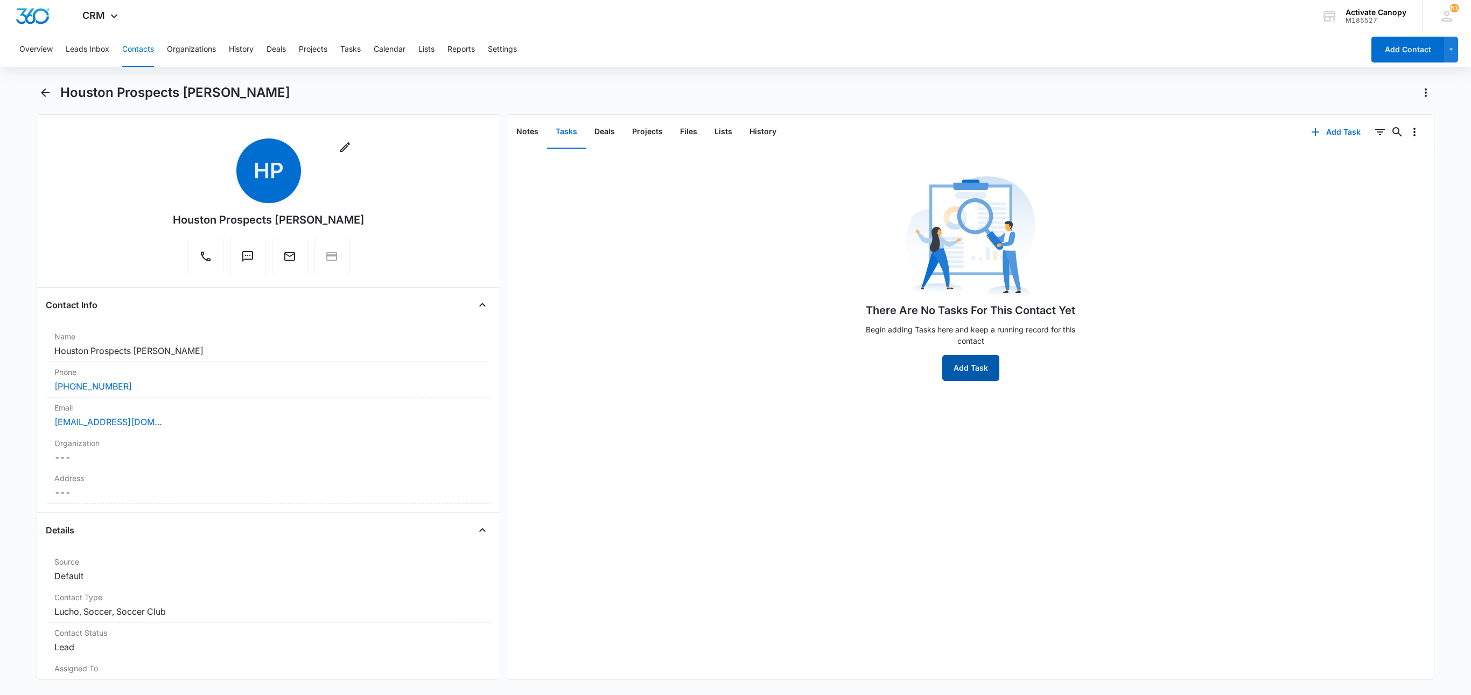
click at [968, 365] on button "Add Task" at bounding box center [970, 368] width 57 height 26
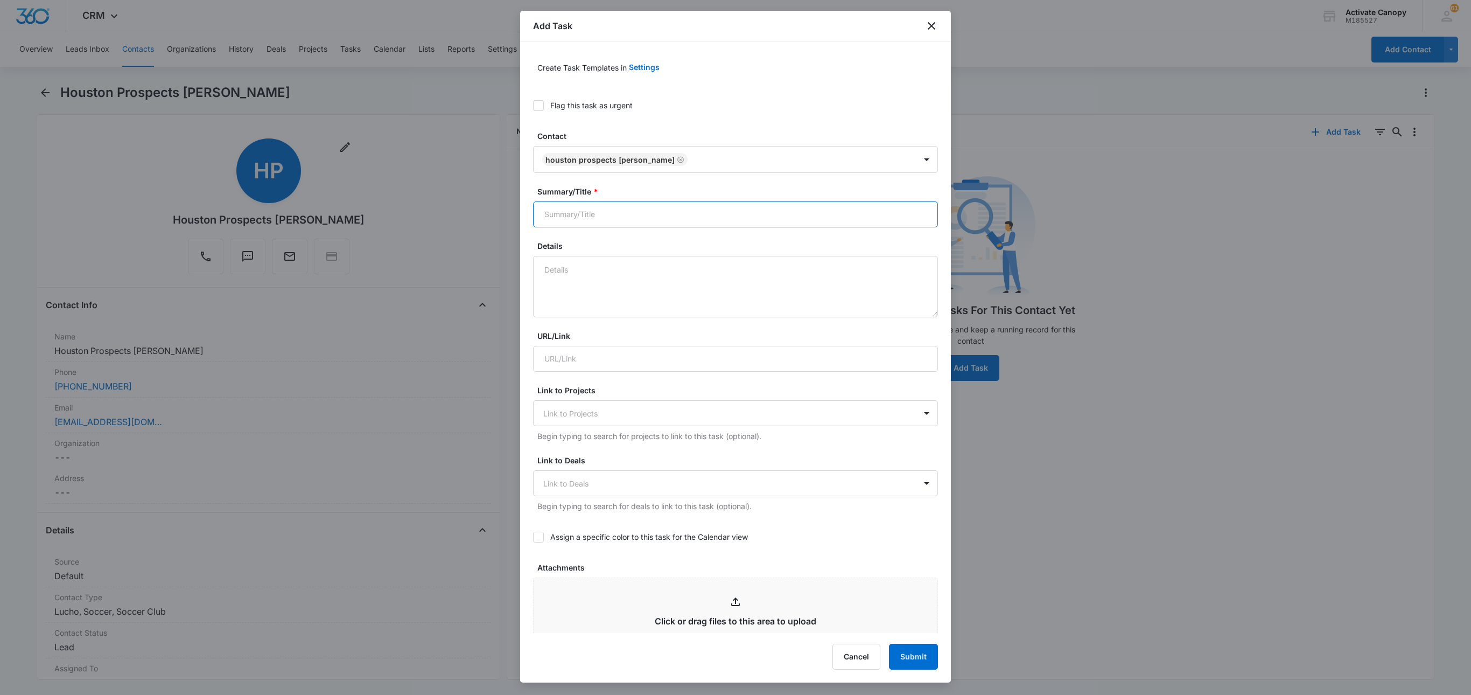
click at [589, 219] on input "Summary/Title *" at bounding box center [735, 214] width 405 height 26
type input "houston prospects fc - carlos"
type textarea "9/9 called him"
click at [657, 211] on input "houston prospects fc - carlos" at bounding box center [735, 214] width 405 height 26
type input "houston prospects fc - carlos-waiting on designs/then send to customer"
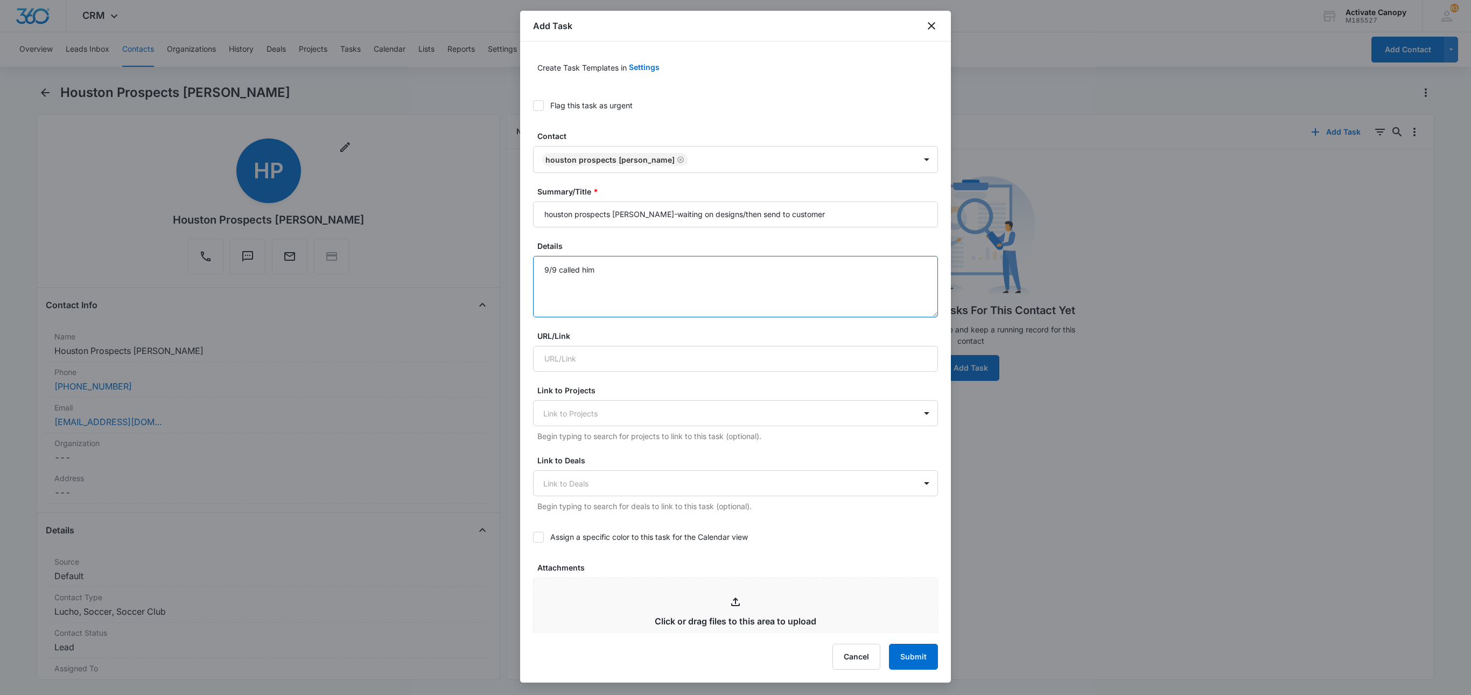
click at [625, 295] on textarea "9/9 called him" at bounding box center [735, 286] width 405 height 61
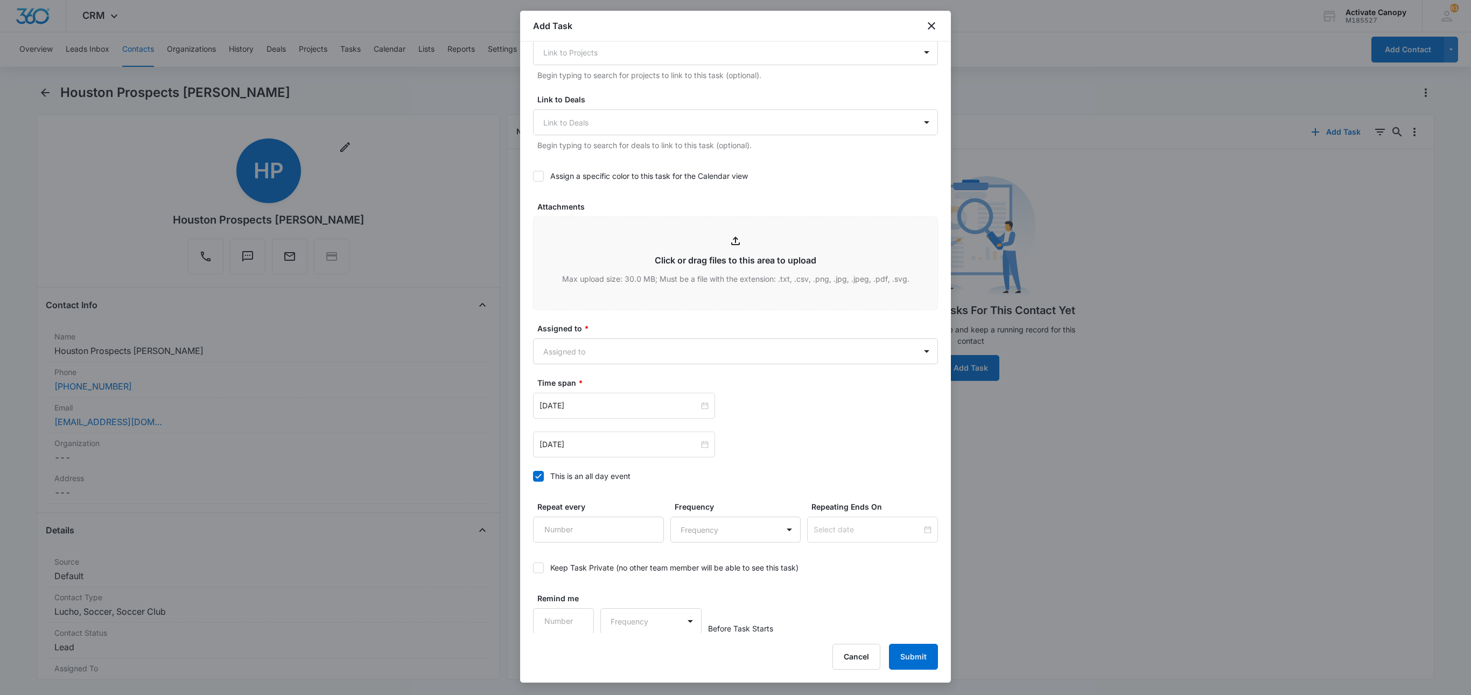
scroll to position [369, 0]
type textarea "9/9 called him notes 9/9 tents AND refer him for polos/shirts"
click at [535, 171] on icon at bounding box center [539, 175] width 10 height 10
click at [533, 175] on input "Assign a specific color to this task for the Calendar view" at bounding box center [533, 175] width 0 height 0
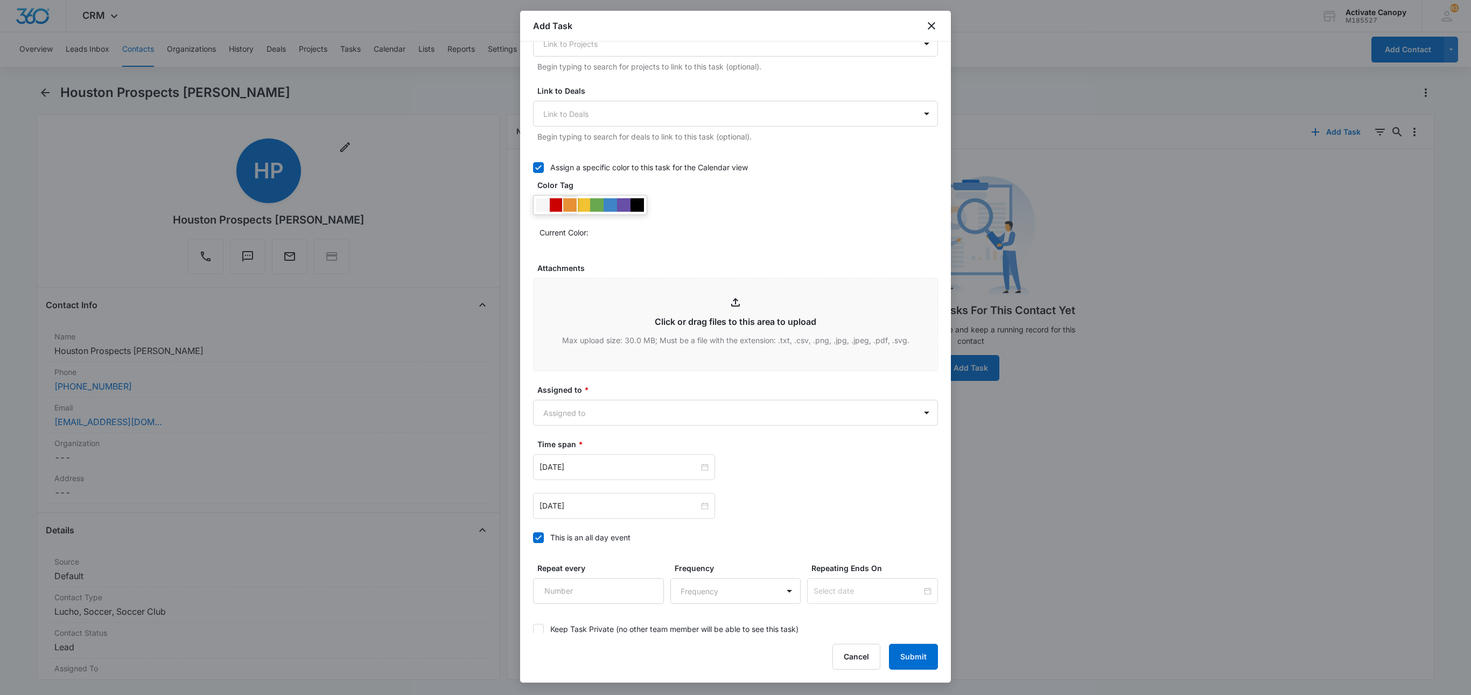
click at [564, 212] on div at bounding box center [569, 204] width 13 height 13
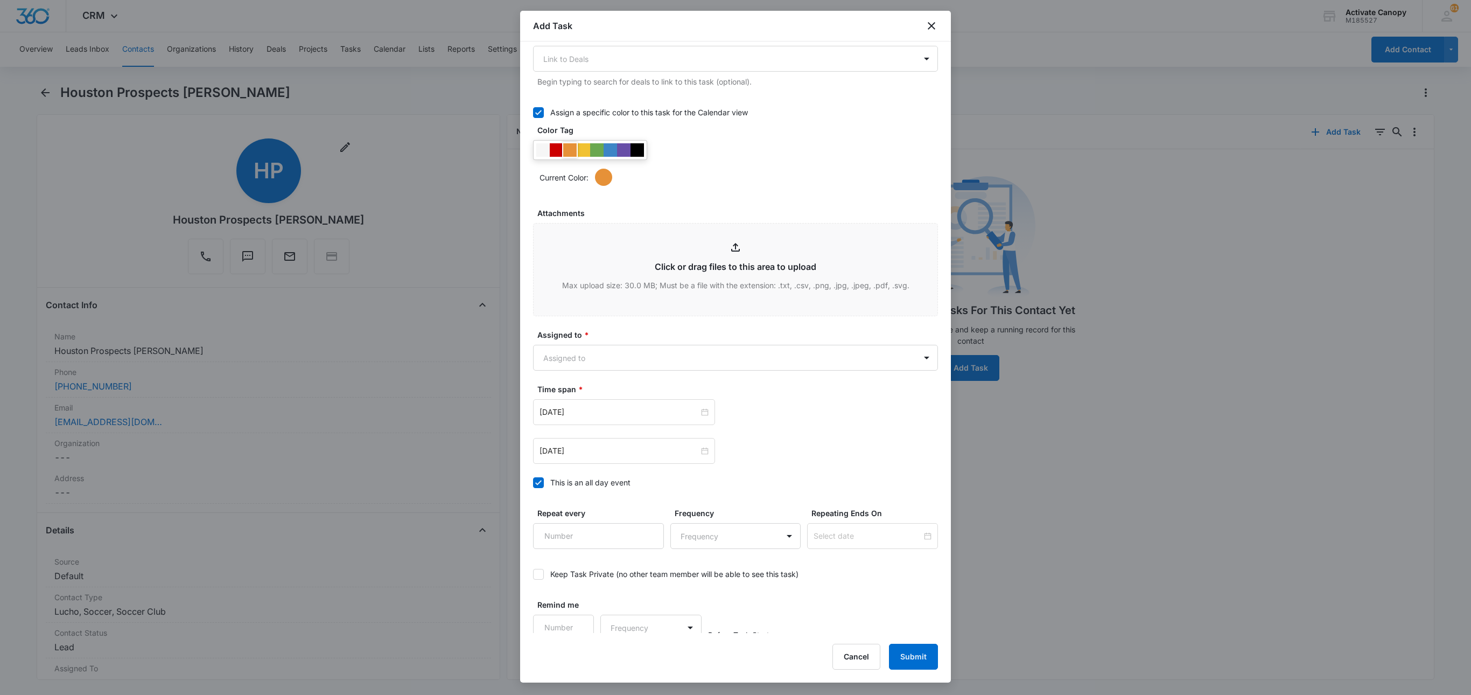
scroll to position [454, 0]
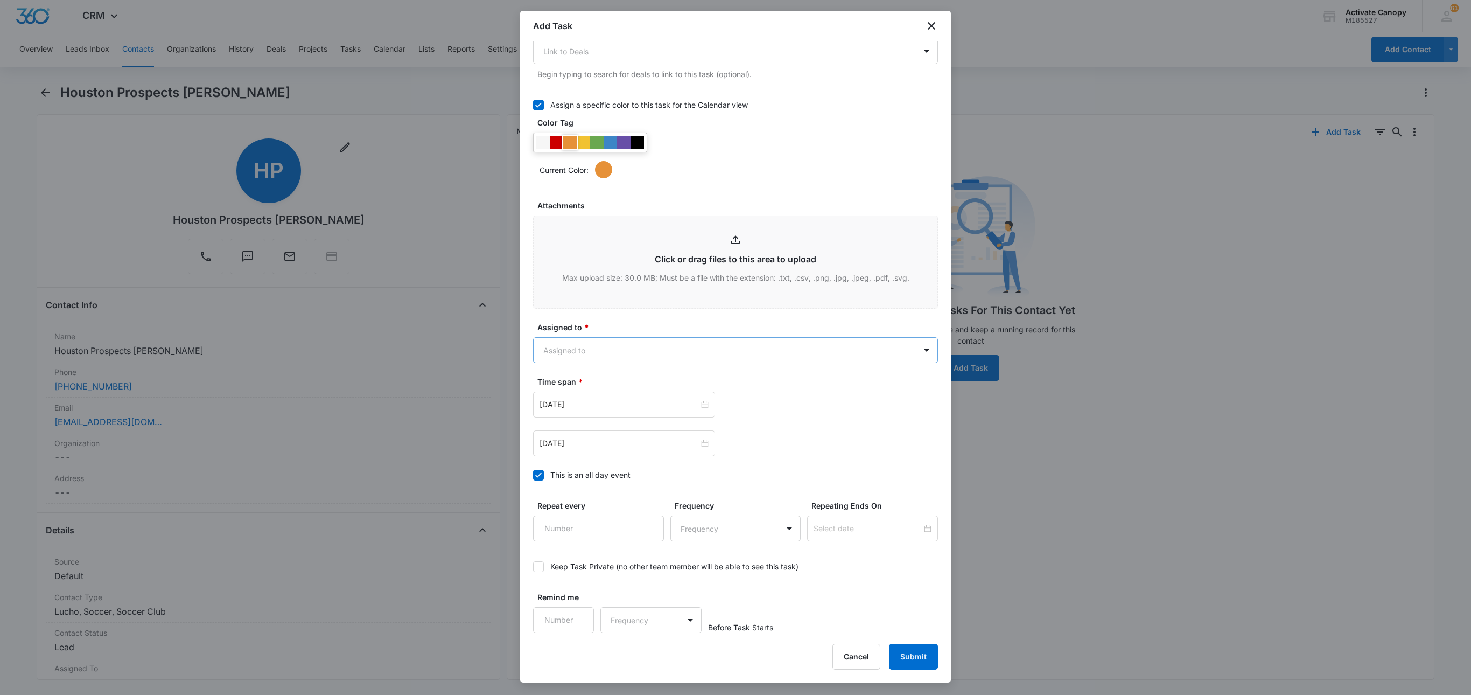
click at [611, 342] on body "CRM Apps Reputation Websites Forms CRM Email Social Content Ads Intelligence Fi…" at bounding box center [735, 347] width 1471 height 695
click at [599, 407] on div "Lucho ." at bounding box center [726, 406] width 361 height 11
click at [811, 454] on div at bounding box center [735, 347] width 1471 height 695
click at [634, 435] on div "Sep 9, 2025" at bounding box center [624, 443] width 182 height 26
type input "Sep 11, 2025"
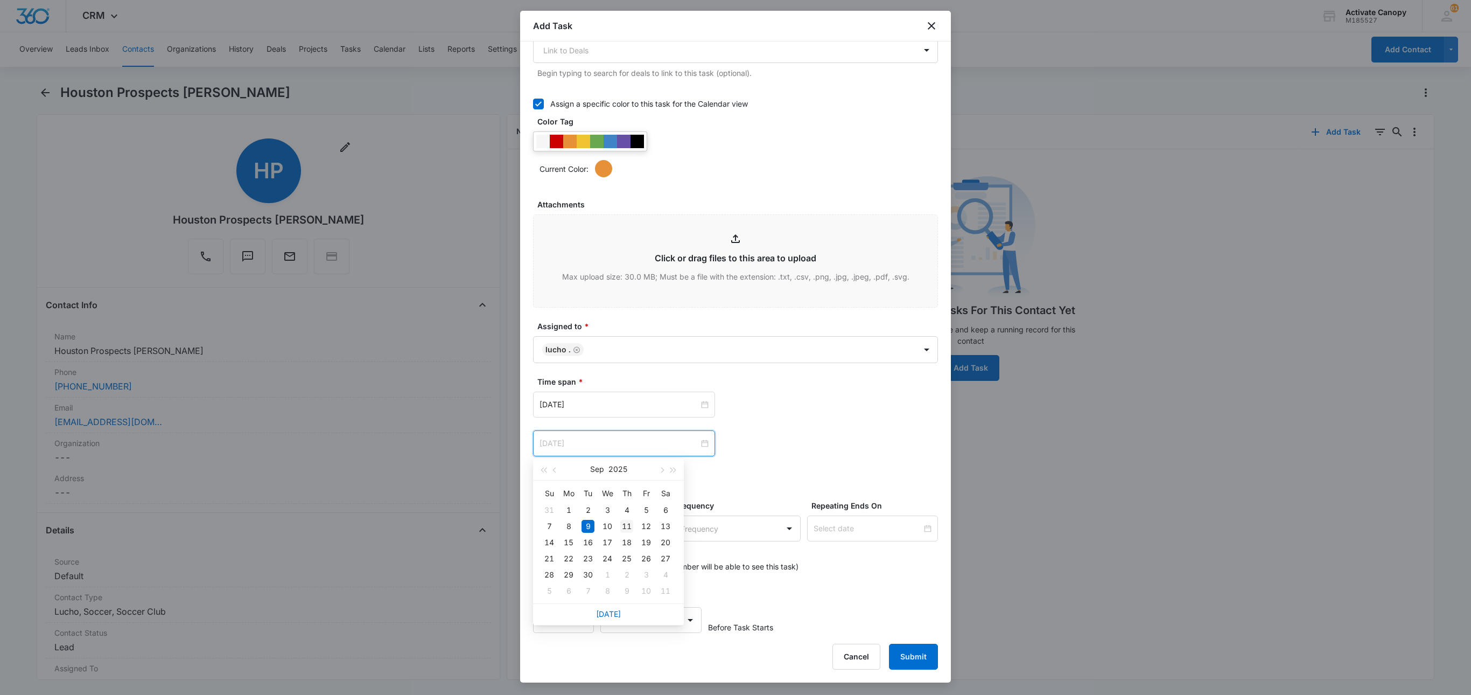
click at [625, 520] on div "11" at bounding box center [626, 526] width 13 height 13
click at [590, 409] on input "Sep 9, 2025" at bounding box center [619, 404] width 159 height 12
type input "Sep 10, 2025"
click at [608, 489] on div "10" at bounding box center [607, 487] width 13 height 13
click at [590, 444] on input "Sep 11, 2025" at bounding box center [619, 443] width 159 height 12
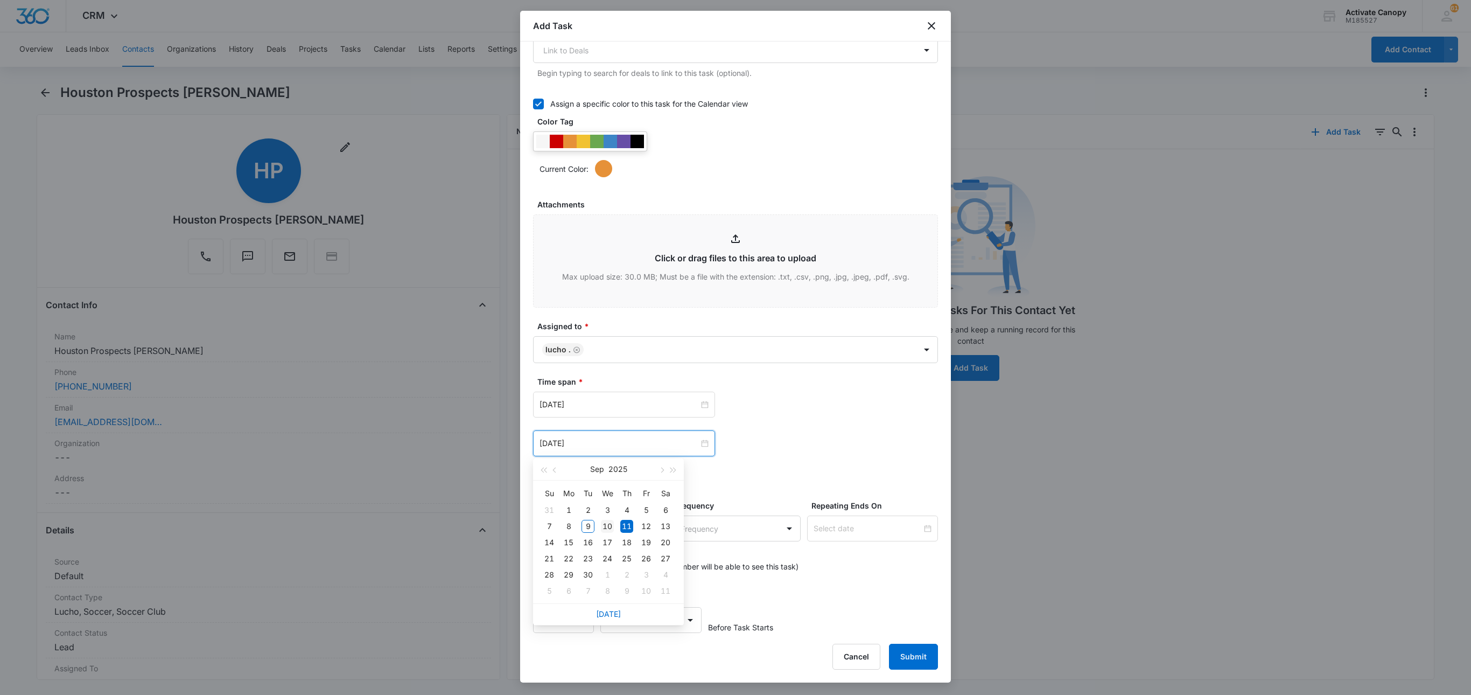
type input "Sep 10, 2025"
click at [602, 524] on div "10" at bounding box center [607, 526] width 13 height 13
click at [905, 645] on button "Submit" at bounding box center [913, 656] width 49 height 26
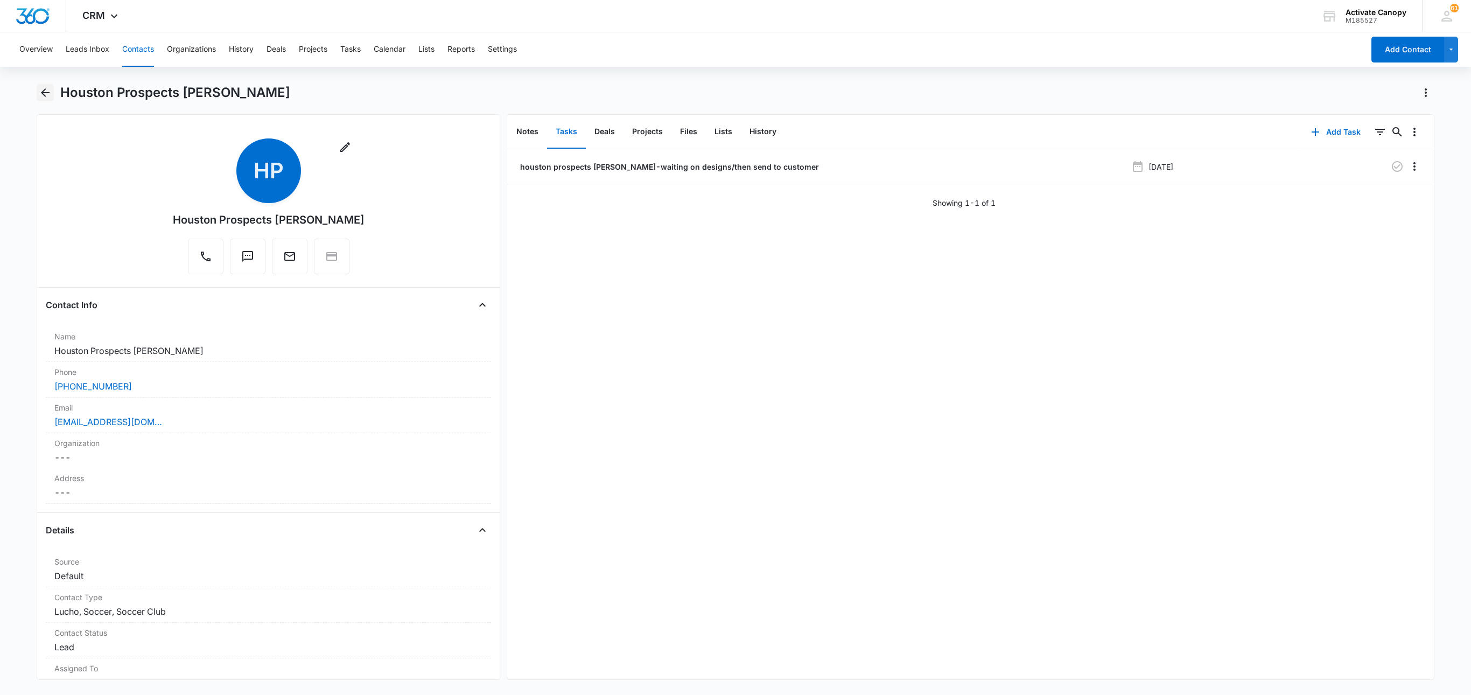
click at [42, 90] on icon "Back" at bounding box center [45, 92] width 13 height 13
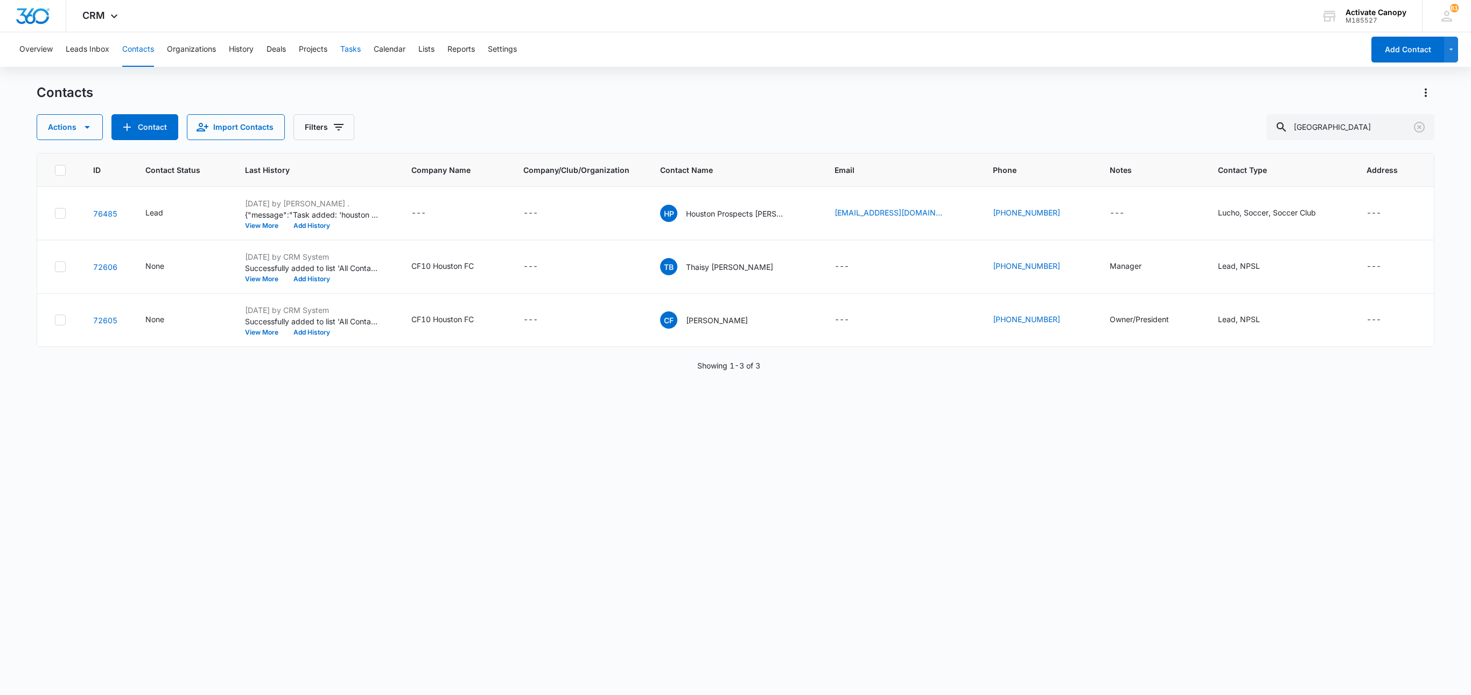
click at [361, 52] on button "Tasks" at bounding box center [350, 49] width 20 height 34
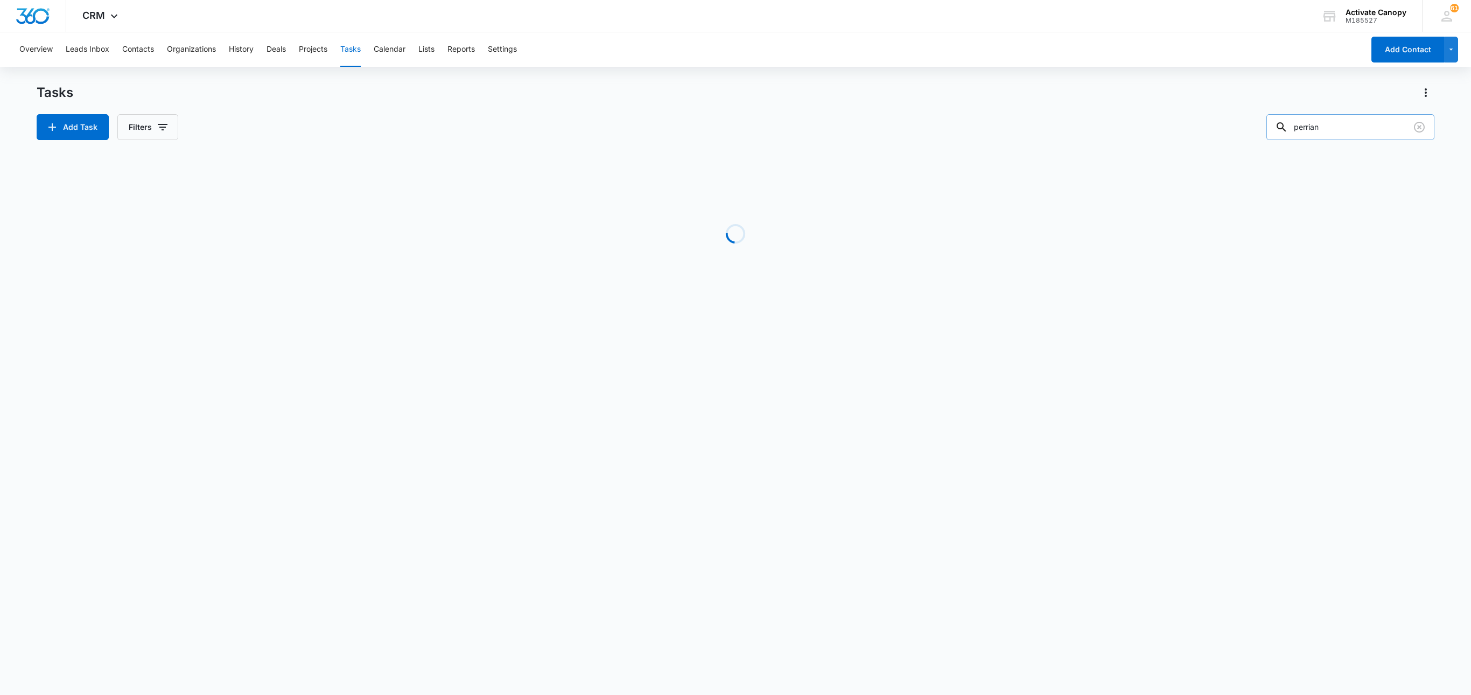
click at [1299, 135] on input "perrian" at bounding box center [1350, 127] width 168 height 26
type input "j"
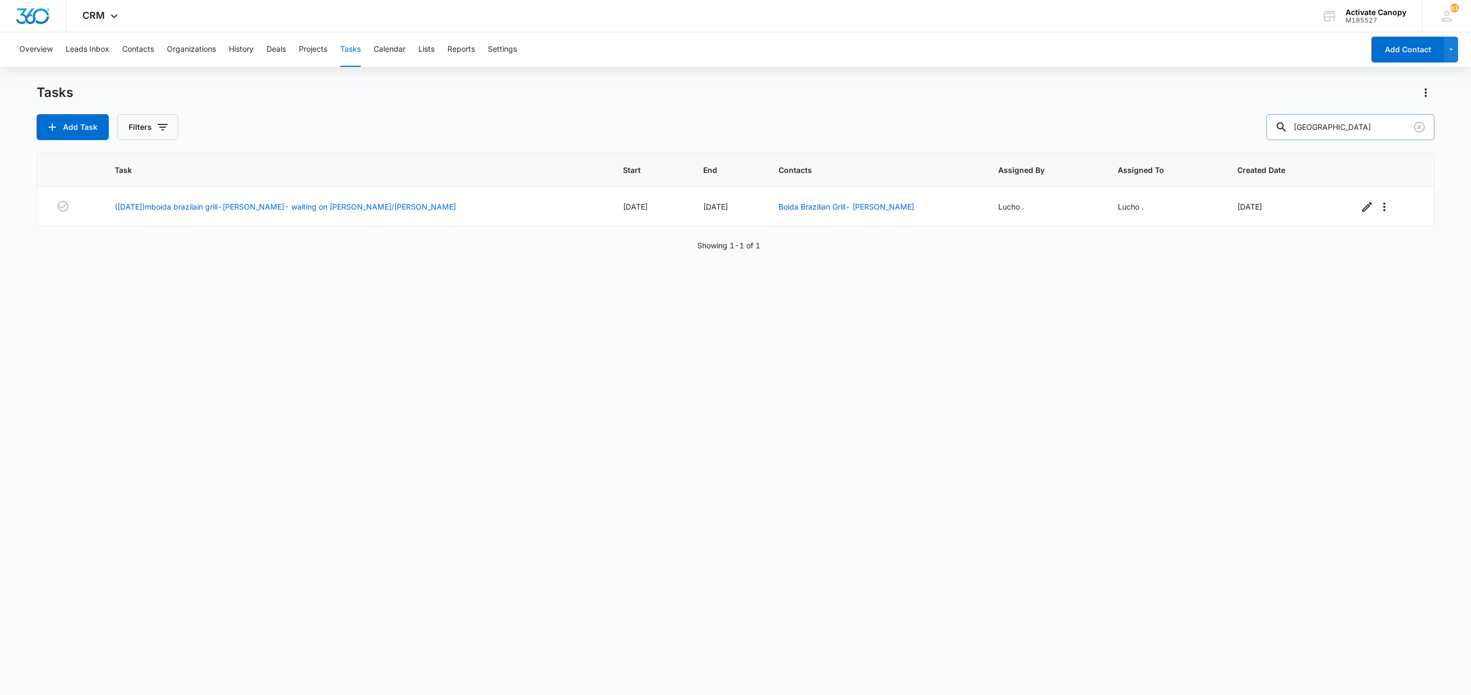
type input "houston"
click at [1299, 207] on icon "button" at bounding box center [1361, 206] width 13 height 13
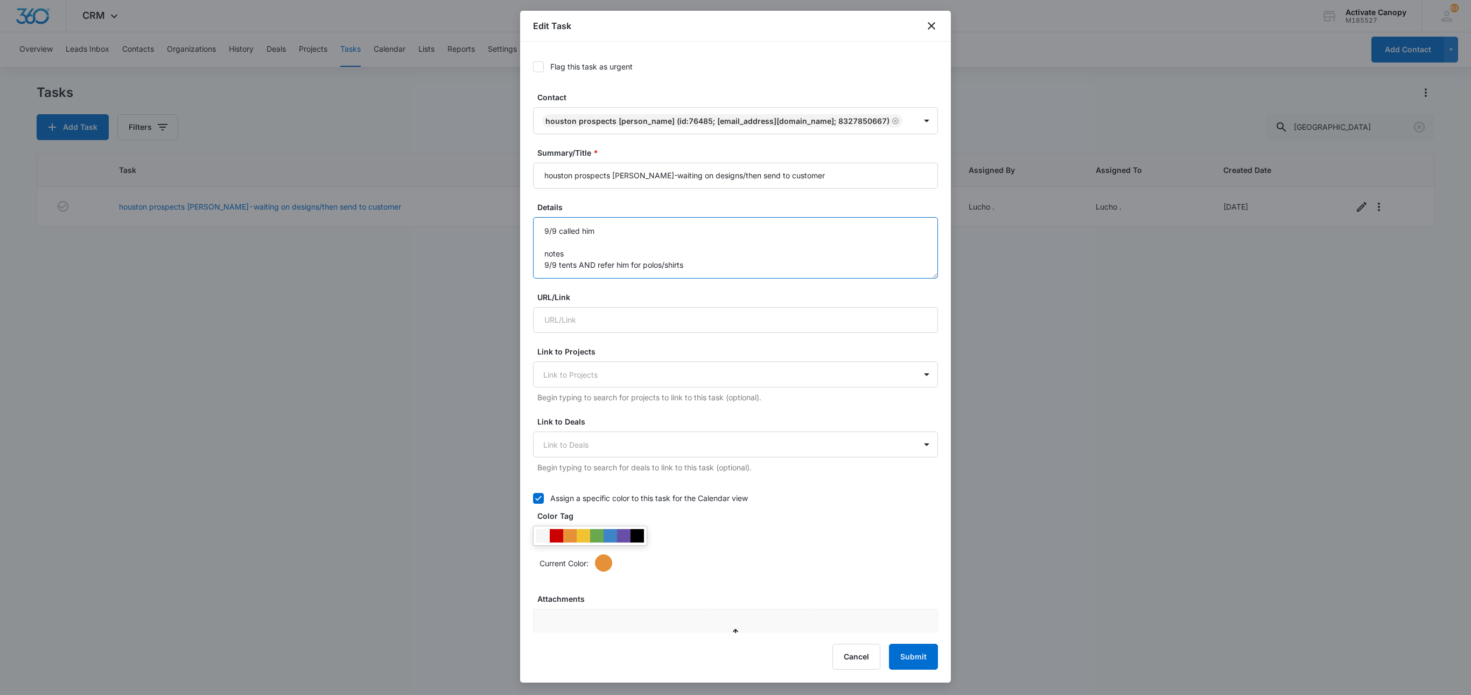
click at [695, 278] on textarea "9/9 called him notes 9/9 tents AND refer him for polos/shirts" at bounding box center [735, 247] width 405 height 61
type textarea "9/9 called him notes 9/9 tents AND refer him for polos/shirts /SEND PRICING"
click at [920, 645] on button "Submit" at bounding box center [913, 656] width 49 height 26
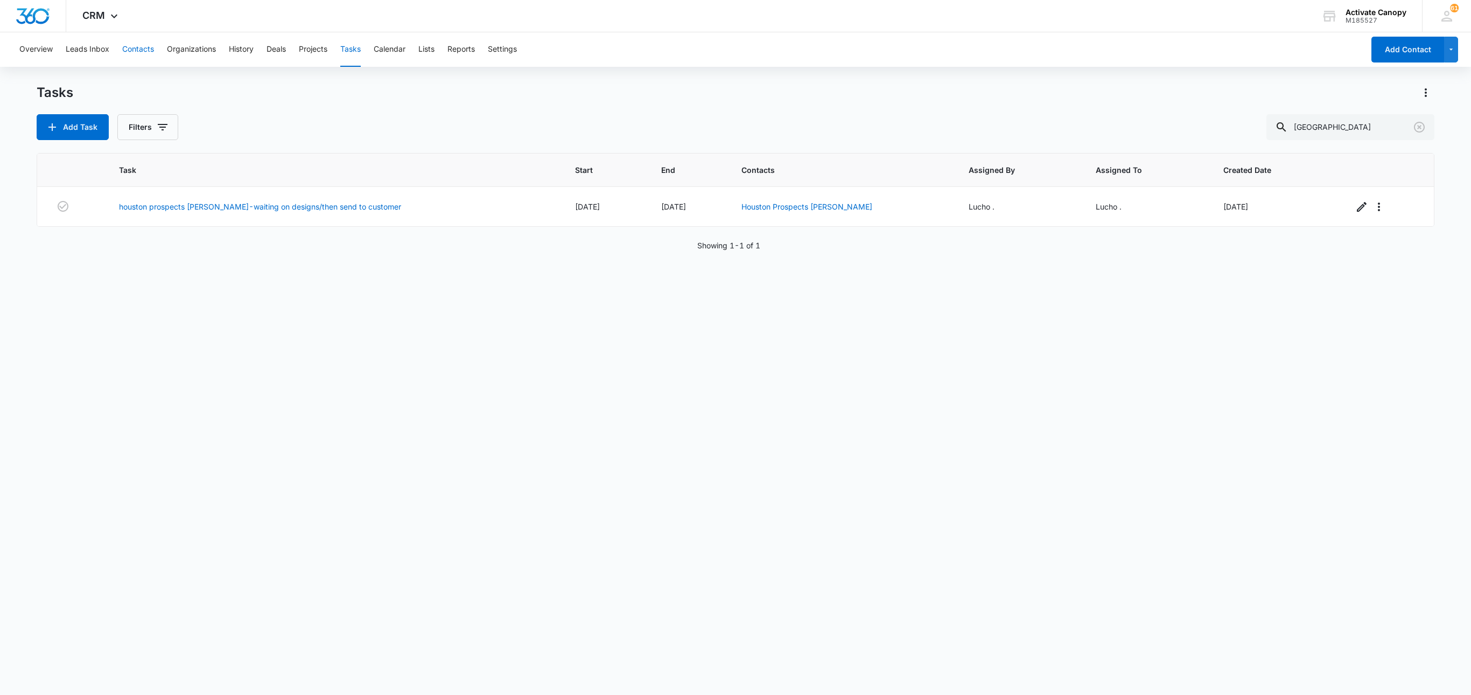
click at [126, 42] on button "Contacts" at bounding box center [138, 49] width 32 height 34
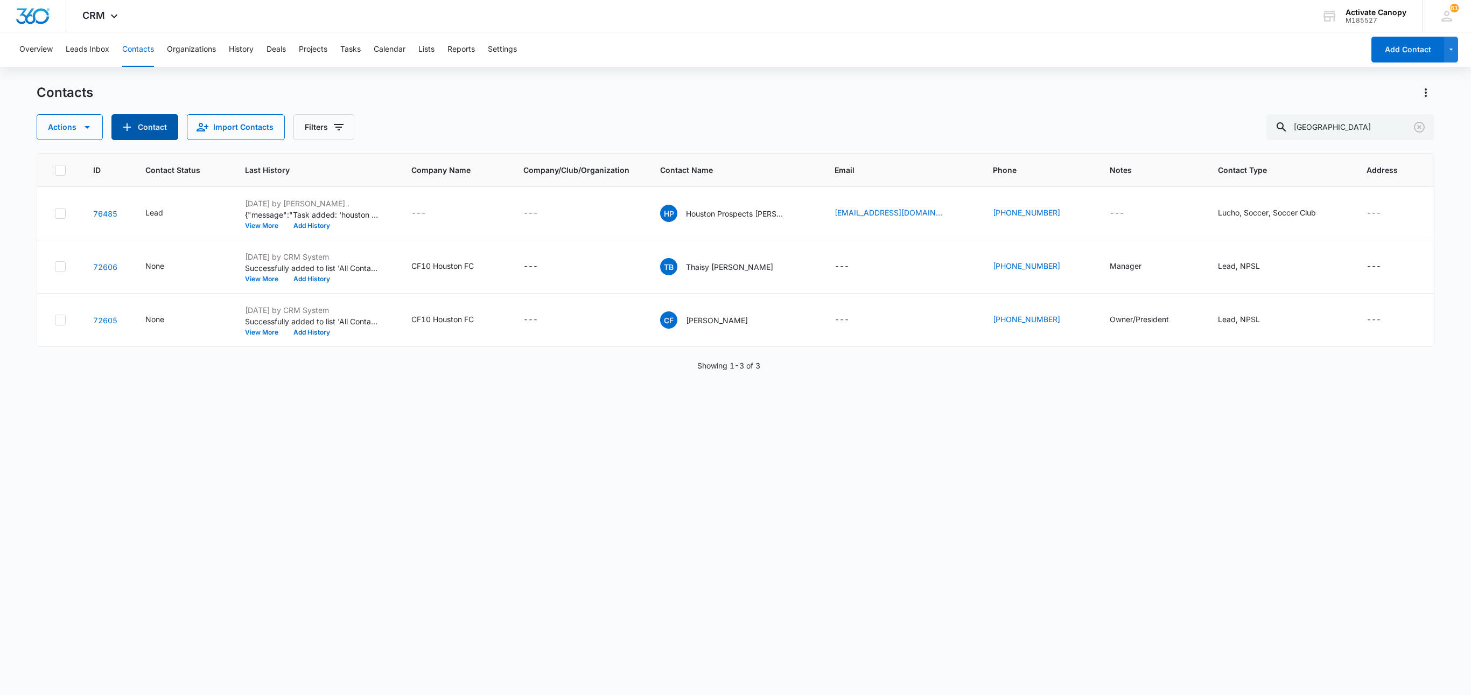
click at [169, 127] on button "Contact" at bounding box center [144, 127] width 67 height 26
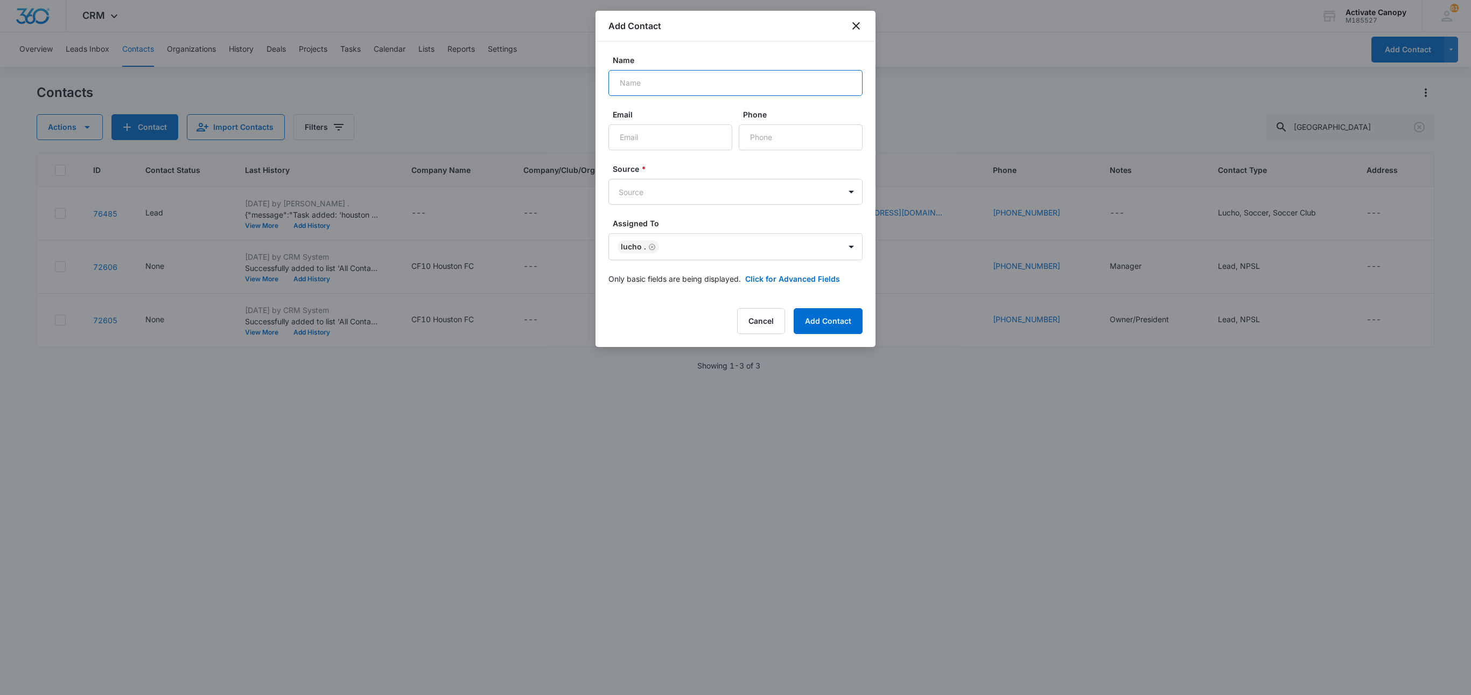
click at [682, 87] on input "Name" at bounding box center [735, 83] width 254 height 26
type input "ny united soccer academy-"
click at [645, 128] on input "Email" at bounding box center [670, 137] width 124 height 26
paste input "trying to win this clubs business he was saying that he would send his logo lat…"
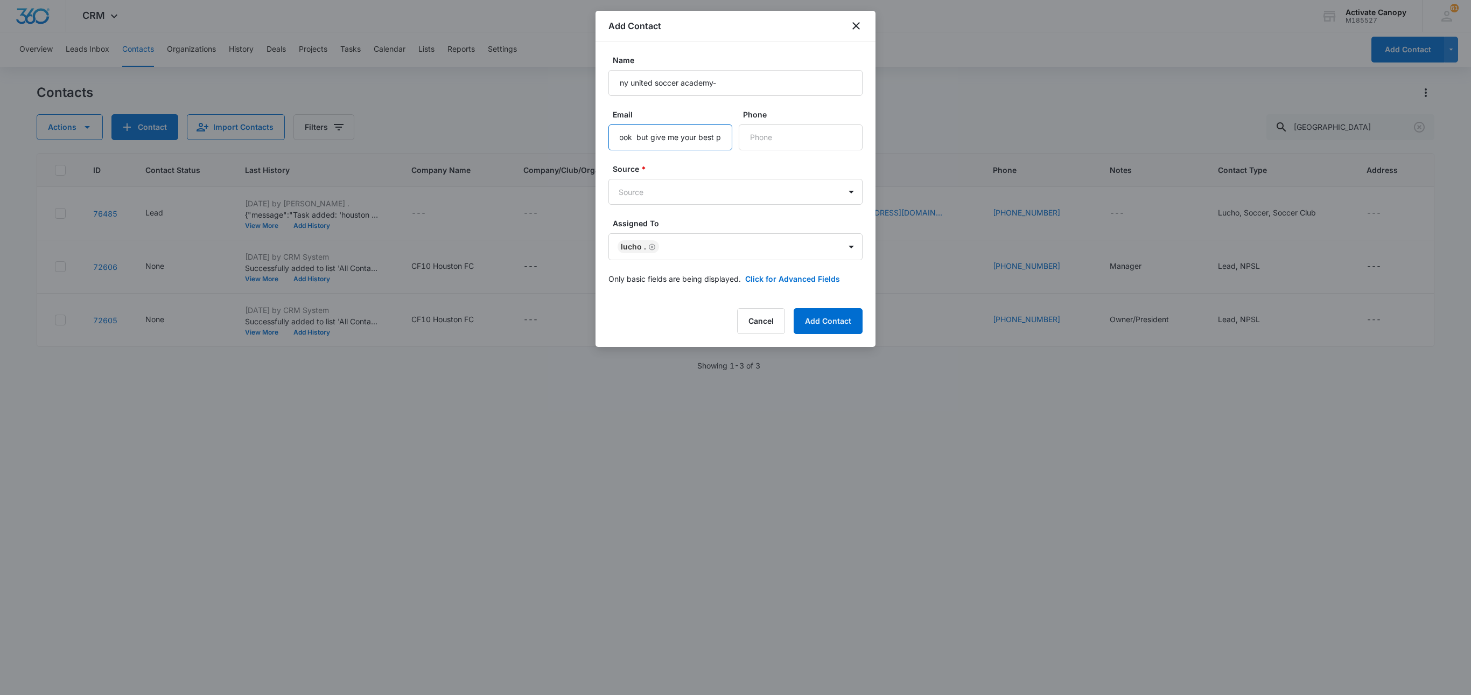
type input "trying to win this clubs business he was saying that he would send his logo lat…"
click at [725, 139] on input "trying to win this clubs business he was saying that he would send his logo lat…" at bounding box center [670, 137] width 124 height 26
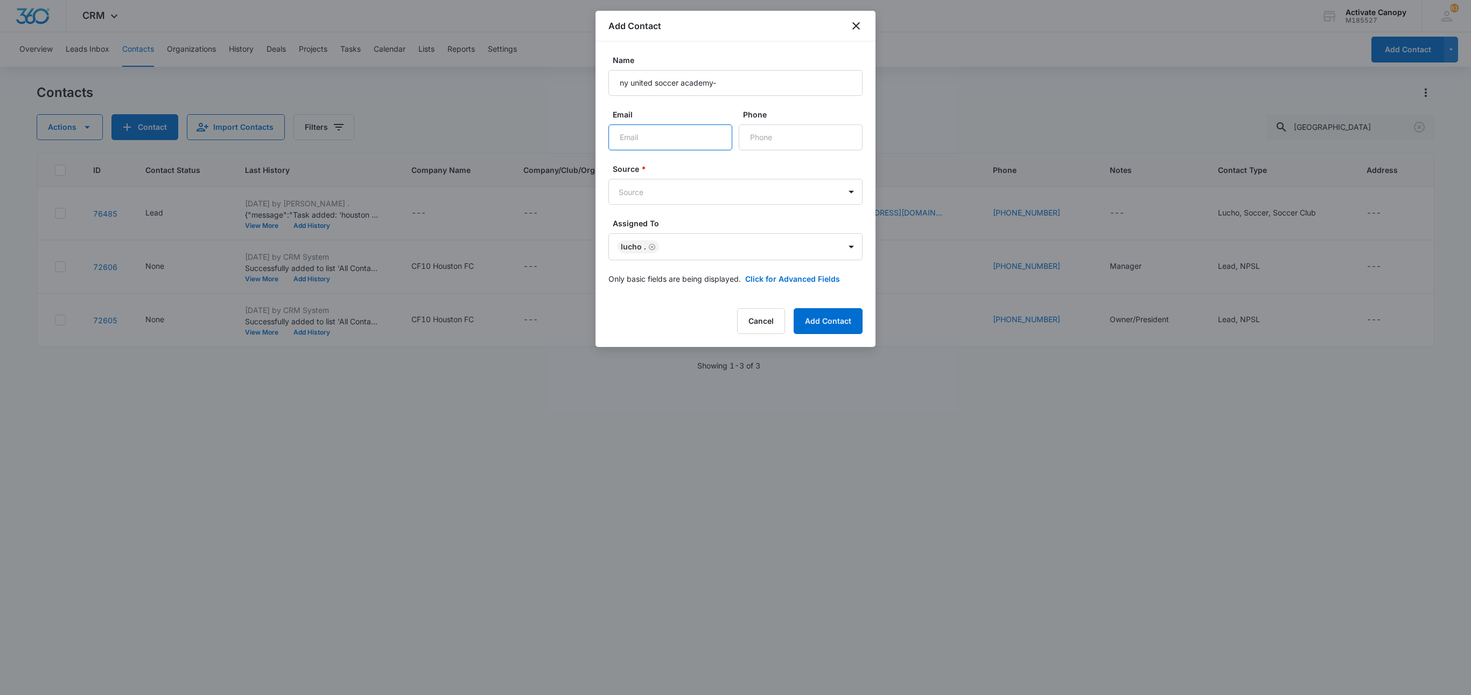
scroll to position [0, 0]
click at [650, 142] on input "Email" at bounding box center [670, 137] width 124 height 26
paste input "nfo@nyunitedsoccer.com"
click at [614, 134] on input "nfo@nyunitedsoccer.com" at bounding box center [670, 137] width 124 height 26
type input "info@nyunitedsoccer.com"
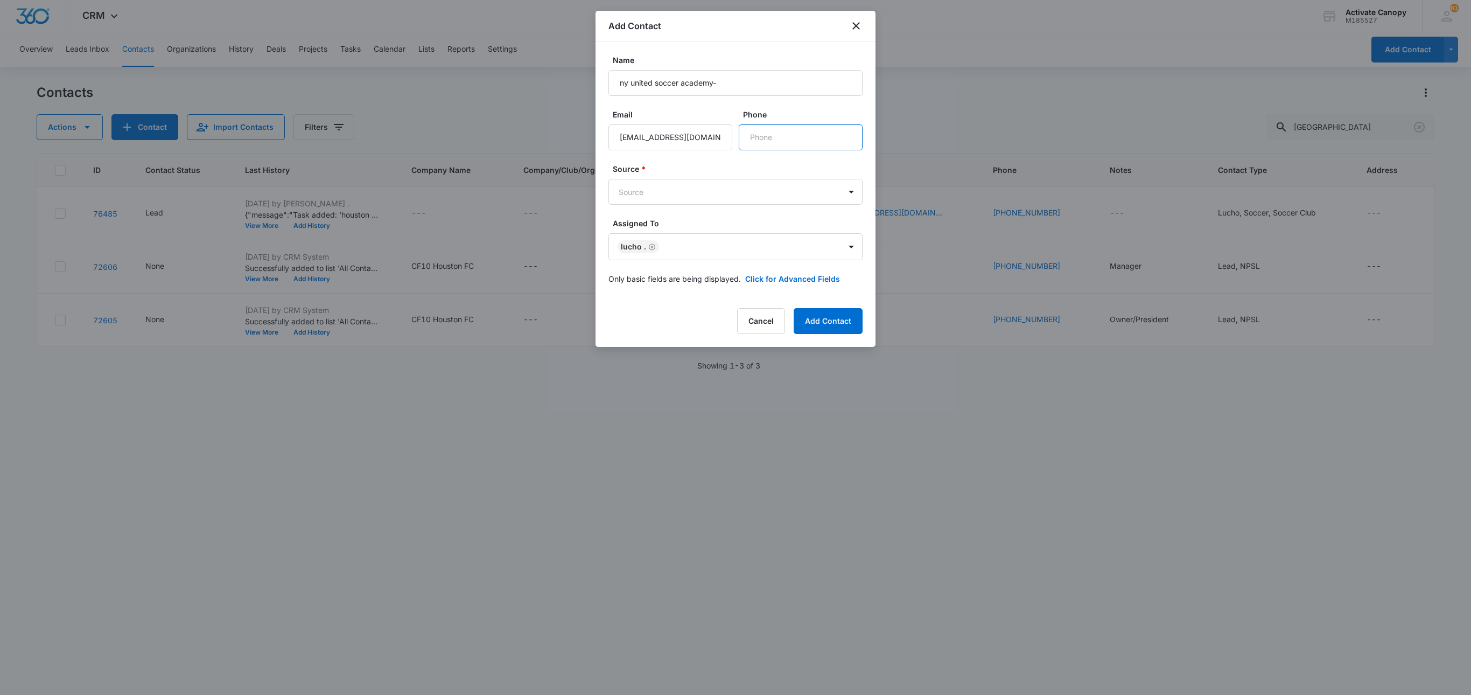
click at [799, 145] on input "Phone" at bounding box center [801, 137] width 124 height 26
paste input "(631) 401-8100"
click at [814, 143] on input "Phone" at bounding box center [801, 137] width 124 height 26
type input "(631) 401-8100"
click at [830, 198] on body "CRM Apps Reputation Websites Forms CRM Email Social Content Ads Intelligence Fi…" at bounding box center [735, 347] width 1471 height 695
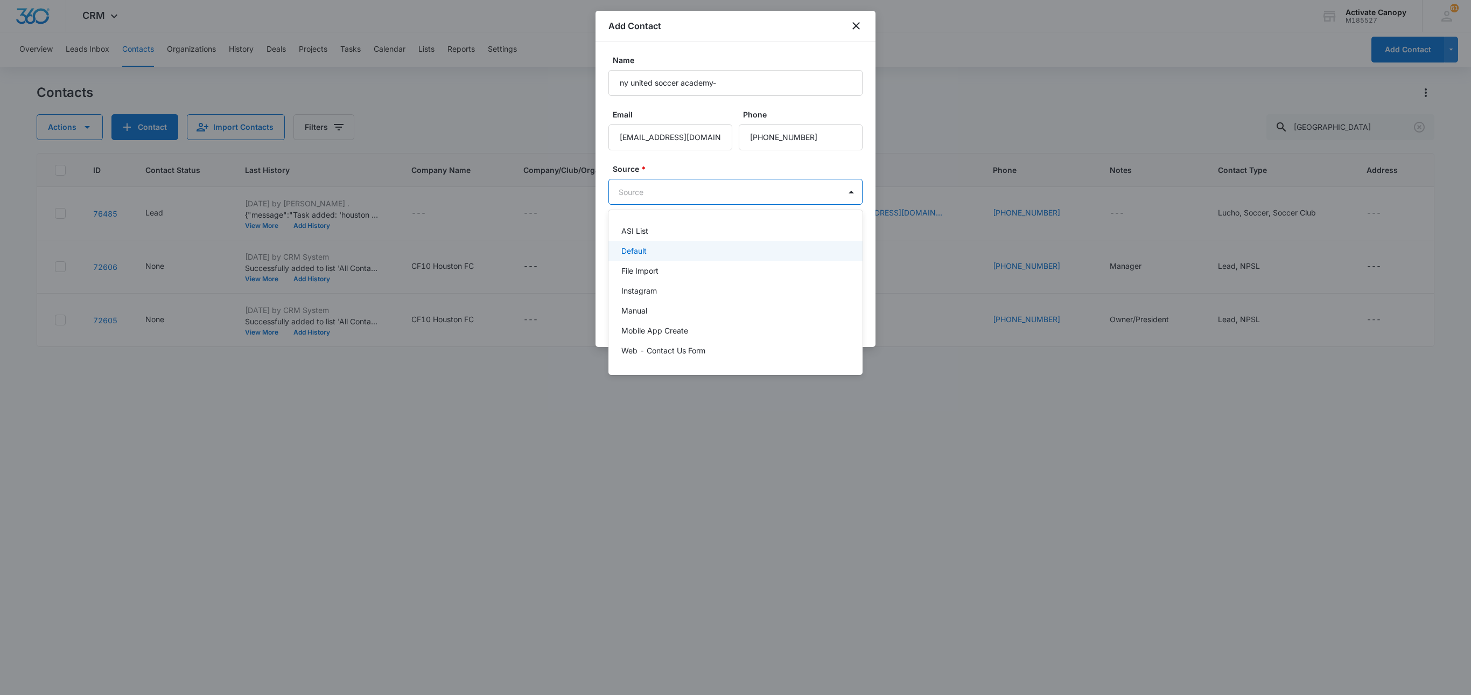
click at [813, 257] on div "Default" at bounding box center [735, 251] width 254 height 20
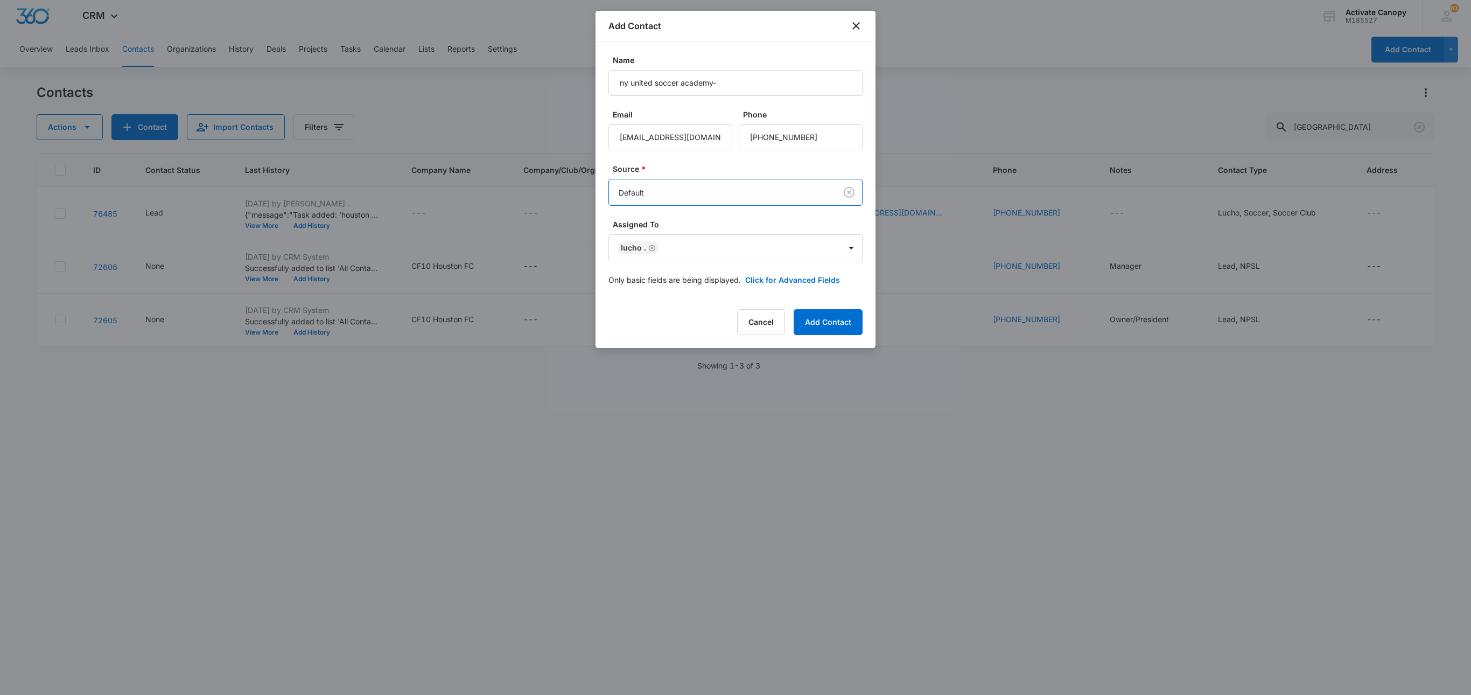
click at [807, 276] on form "Name ny united soccer academy- Email info@nyunitedsoccer.com Phone Source * opt…" at bounding box center [735, 176] width 254 height 244
click at [807, 277] on button "Click for Advanced Fields" at bounding box center [792, 279] width 95 height 11
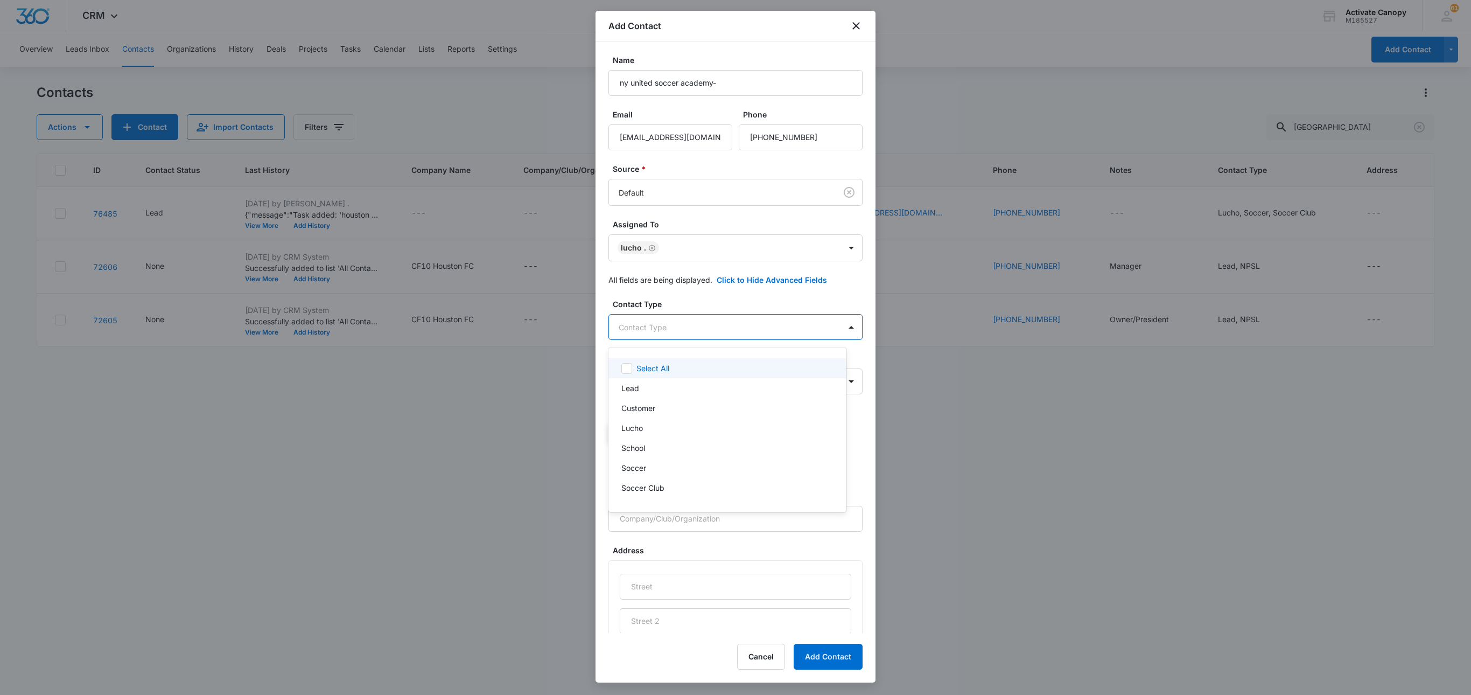
click at [784, 330] on body "CRM Apps Reputation Websites Forms CRM Email Social Content Ads Intelligence Fi…" at bounding box center [735, 347] width 1471 height 695
click at [719, 470] on div "Soccer" at bounding box center [726, 467] width 210 height 11
click at [713, 438] on div "Lucho" at bounding box center [727, 429] width 238 height 20
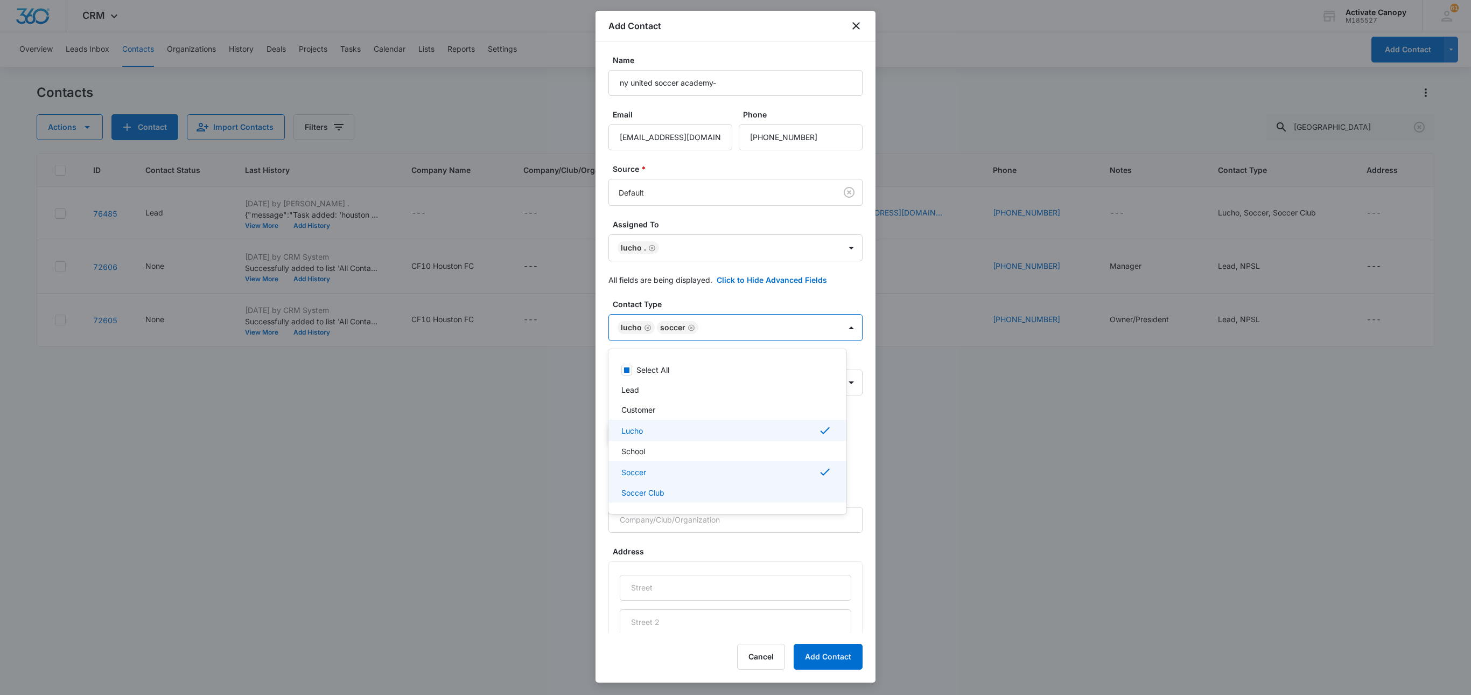
click at [730, 490] on div "Soccer Club" at bounding box center [726, 492] width 210 height 11
click at [838, 334] on div at bounding box center [735, 347] width 1471 height 695
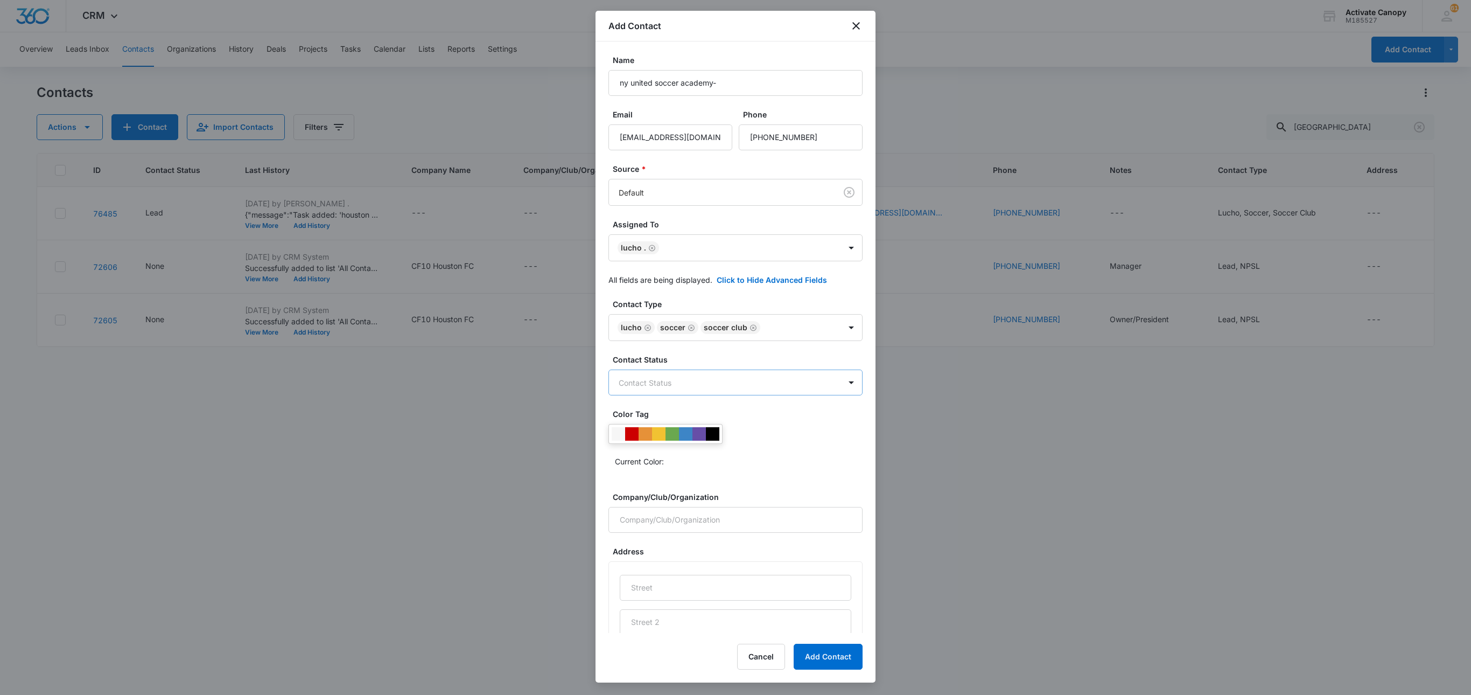
click at [812, 387] on body "CRM Apps Reputation Websites Forms CRM Email Social Content Ads Intelligence Fi…" at bounding box center [735, 347] width 1471 height 695
click at [690, 452] on div "Lead" at bounding box center [727, 445] width 238 height 20
click at [809, 386] on div at bounding box center [735, 347] width 1471 height 695
click at [648, 437] on div at bounding box center [645, 434] width 13 height 13
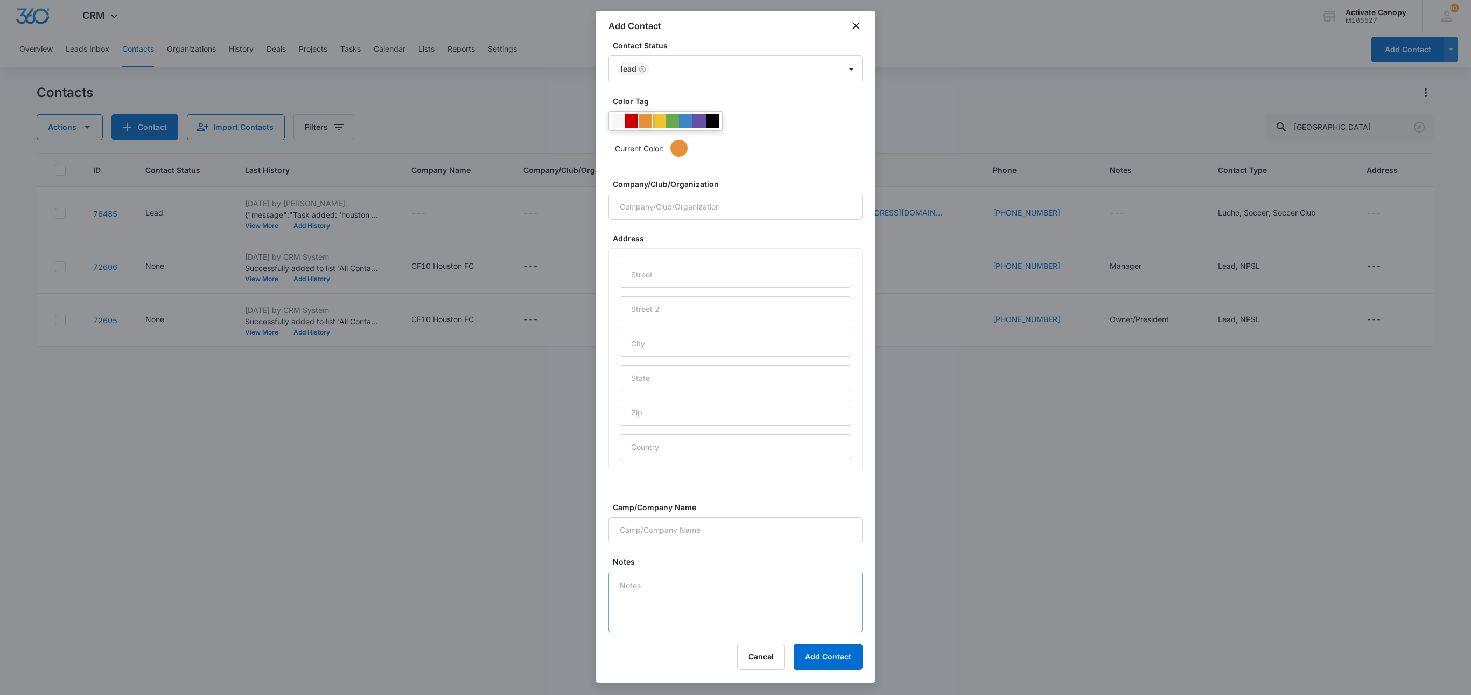
scroll to position [323, 0]
click at [830, 645] on button "Add Contact" at bounding box center [828, 656] width 69 height 26
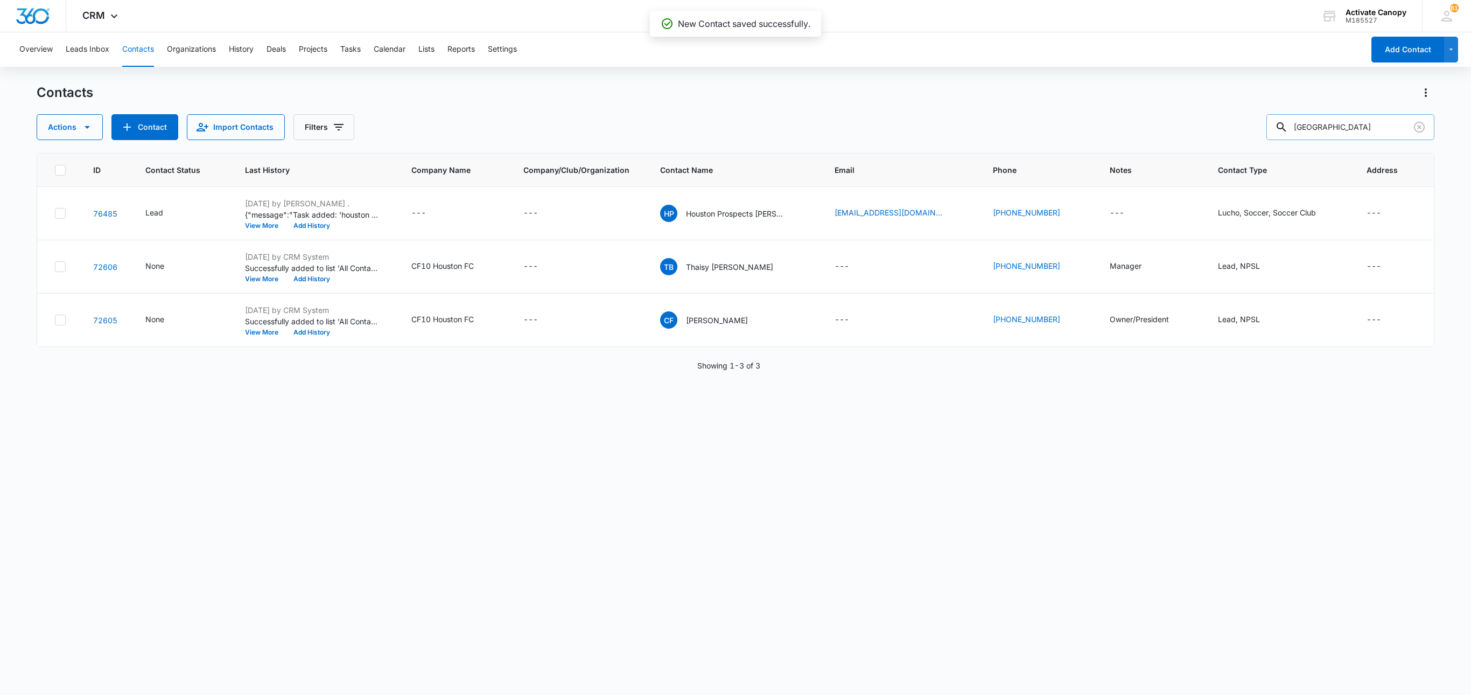
click at [1299, 131] on input "houston" at bounding box center [1350, 127] width 168 height 26
type input "ny"
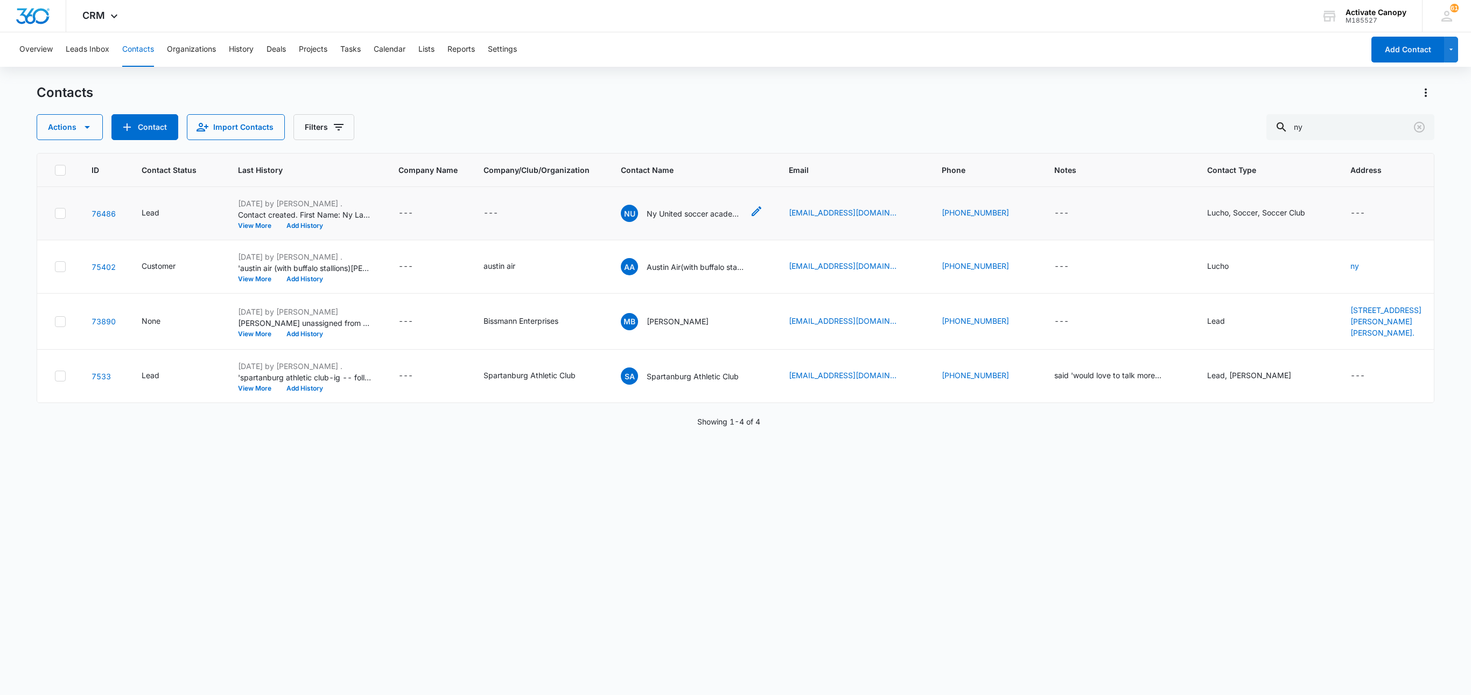
click at [715, 213] on p "Ny United soccer academy-" at bounding box center [695, 213] width 97 height 11
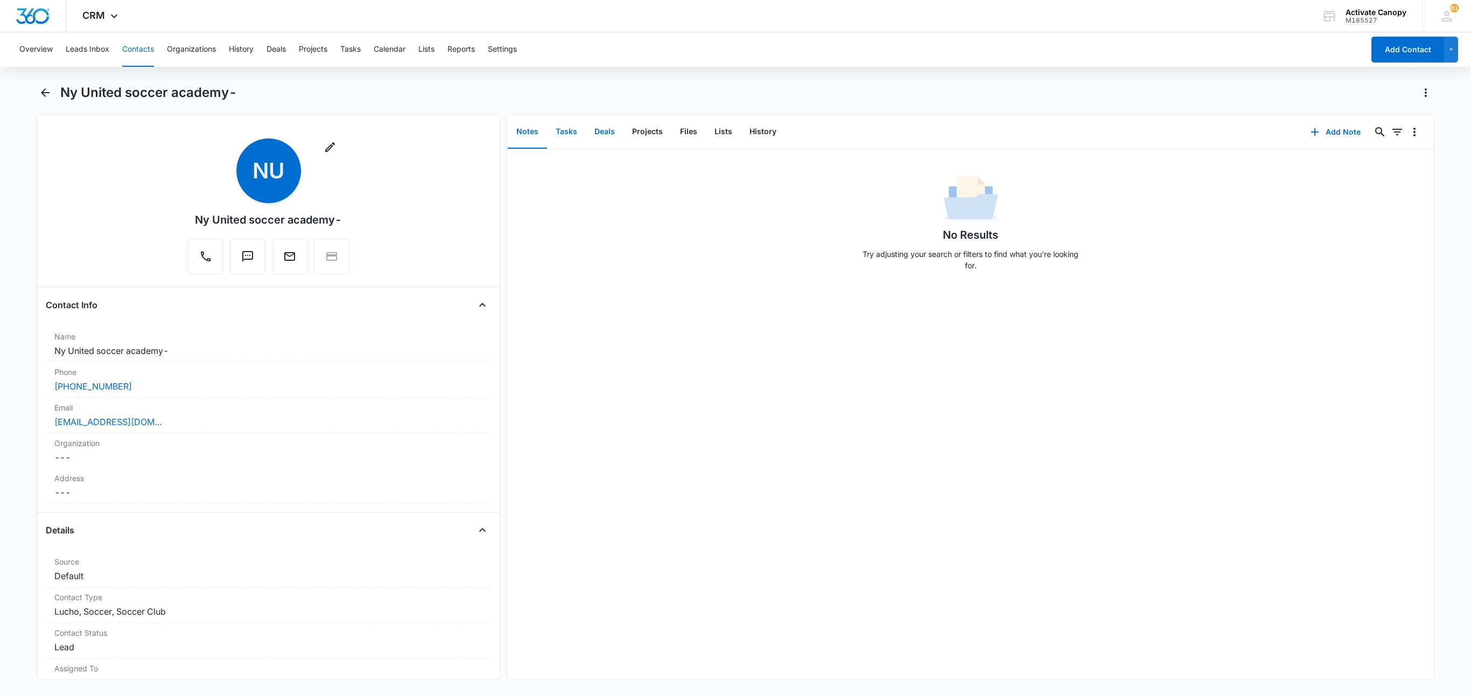
click at [576, 129] on button "Tasks" at bounding box center [566, 131] width 39 height 33
click at [1299, 134] on button "Add Task" at bounding box center [1335, 132] width 71 height 26
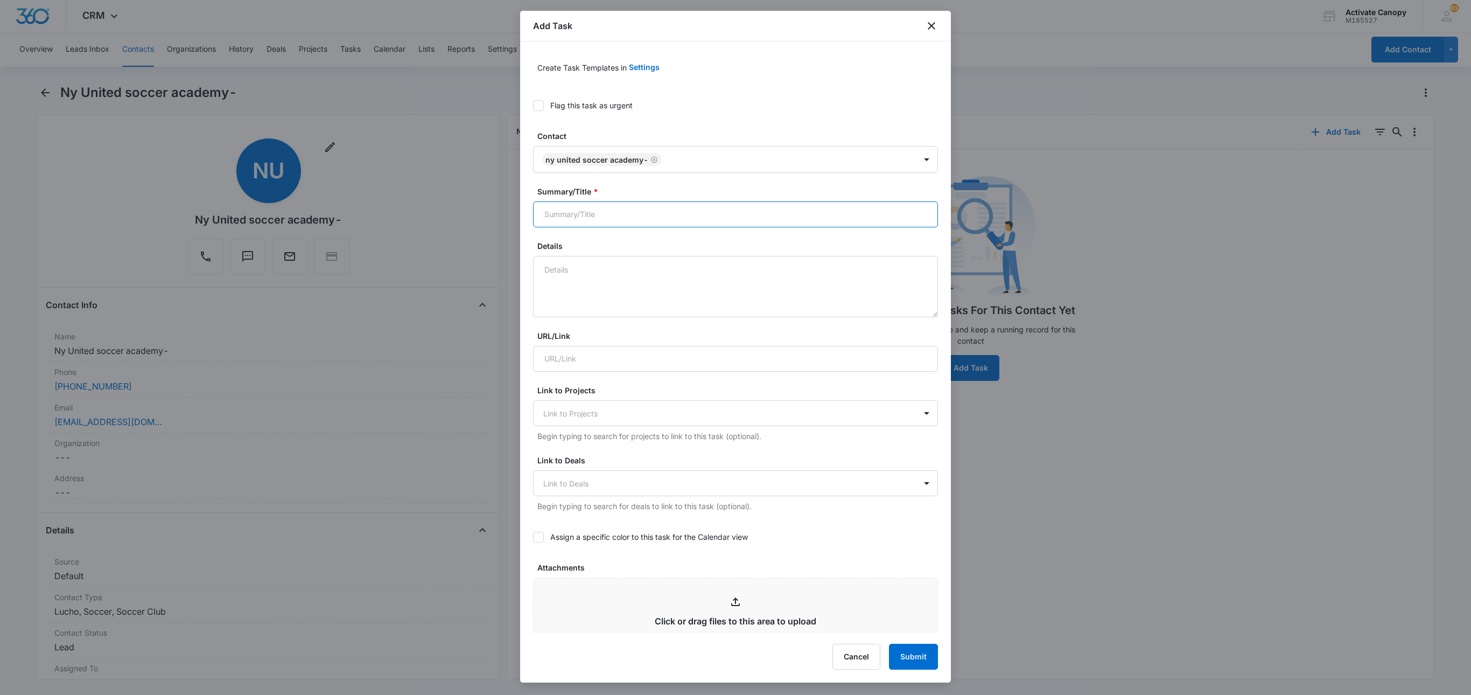
click at [689, 218] on input "Summary/Title *" at bounding box center [735, 214] width 405 height 26
type input "ny soccer academy- waiting on desings/sned to customer w/pricing"
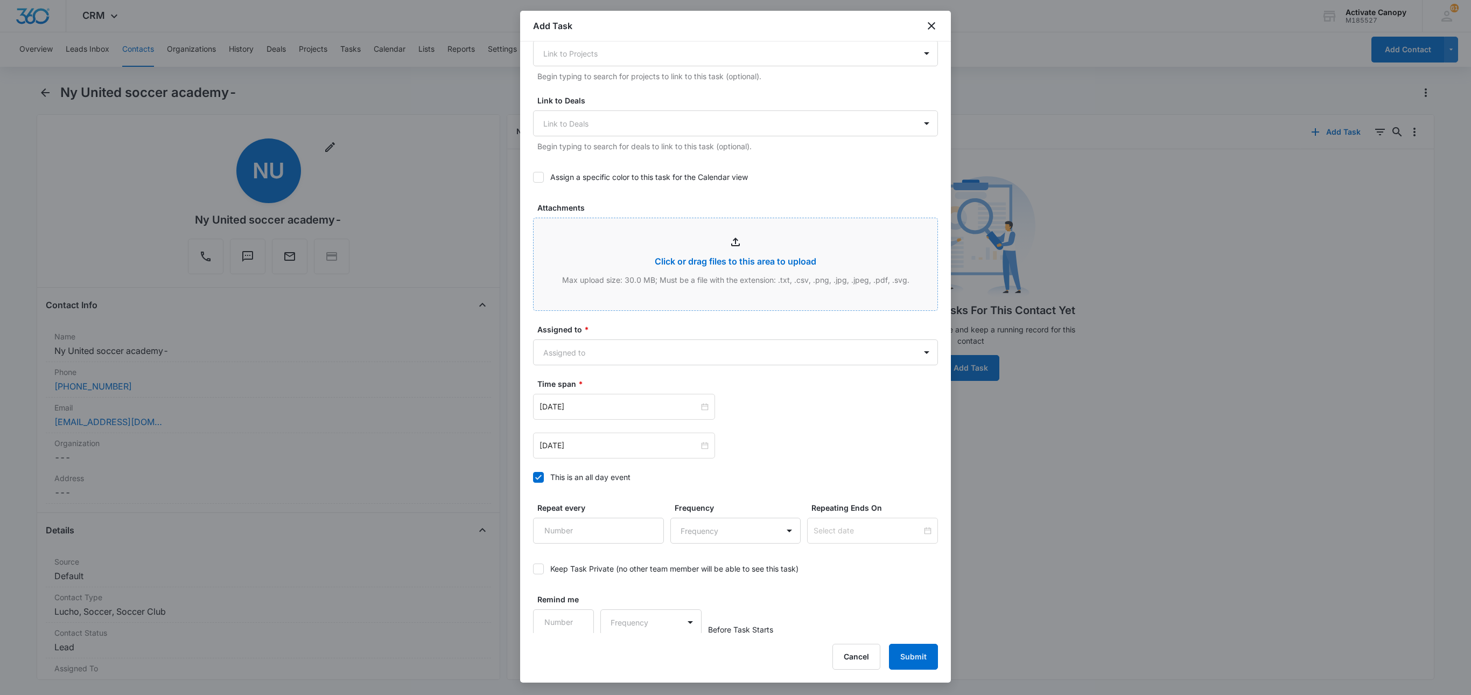
scroll to position [369, 0]
type textarea "9/9 called/sent email to gabe notes 9/9 wants pricing"
click at [626, 124] on div at bounding box center [729, 121] width 372 height 13
click at [613, 118] on div at bounding box center [729, 121] width 372 height 13
click at [531, 174] on div "Create Task Templates in Settings Flag this task as urgent Contact Ny United so…" at bounding box center [735, 336] width 431 height 591
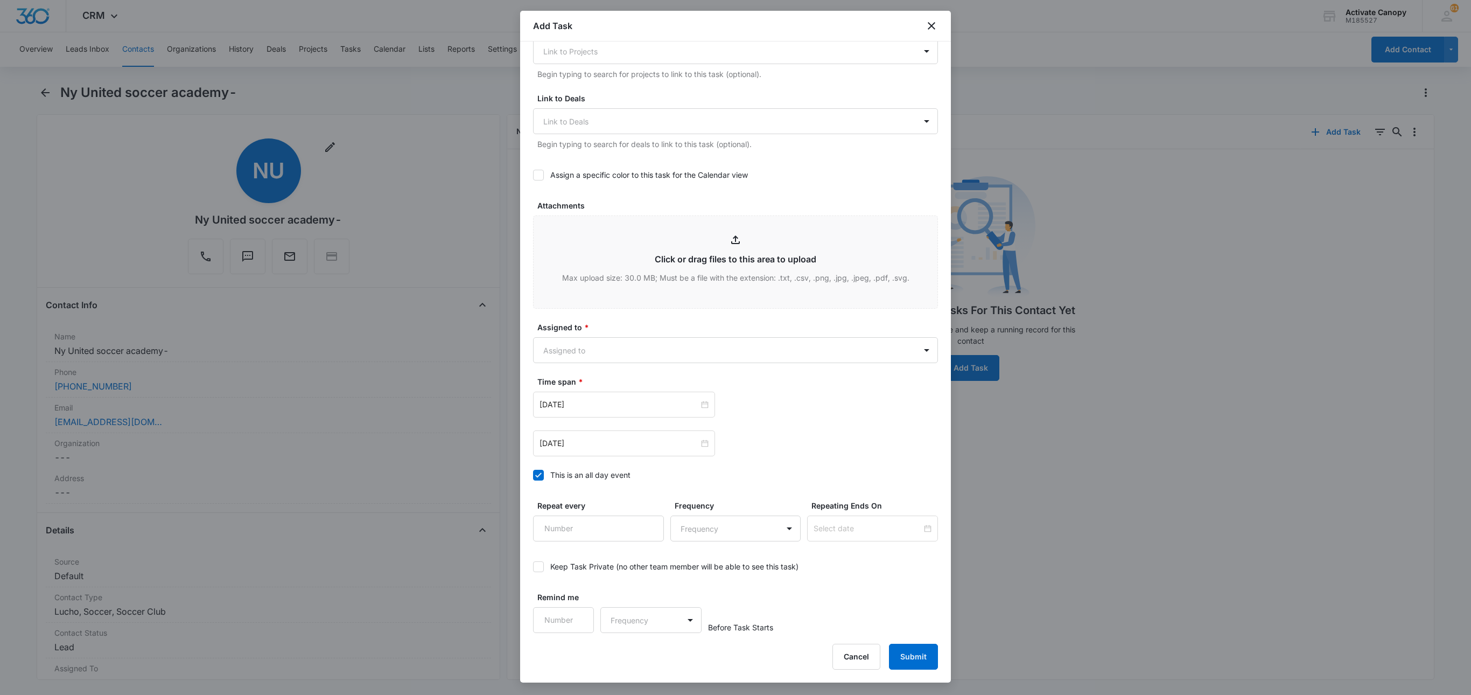
click at [535, 174] on icon at bounding box center [539, 175] width 10 height 10
click at [533, 175] on input "Assign a specific color to this task for the Calendar view" at bounding box center [533, 175] width 0 height 0
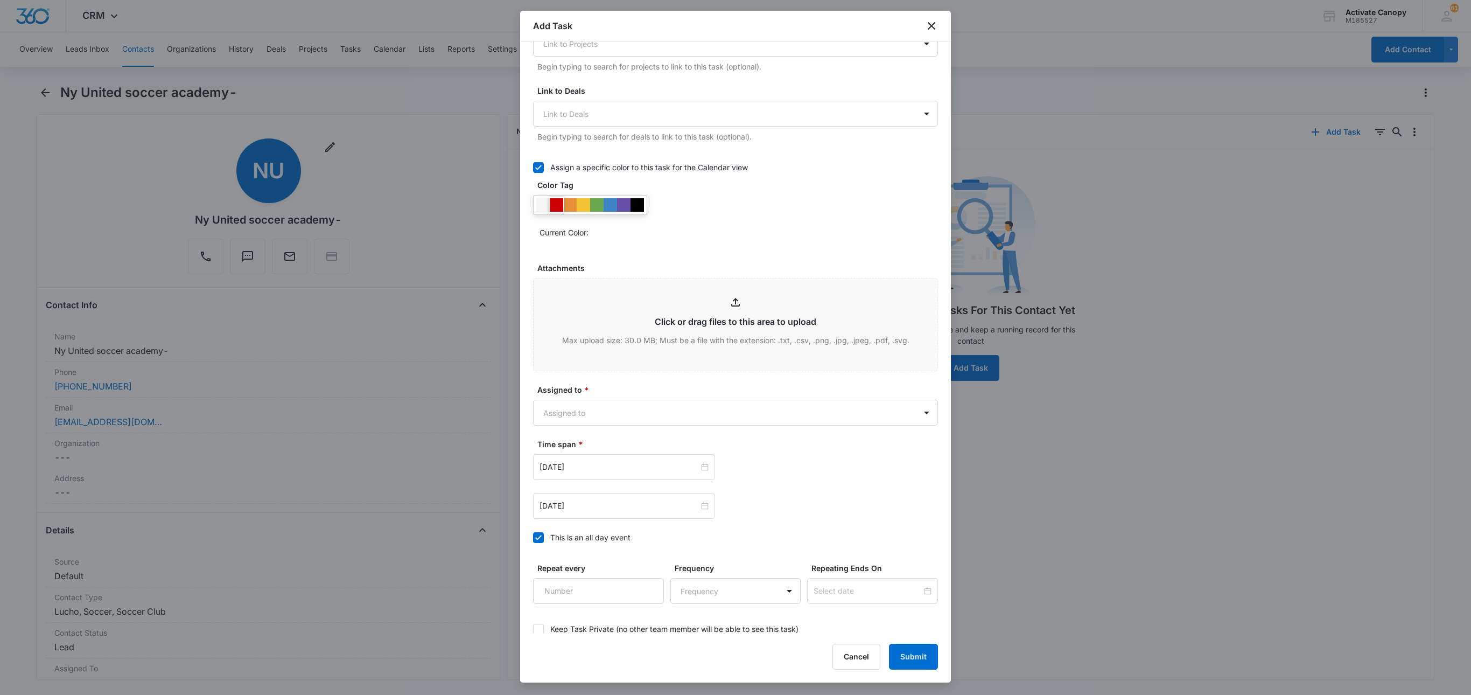
click at [566, 212] on div at bounding box center [569, 204] width 13 height 13
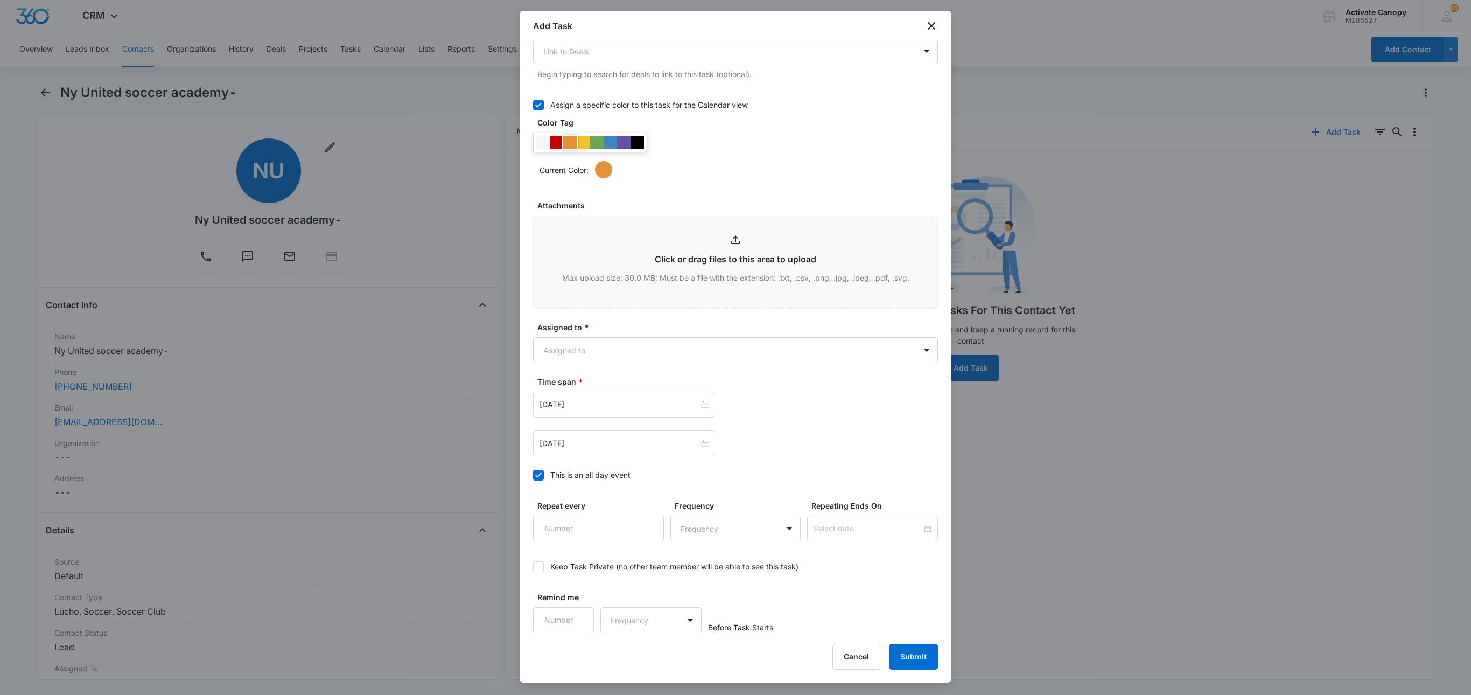
scroll to position [454, 0]
click at [592, 342] on body "CRM Apps Reputation Websites Forms CRM Email Social Content Ads Intelligence Fi…" at bounding box center [735, 347] width 1471 height 695
click at [592, 402] on div "Lucho ." at bounding box center [726, 406] width 361 height 11
click at [601, 440] on div at bounding box center [735, 347] width 1471 height 695
click at [606, 450] on div "Sep 9, 2025" at bounding box center [624, 443] width 182 height 26
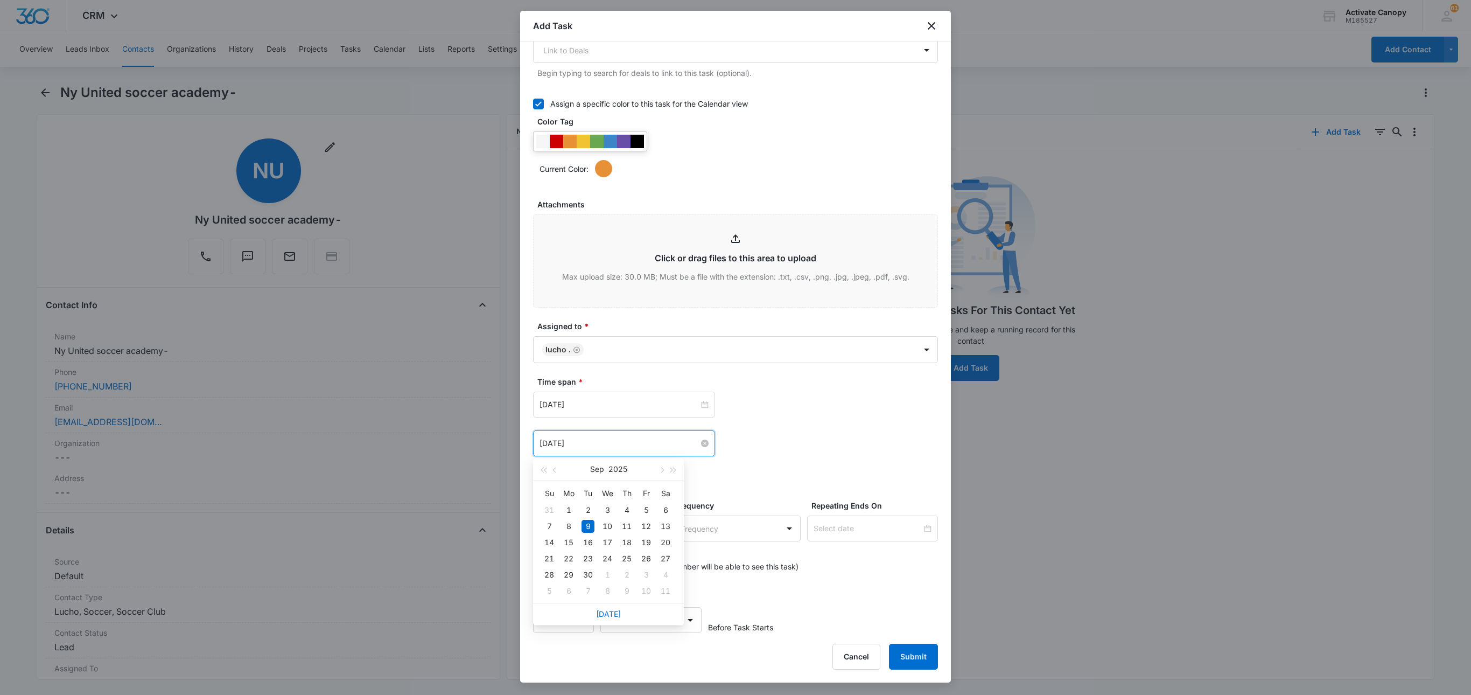
click at [605, 445] on input "Sep 9, 2025" at bounding box center [619, 443] width 159 height 12
type input "Sep 10, 2025"
click at [610, 522] on div "10" at bounding box center [607, 526] width 13 height 13
click at [607, 406] on input "Sep 9, 2025" at bounding box center [619, 404] width 159 height 12
type input "Sep 10, 2025"
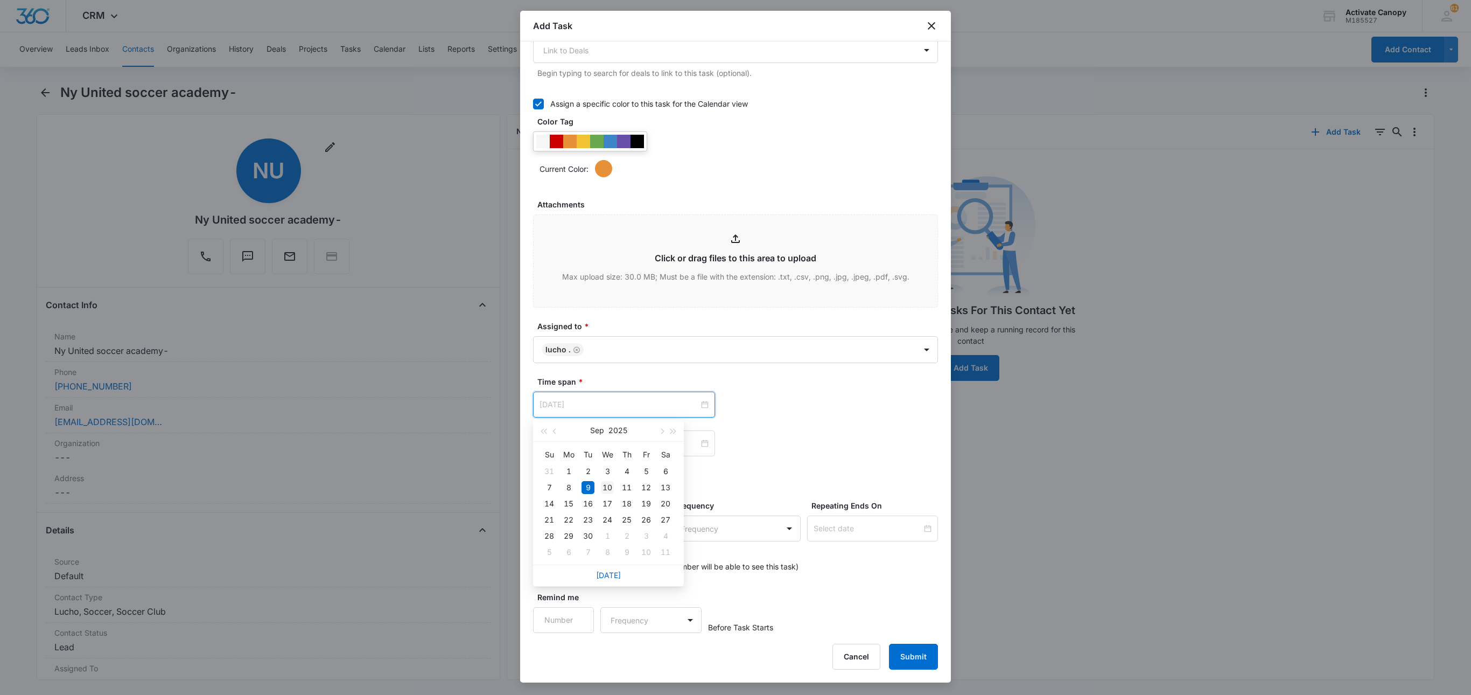
click at [607, 493] on div "10" at bounding box center [607, 487] width 13 height 13
click at [797, 478] on label "This is an all day event" at bounding box center [735, 474] width 405 height 11
click at [533, 475] on input "This is an all day event" at bounding box center [533, 475] width 0 height 0
type input "Sep 9, 2025"
type input "12:00 am"
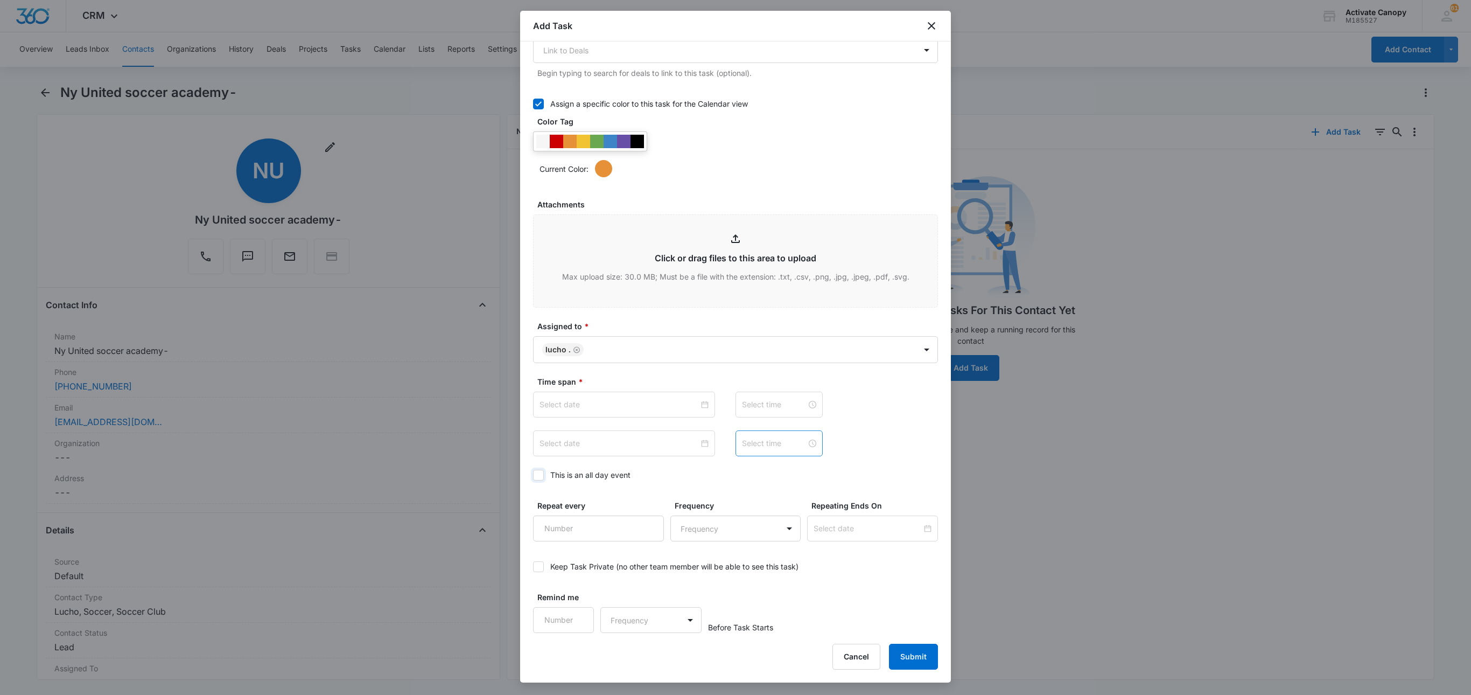
type input "Sep 9, 2025"
type input "12:00 am"
click at [914, 645] on button "Submit" at bounding box center [913, 656] width 49 height 26
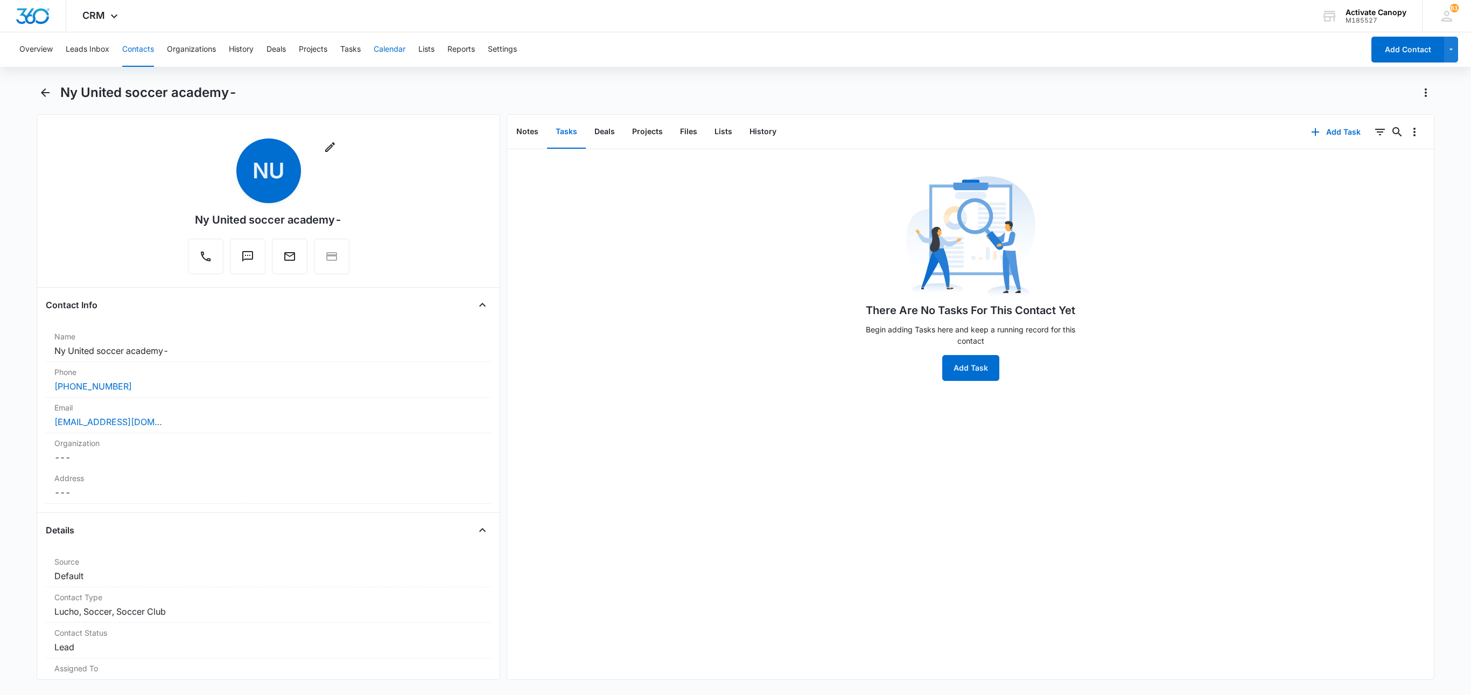
click at [382, 47] on button "Calendar" at bounding box center [390, 49] width 32 height 34
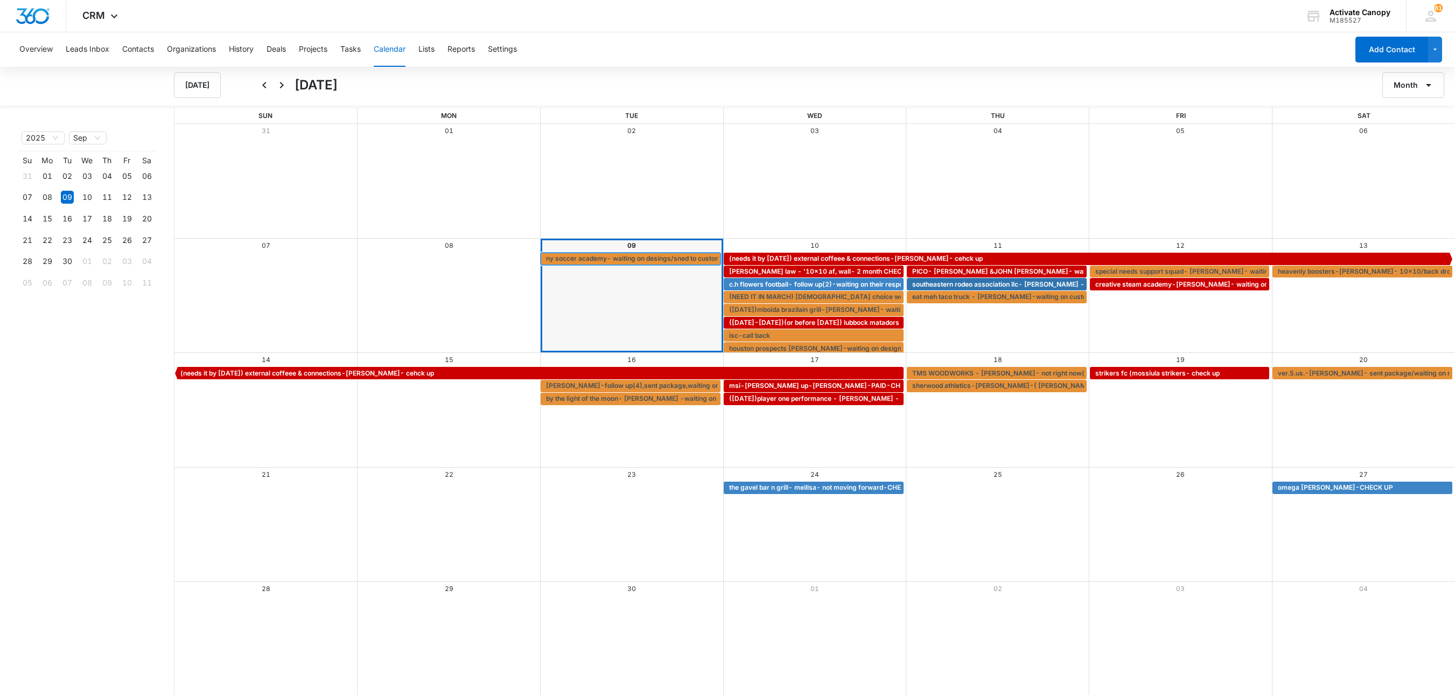
click at [633, 260] on span "ny soccer academy- waiting on desings/sned to customer w/pricing" at bounding box center [652, 259] width 213 height 10
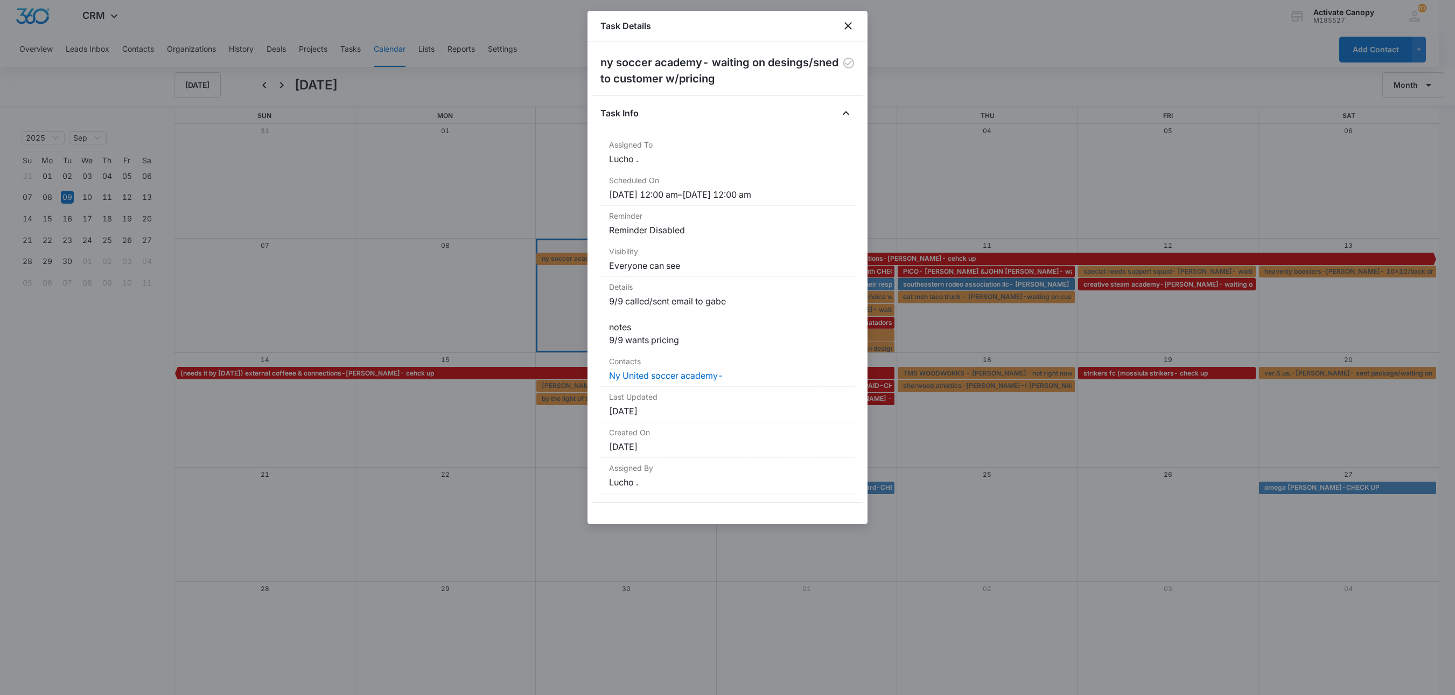
click at [838, 34] on div "Task Details" at bounding box center [727, 26] width 280 height 31
click at [842, 31] on icon "close" at bounding box center [848, 25] width 13 height 13
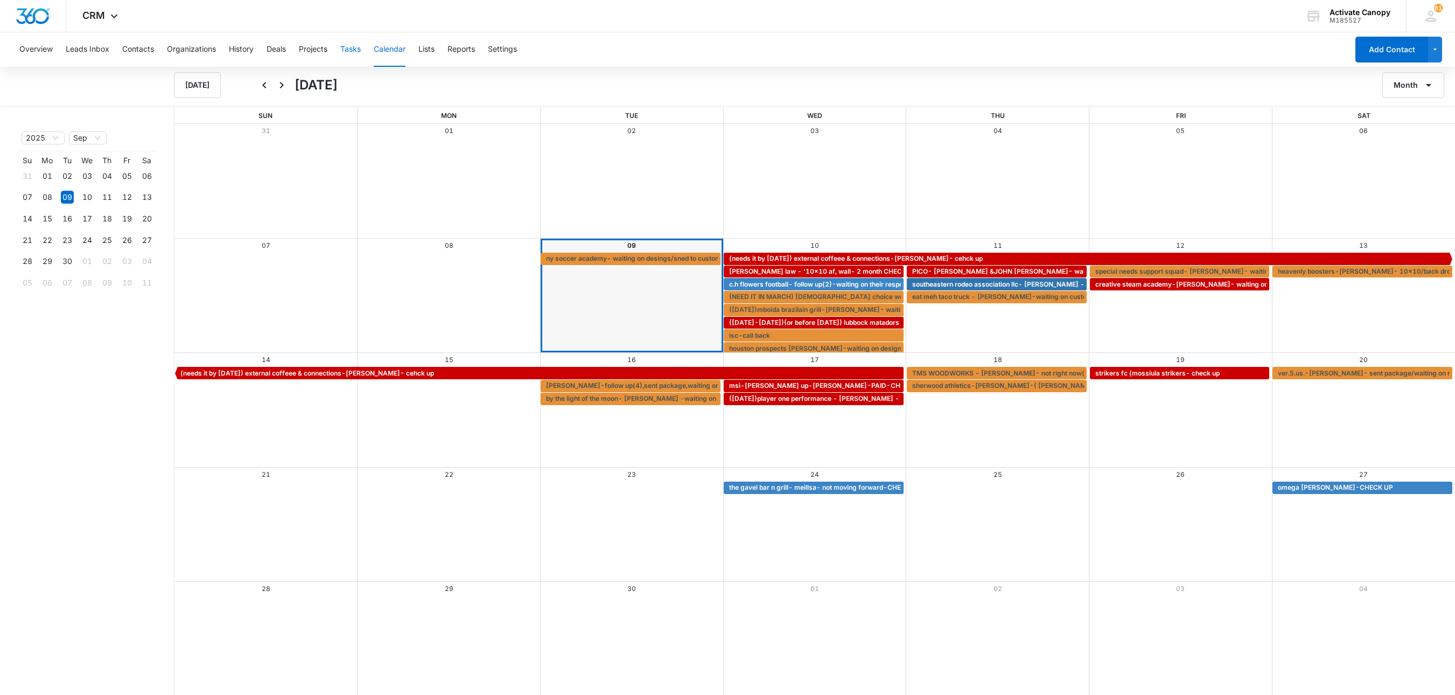
click at [356, 47] on button "Tasks" at bounding box center [350, 49] width 20 height 34
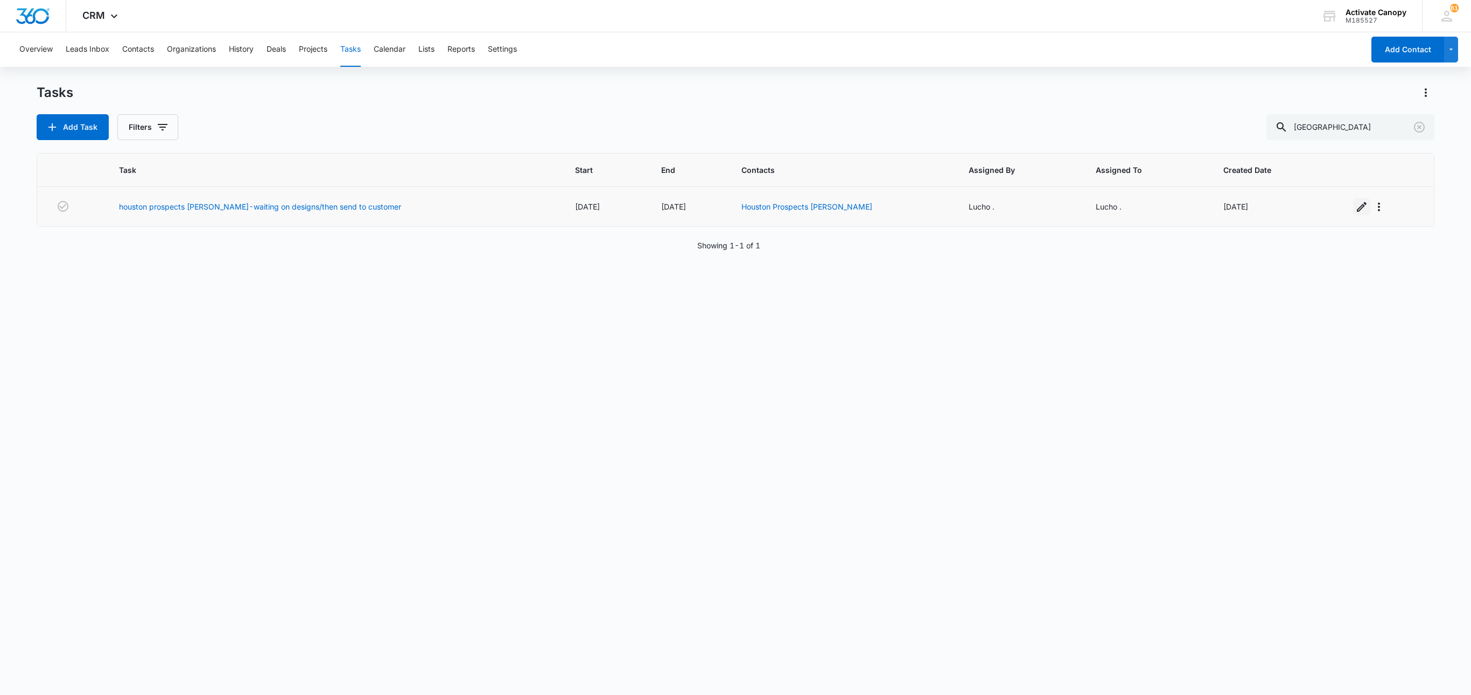
click at [1299, 211] on icon "button" at bounding box center [1361, 206] width 13 height 13
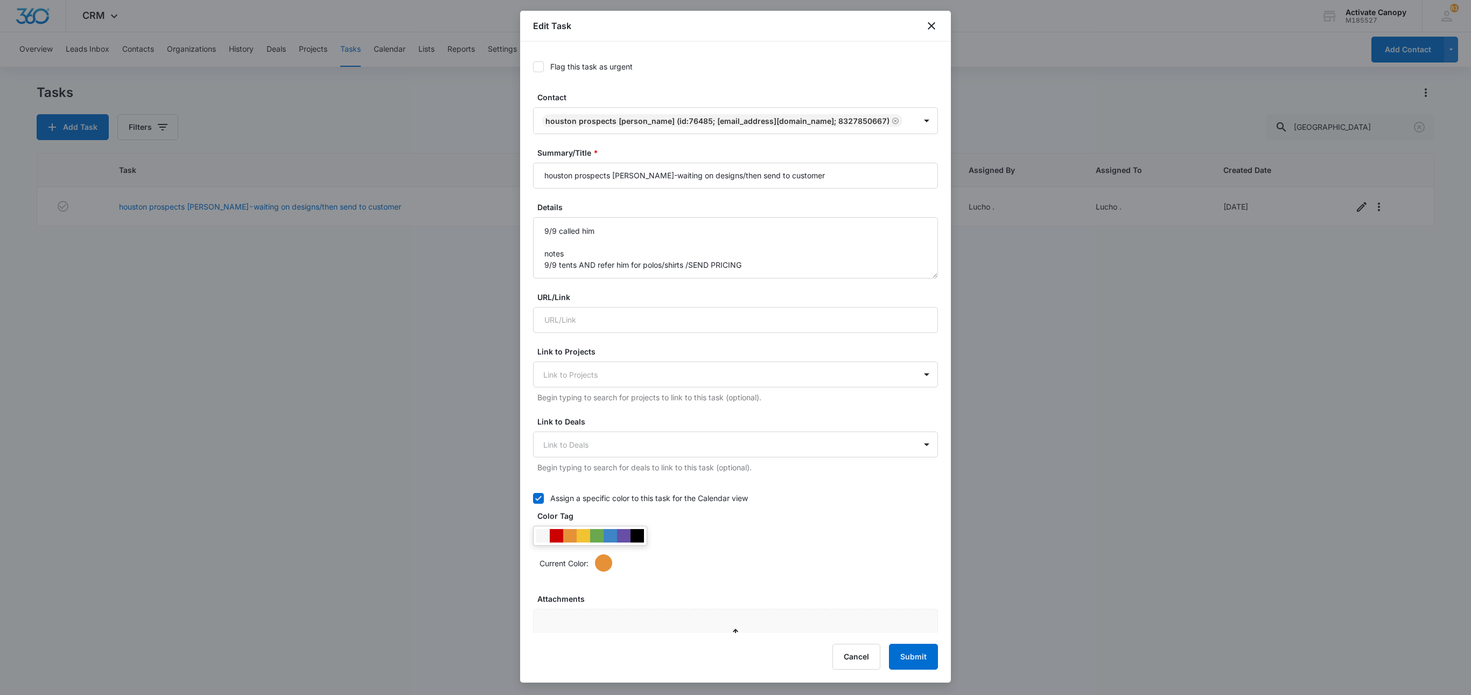
type input "Sep 10, 2025"
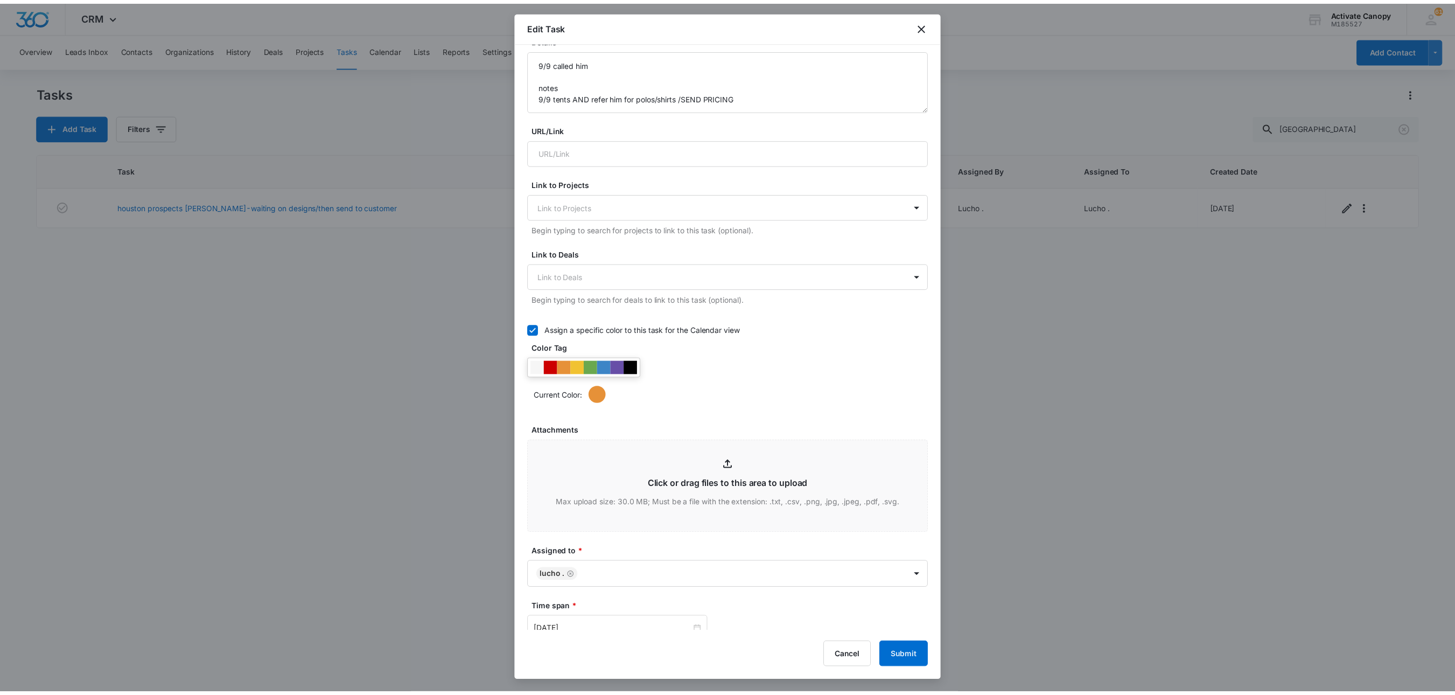
scroll to position [433, 0]
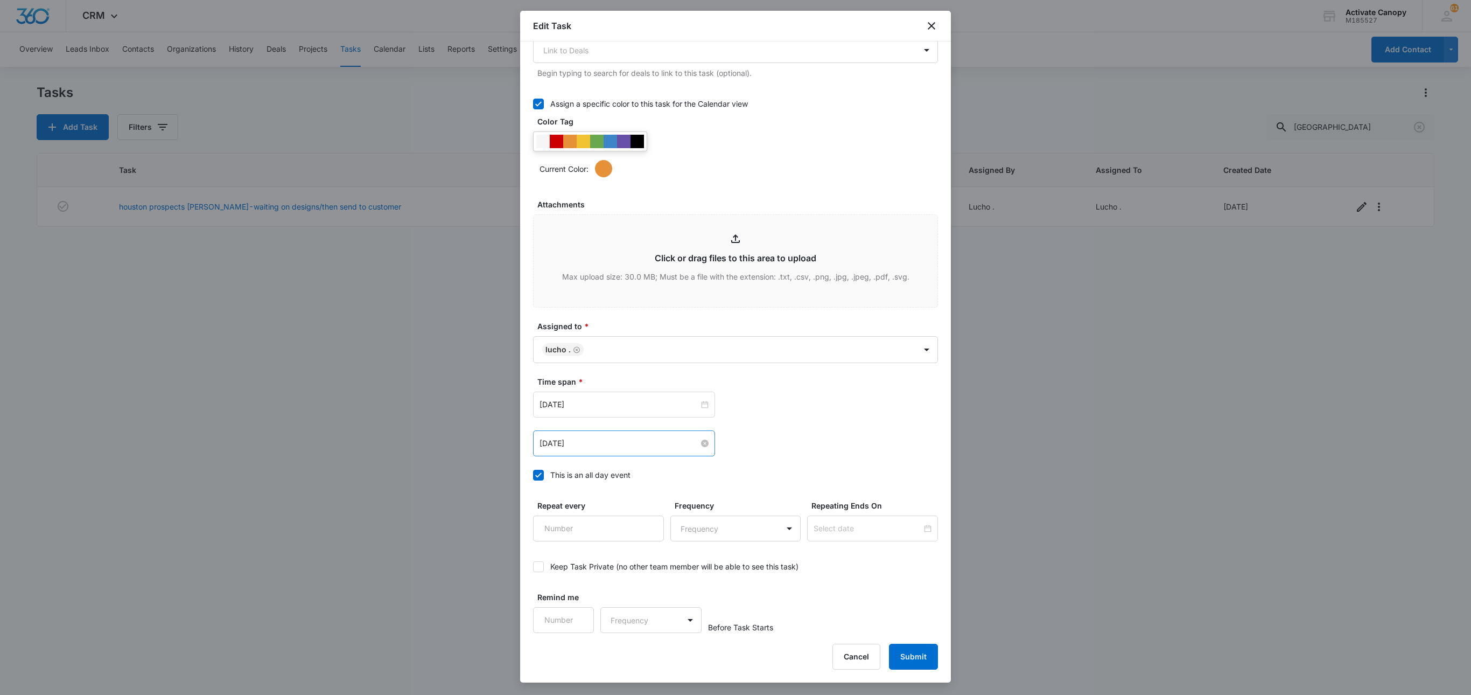
click at [604, 443] on input "Sep 10, 2025" at bounding box center [619, 443] width 159 height 12
click at [588, 529] on div "9" at bounding box center [588, 524] width 13 height 13
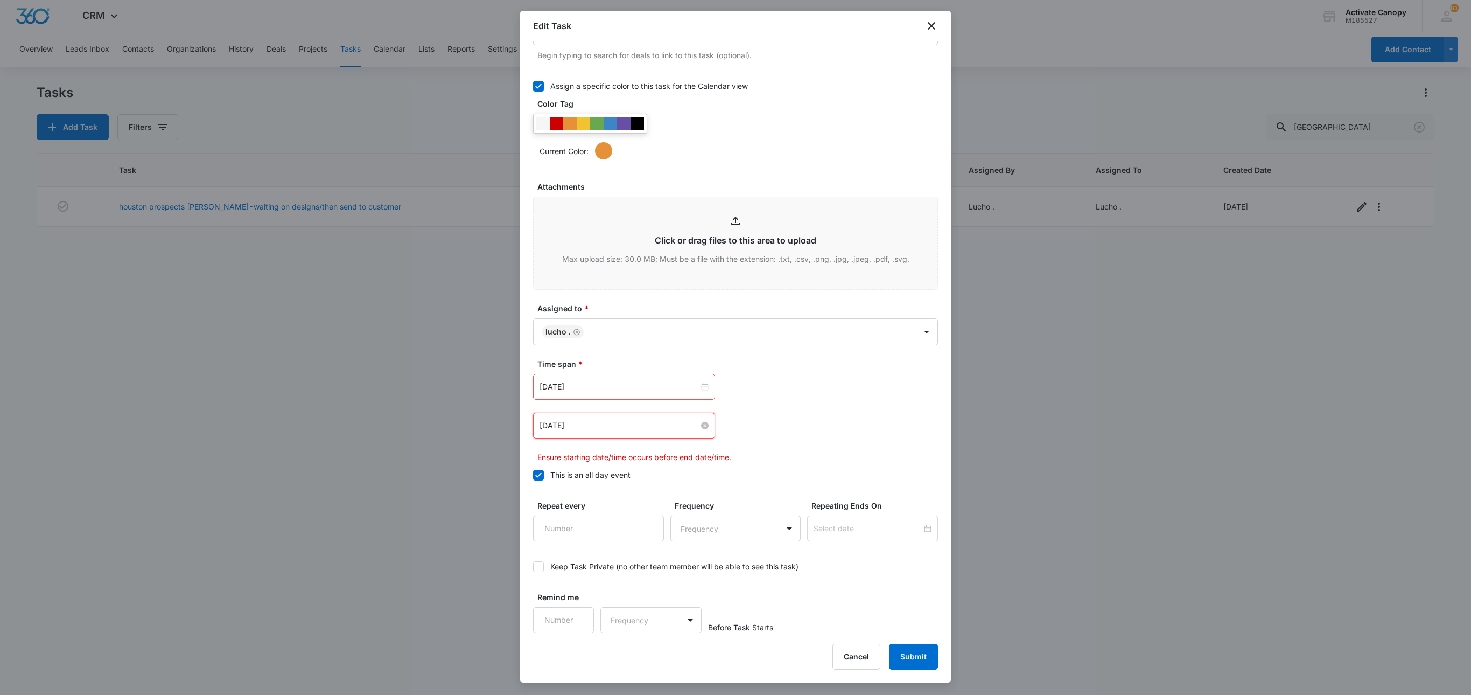
click at [610, 431] on input "Sep 9, 2025" at bounding box center [619, 425] width 159 height 12
type input "Sep 10, 2025"
click at [610, 526] on div "10" at bounding box center [607, 524] width 13 height 13
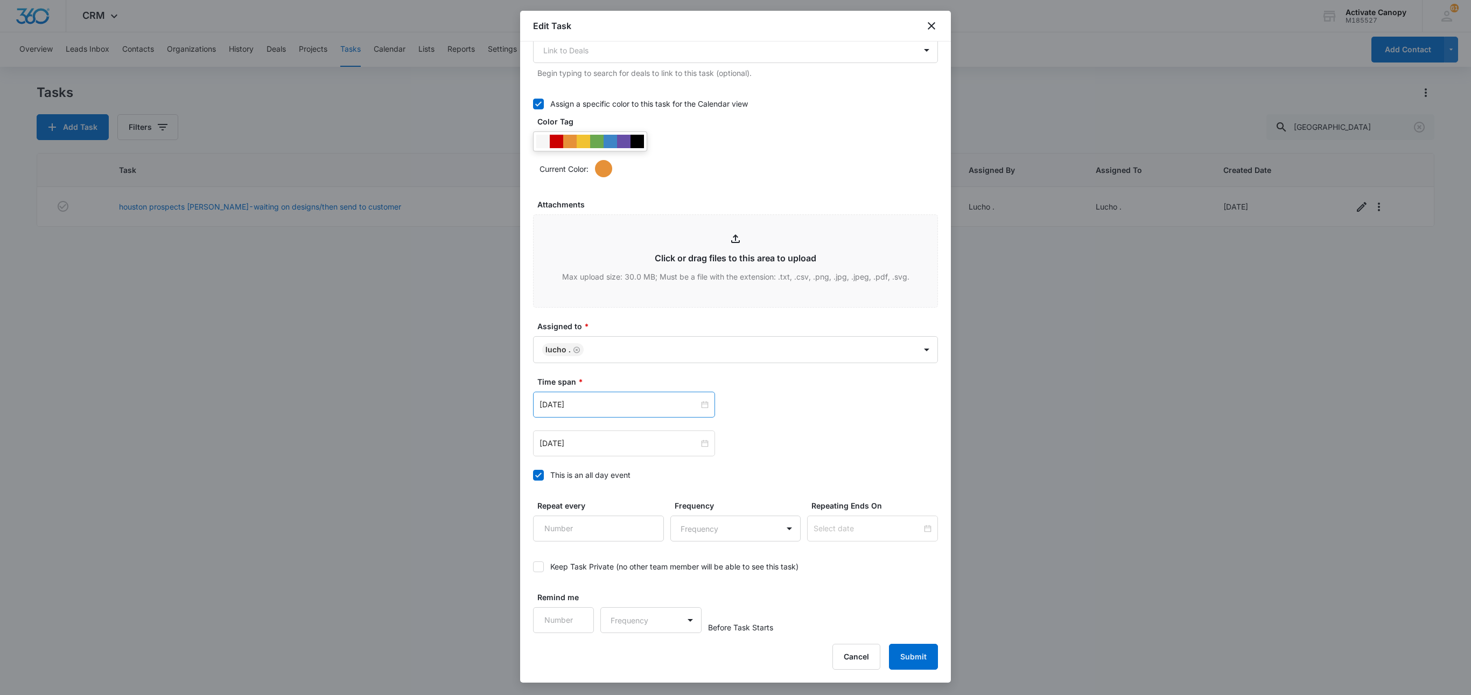
click at [619, 392] on div "Sep 10, 2025" at bounding box center [624, 404] width 182 height 26
click at [617, 404] on input "Sep 10, 2025" at bounding box center [619, 404] width 159 height 12
type input "Sep 10, 2025"
click at [605, 487] on div "10" at bounding box center [607, 485] width 13 height 13
click at [887, 645] on div "Cancel Submit" at bounding box center [885, 656] width 106 height 26
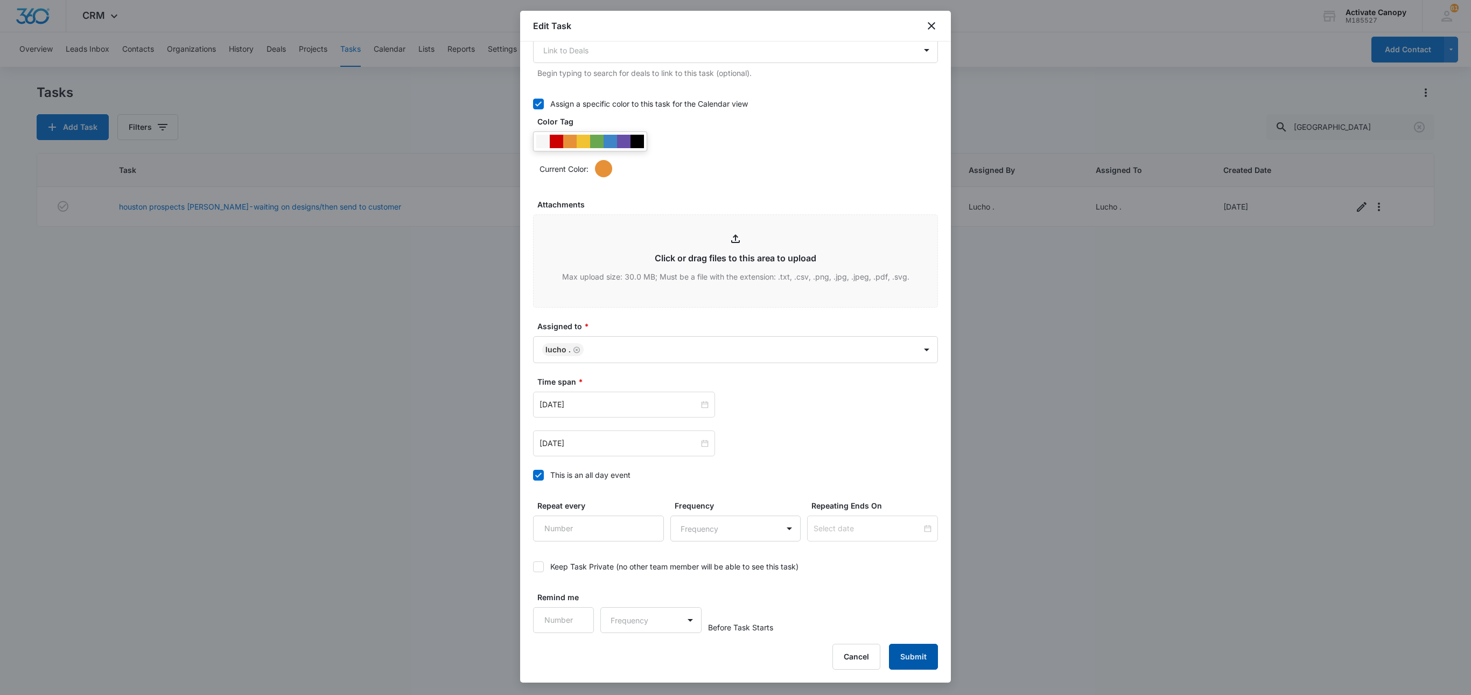
click at [893, 645] on button "Submit" at bounding box center [913, 656] width 49 height 26
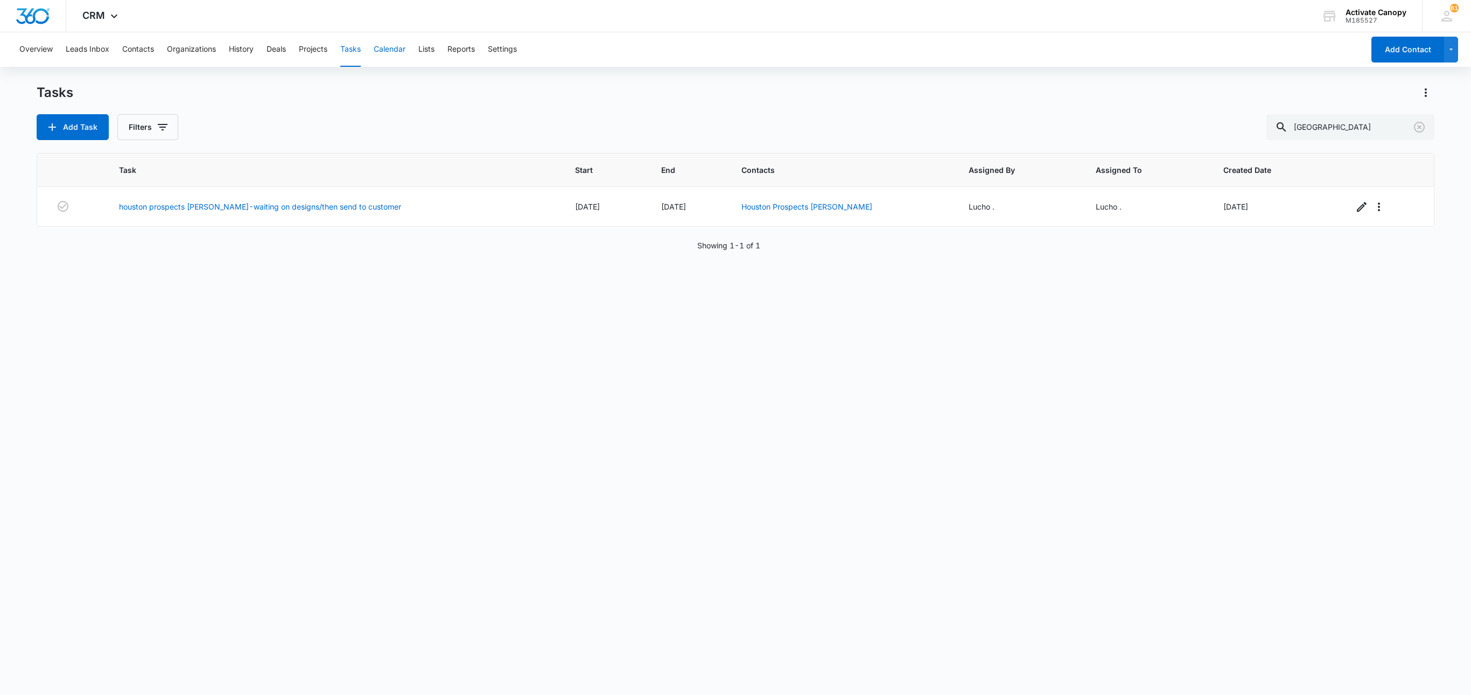
click at [392, 48] on button "Calendar" at bounding box center [390, 49] width 32 height 34
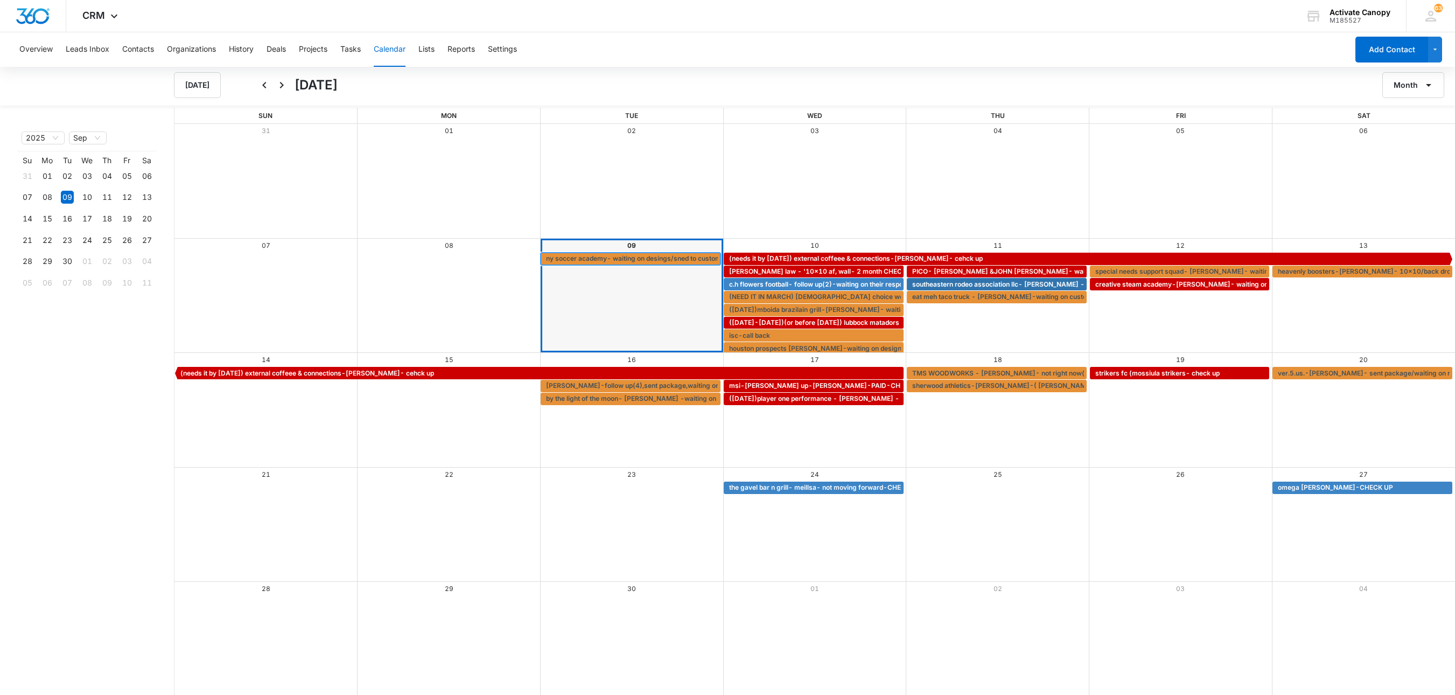
click at [621, 263] on span "ny soccer academy- waiting on desings/sned to customer w/pricing" at bounding box center [652, 259] width 213 height 10
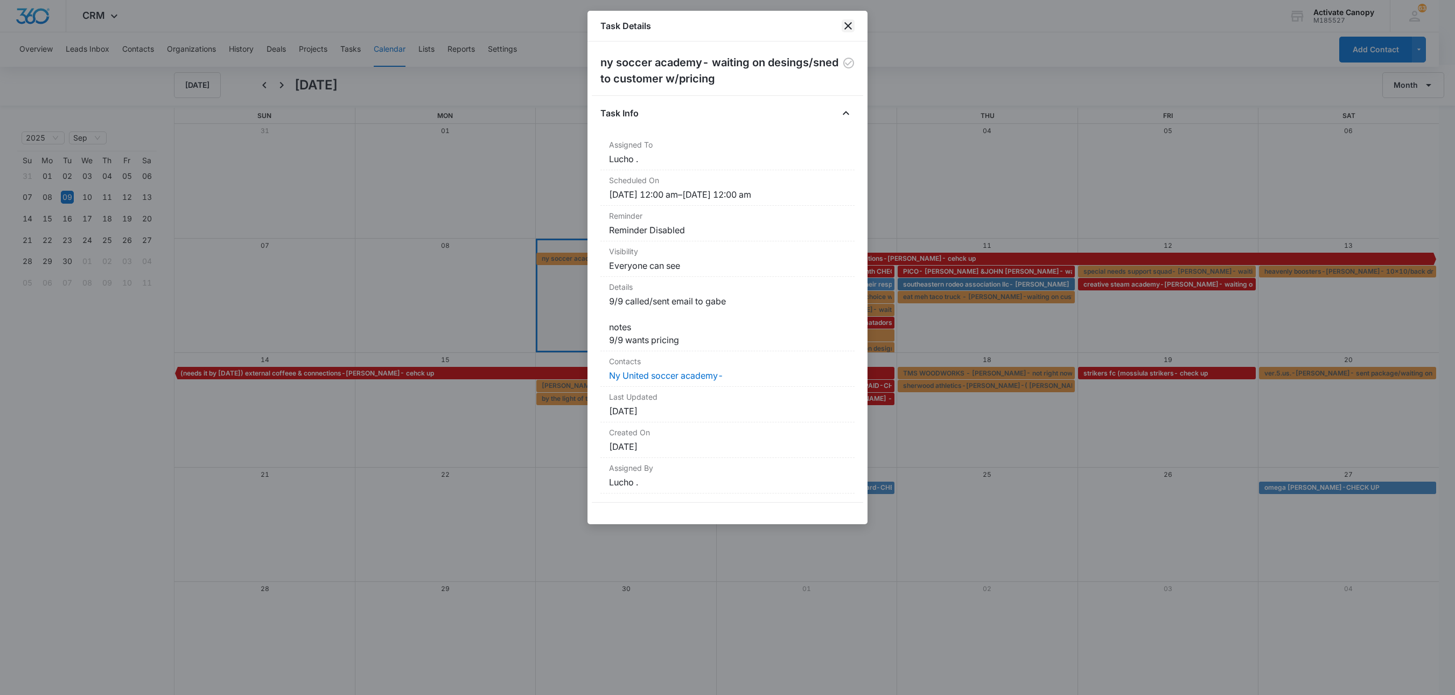
click at [849, 30] on icon "close" at bounding box center [848, 25] width 13 height 13
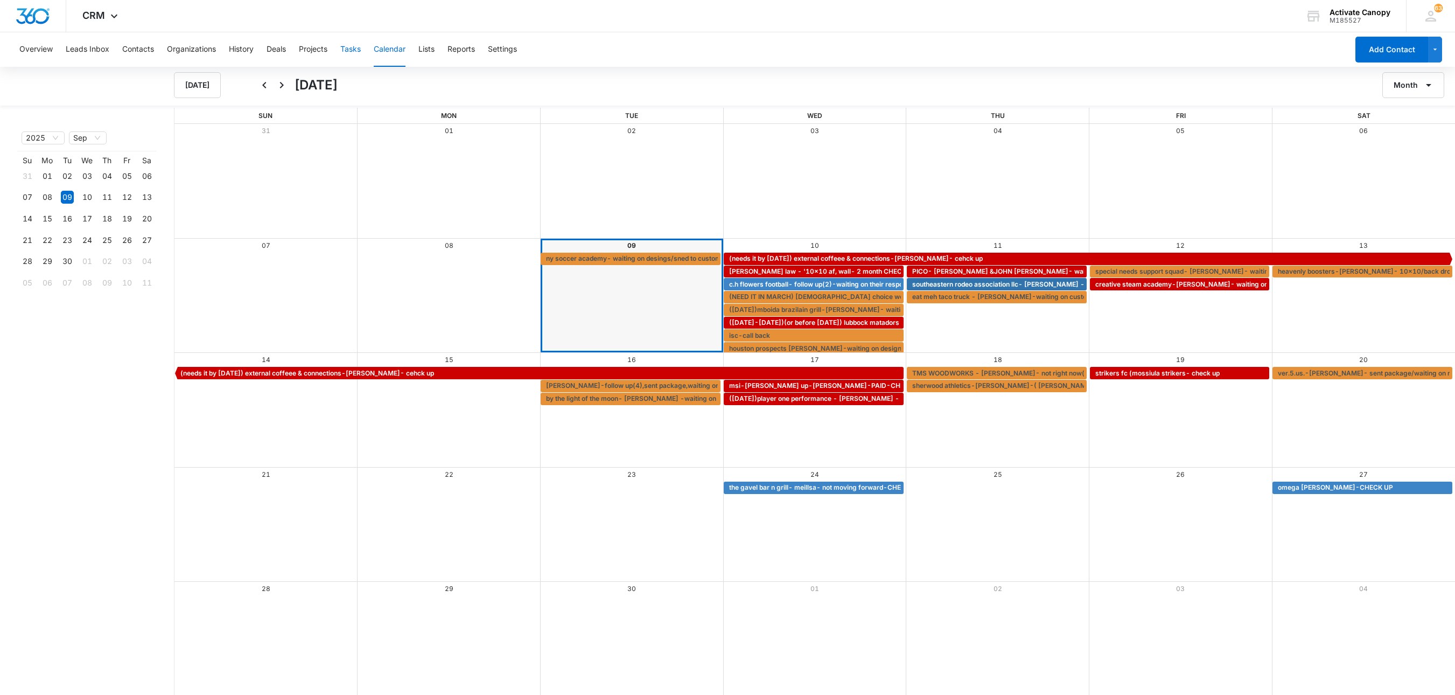
click at [361, 52] on button "Tasks" at bounding box center [350, 49] width 20 height 34
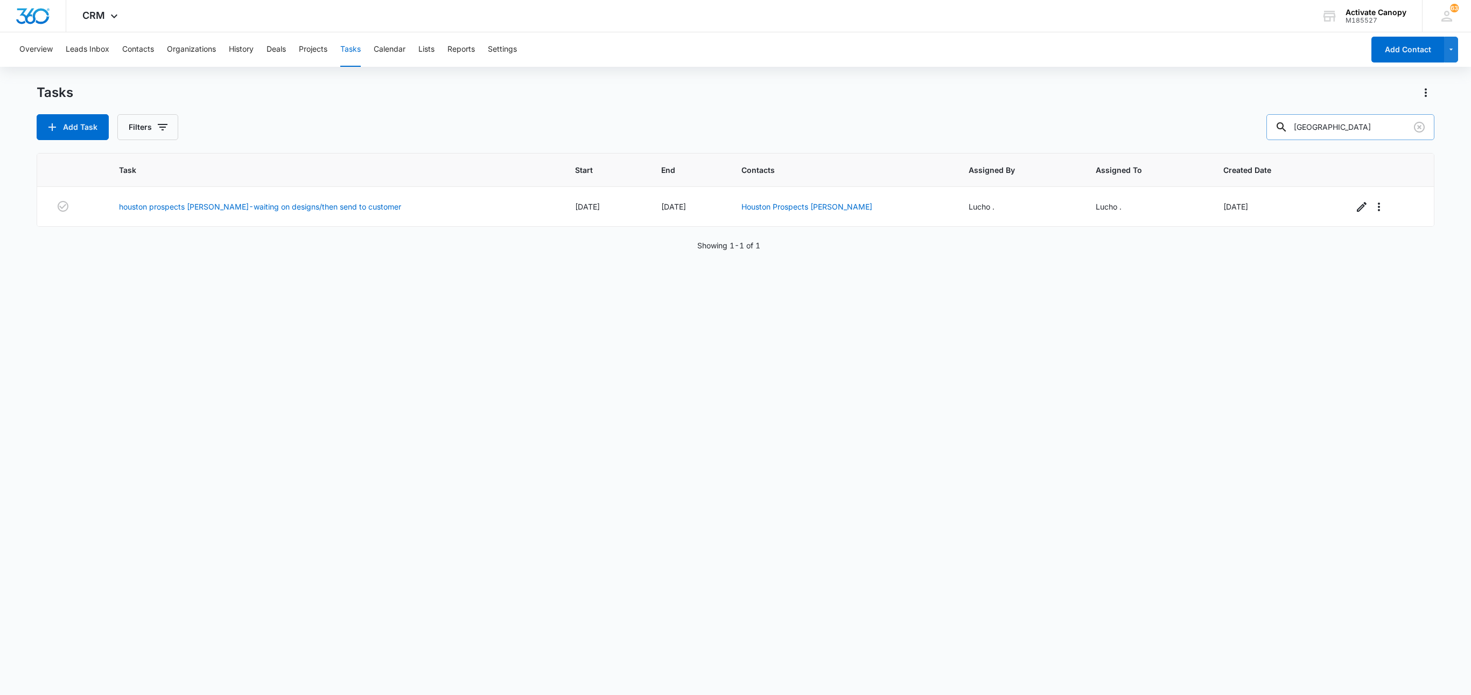
click at [1354, 136] on input "[GEOGRAPHIC_DATA]" at bounding box center [1350, 127] width 168 height 26
type input "ny"
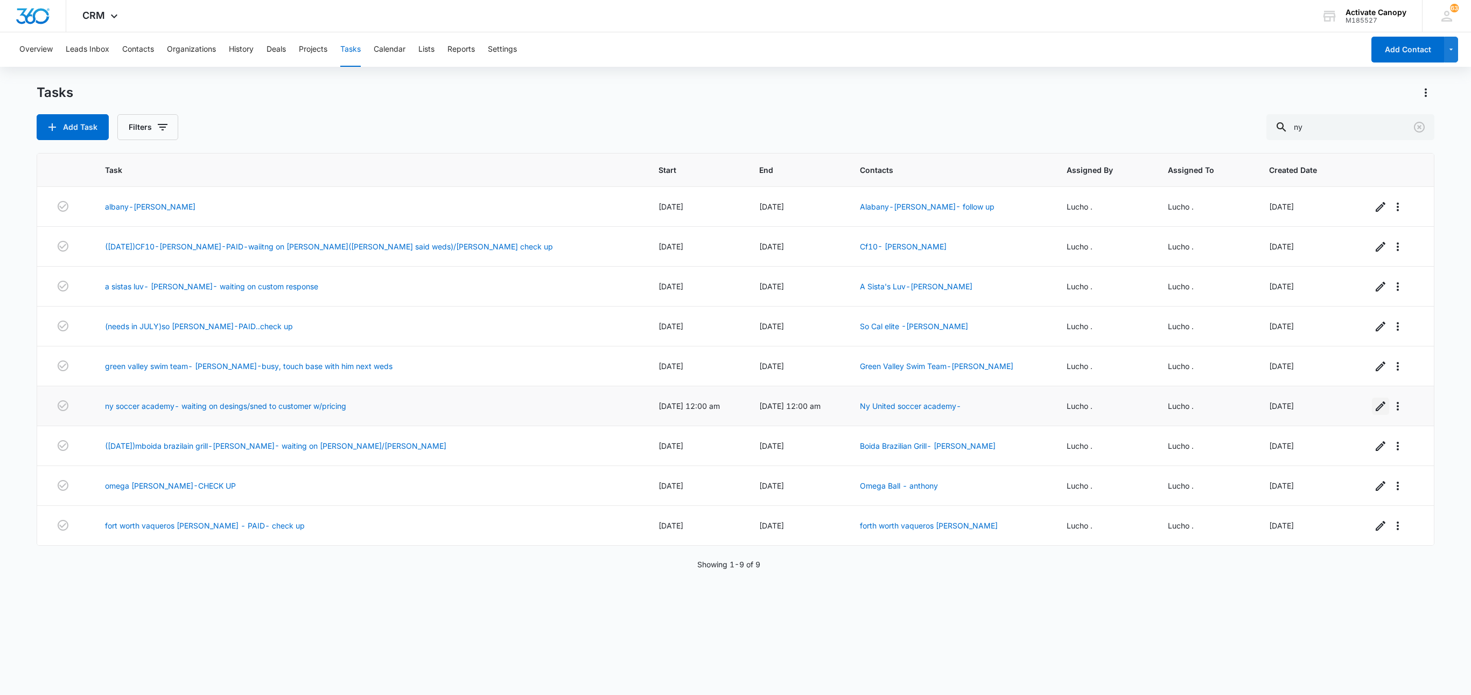
click at [1372, 415] on button "button" at bounding box center [1380, 405] width 17 height 17
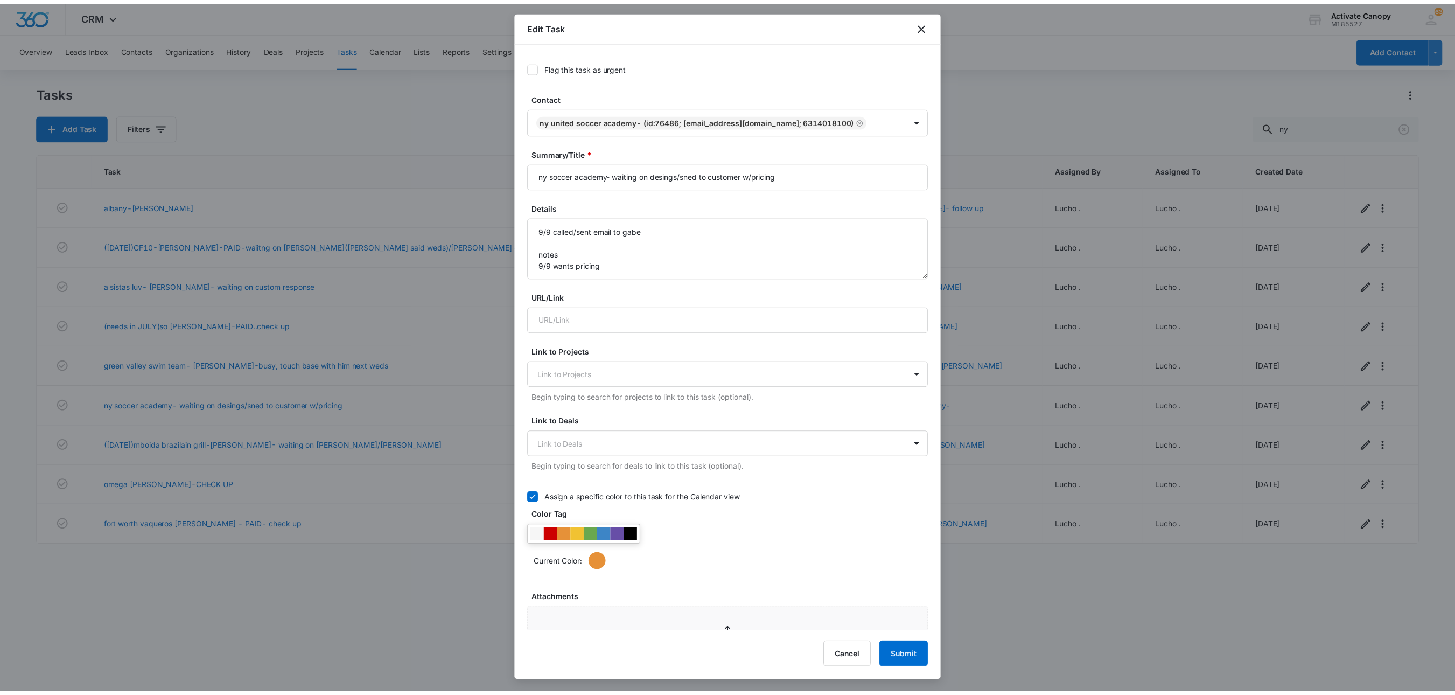
scroll to position [417, 0]
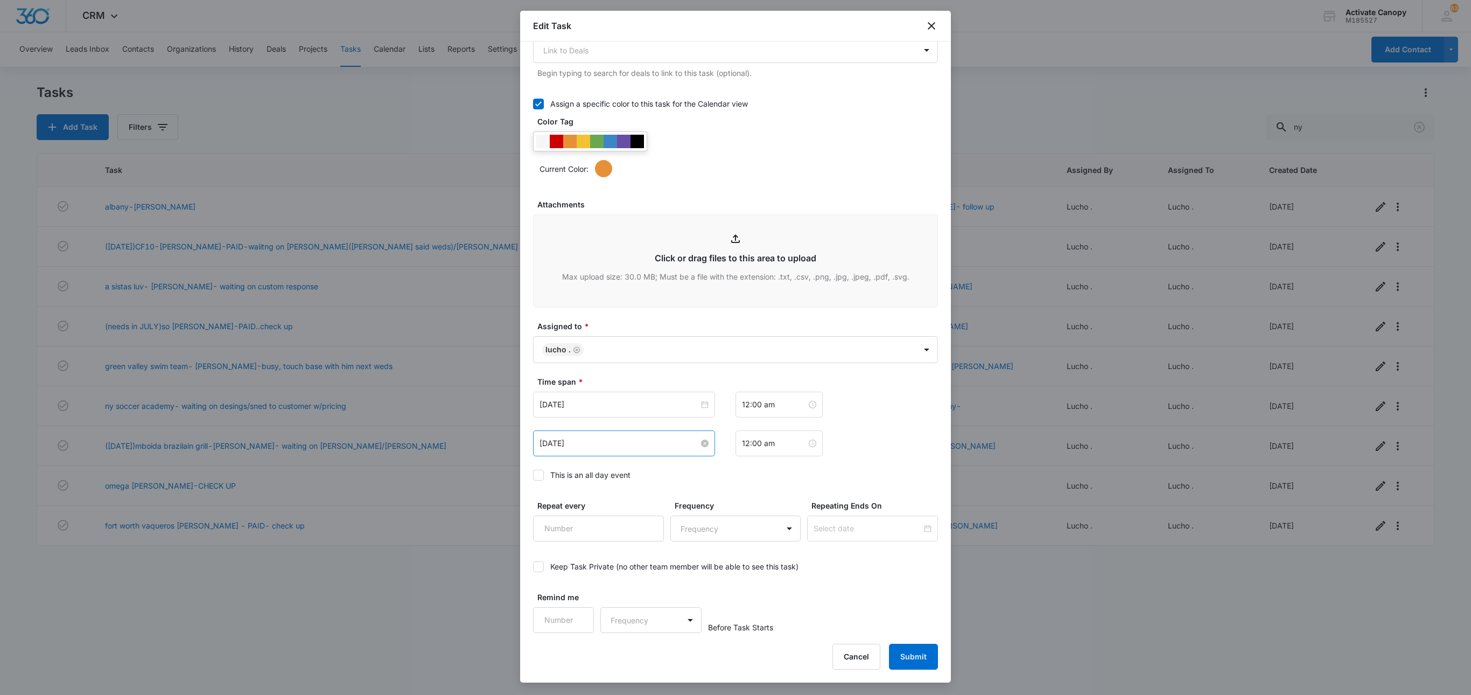
click at [613, 444] on input "Sep 9, 2025" at bounding box center [619, 443] width 159 height 12
type input "Sep 10, 2025"
click at [612, 523] on div "10" at bounding box center [607, 525] width 13 height 13
click at [616, 408] on input "Sep 9, 2025" at bounding box center [619, 404] width 159 height 12
type input "Sep 10, 2025"
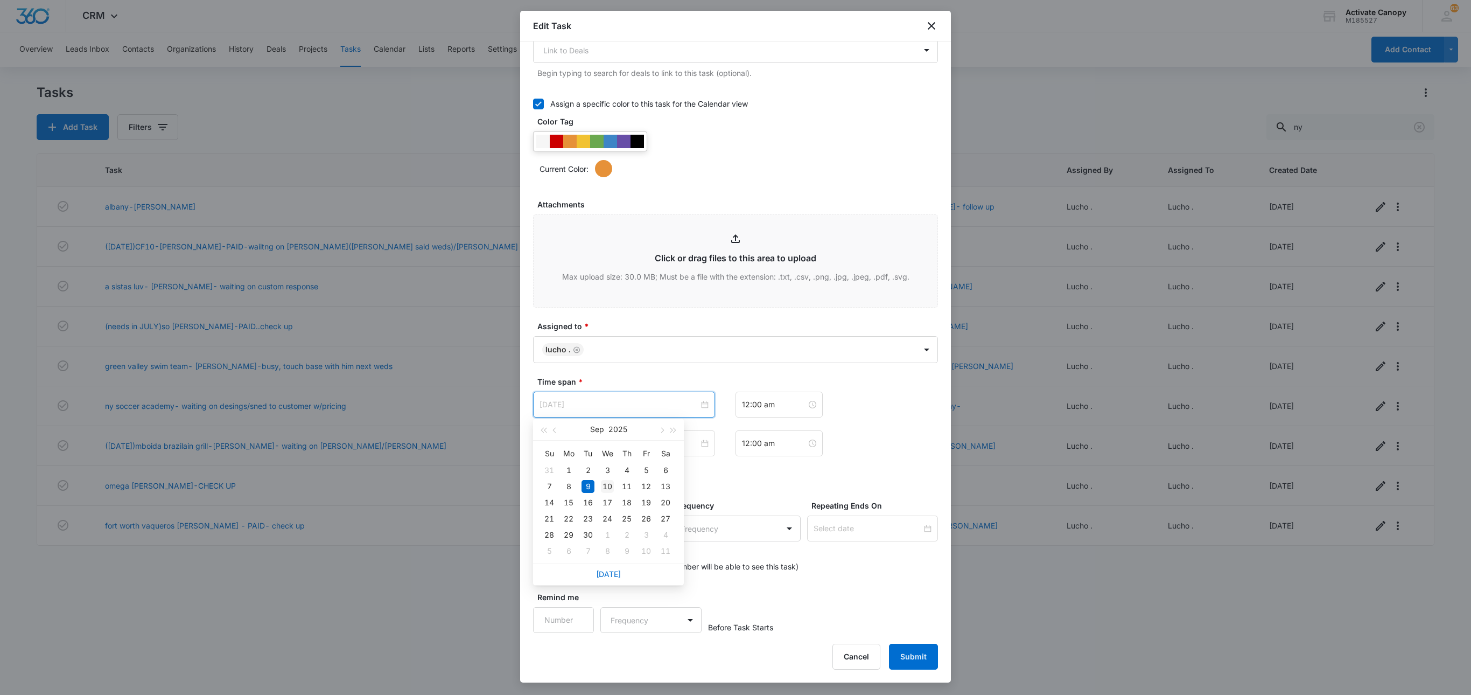
click at [603, 481] on div "10" at bounding box center [607, 486] width 13 height 13
click at [908, 658] on button "Submit" at bounding box center [913, 656] width 49 height 26
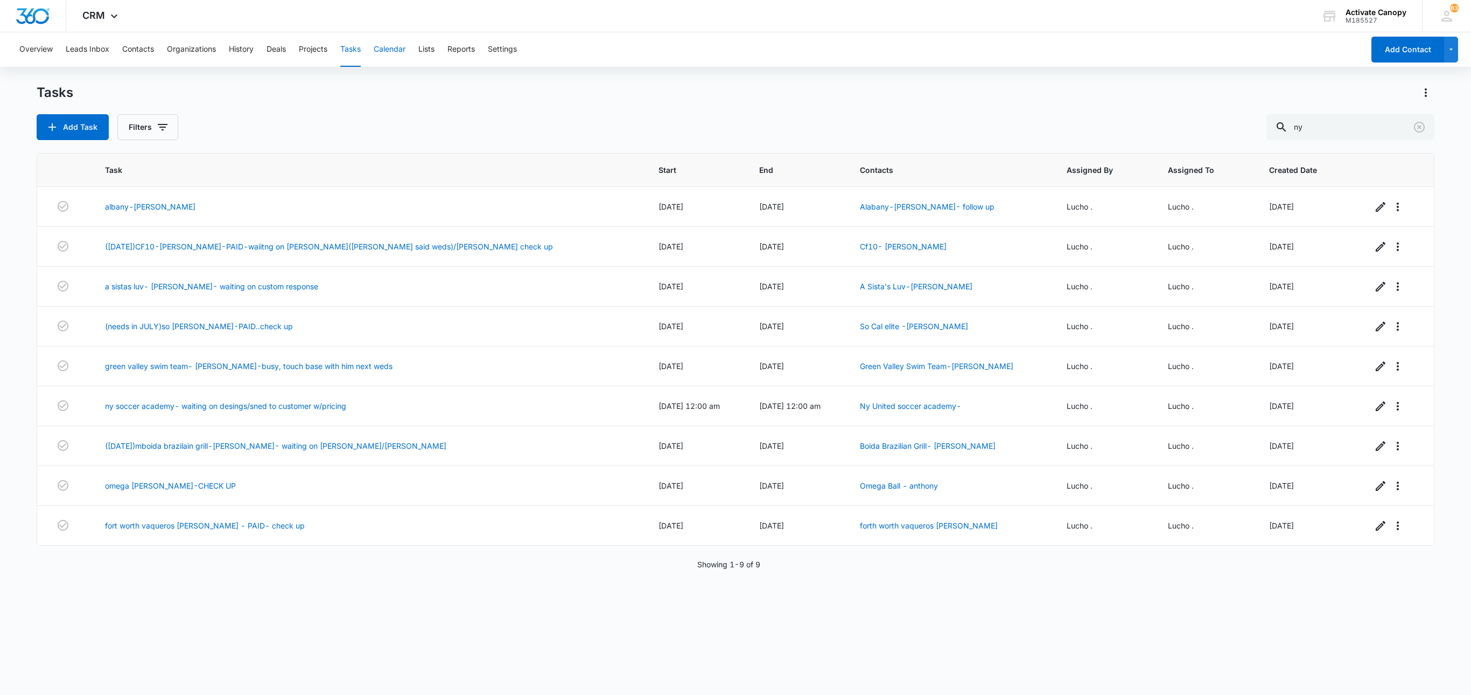
click at [379, 51] on button "Calendar" at bounding box center [390, 49] width 32 height 34
